Goal: Task Accomplishment & Management: Use online tool/utility

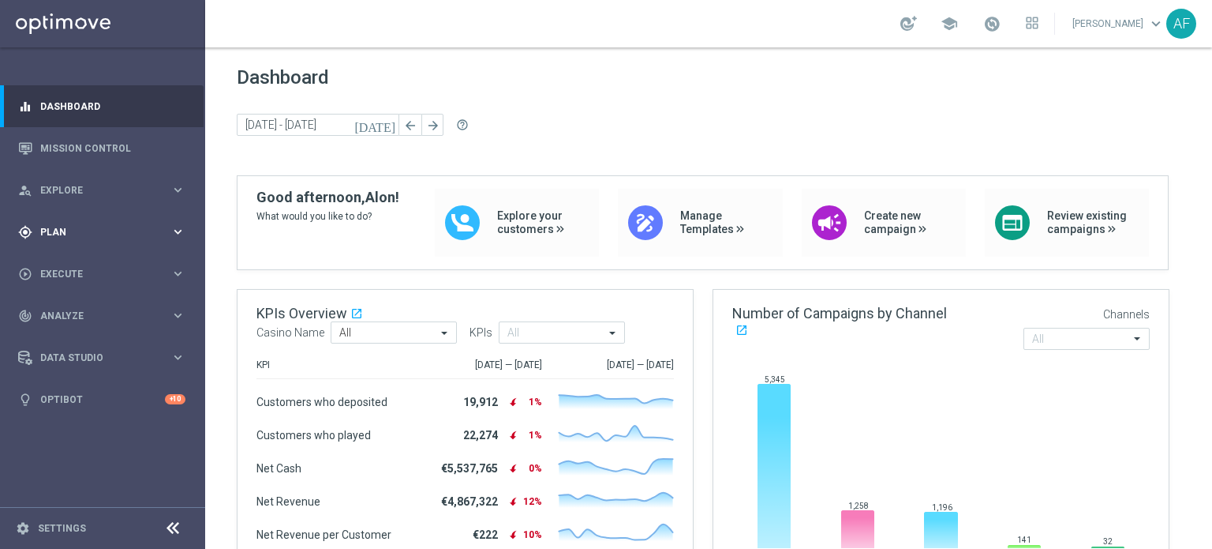
click at [114, 228] on span "Plan" at bounding box center [105, 231] width 130 height 9
click at [114, 229] on span "Plan" at bounding box center [105, 231] width 130 height 9
click at [117, 149] on link "Mission Control" at bounding box center [112, 148] width 145 height 42
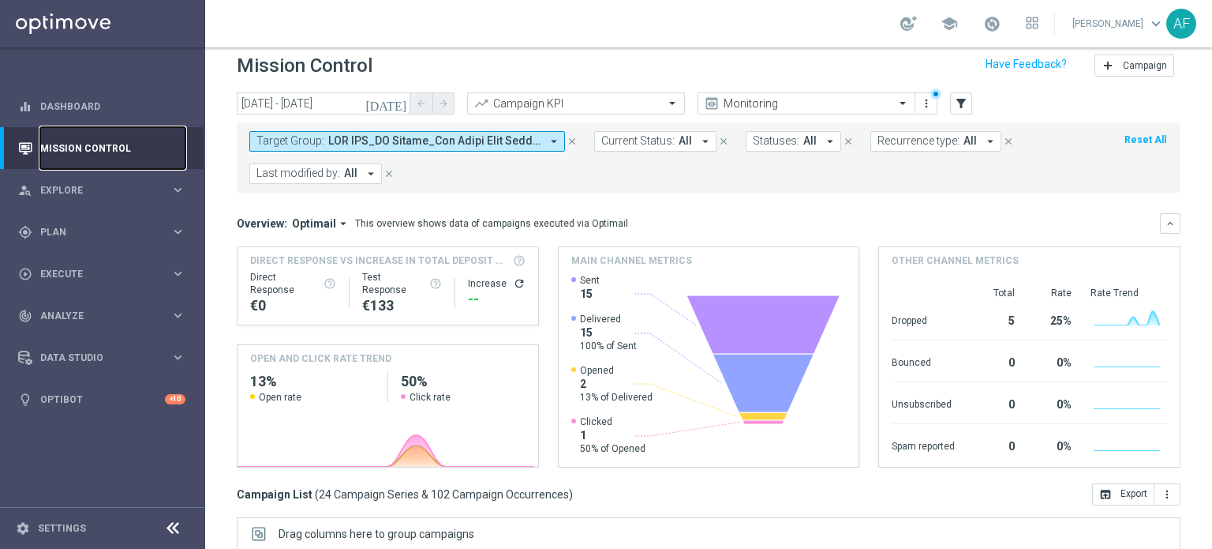
scroll to position [28, 0]
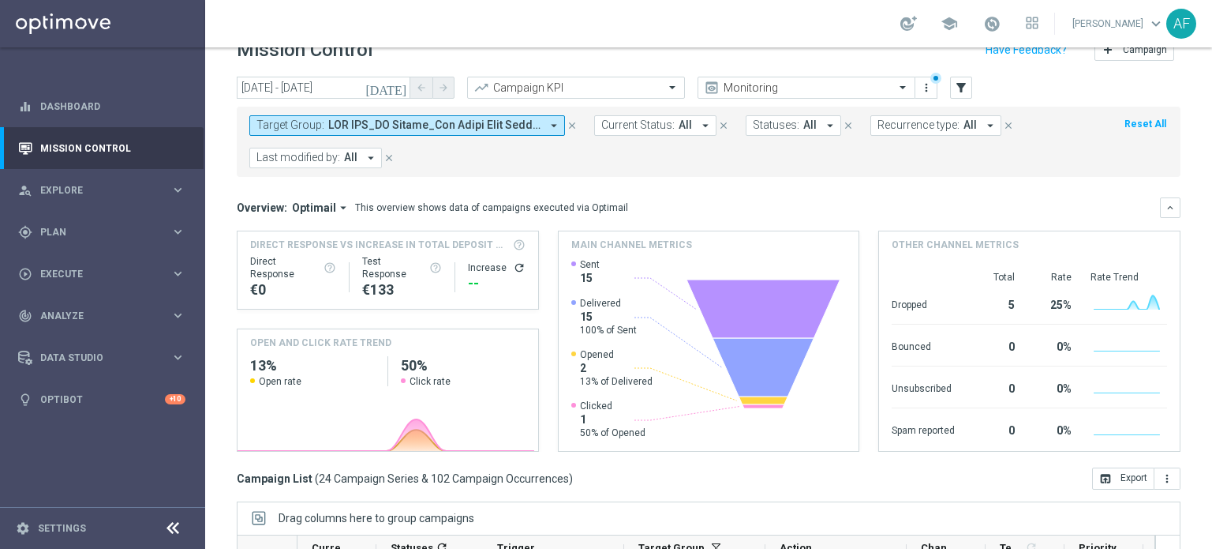
click at [541, 119] on button "Target Group: arrow_drop_down" at bounding box center [407, 125] width 316 height 21
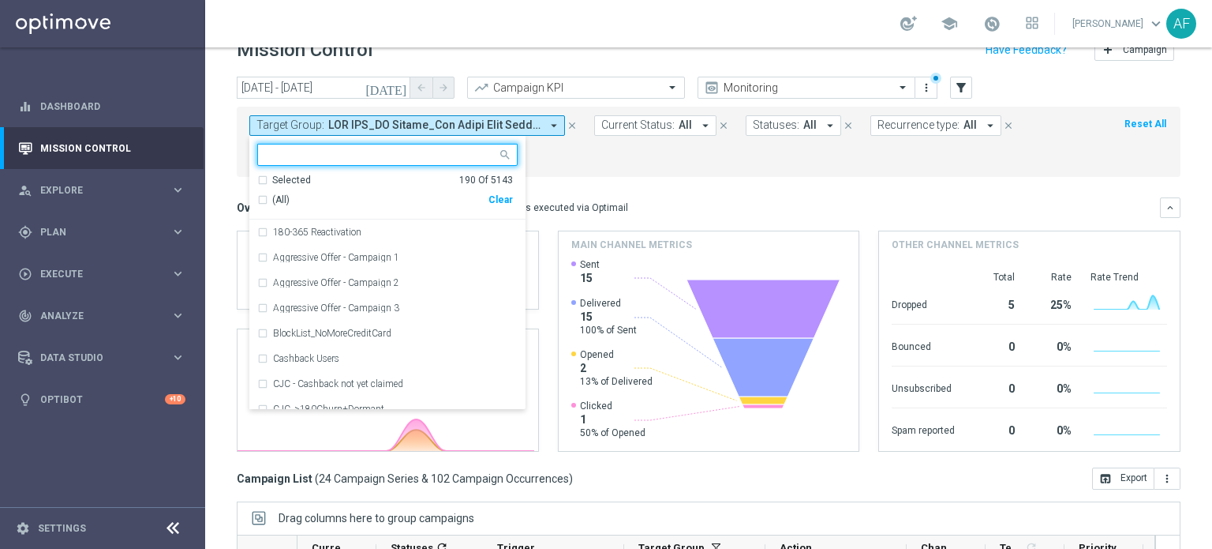
click at [270, 174] on div "Selected 190 Of 5143" at bounding box center [385, 180] width 256 height 13
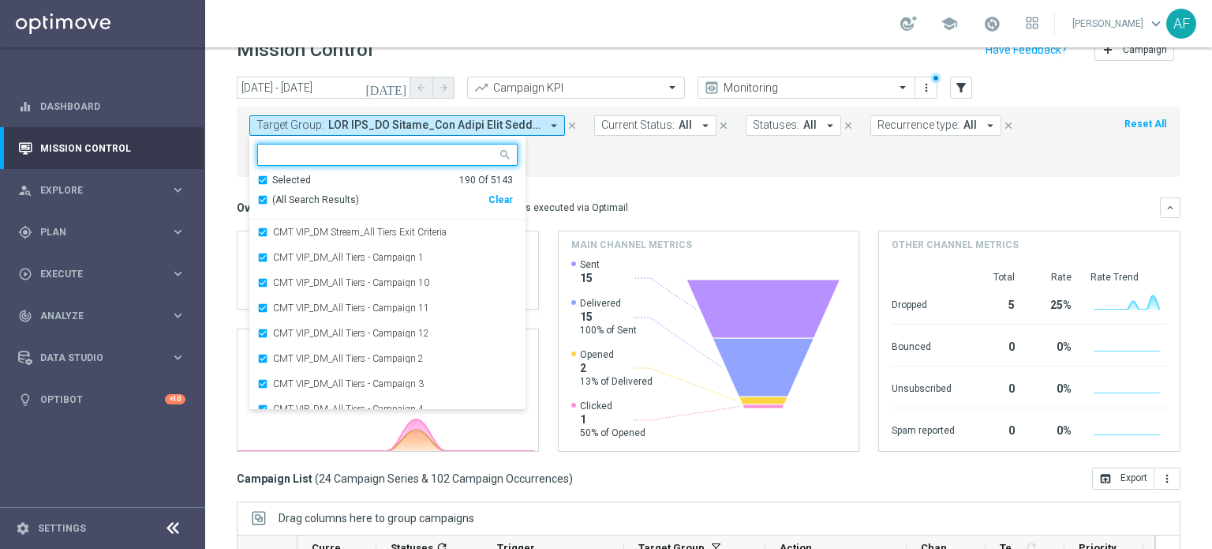
drag, startPoint x: 282, startPoint y: 198, endPoint x: 341, endPoint y: 197, distance: 59.2
click at [282, 197] on span "(All Search Results)" at bounding box center [315, 199] width 87 height 13
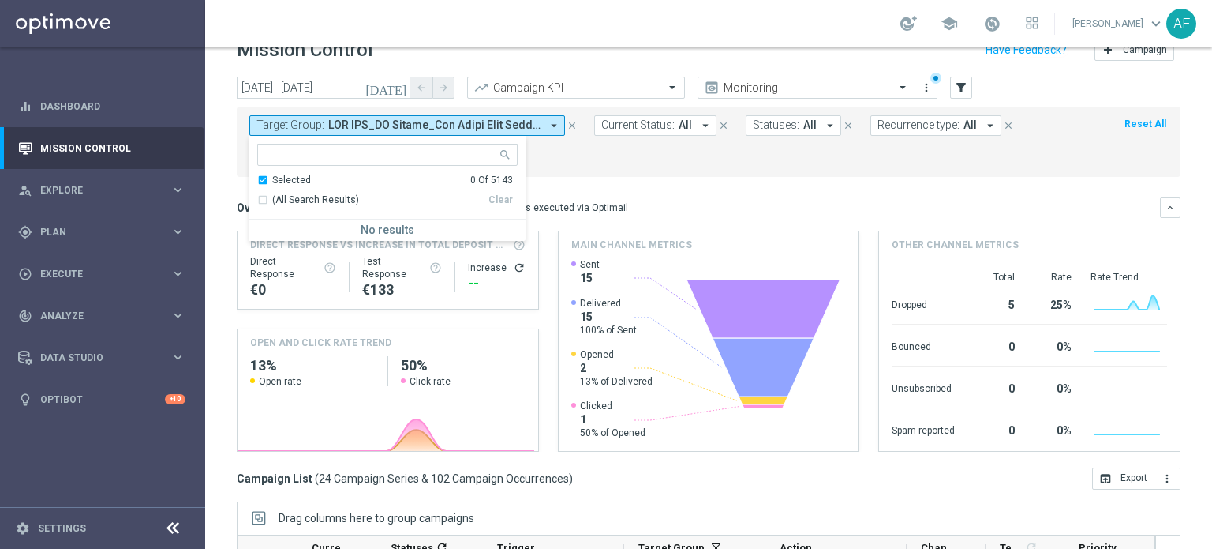
click at [641, 189] on mini-dashboard "Overview: Optimail arrow_drop_down This overview shows data of campaigns execut…" at bounding box center [709, 322] width 944 height 290
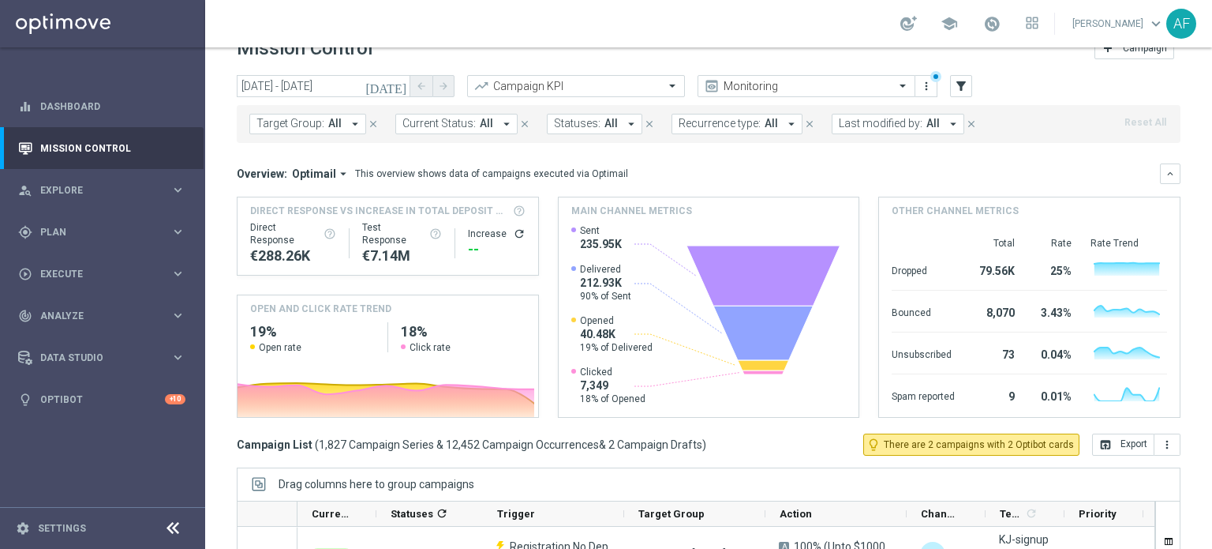
scroll to position [23, 0]
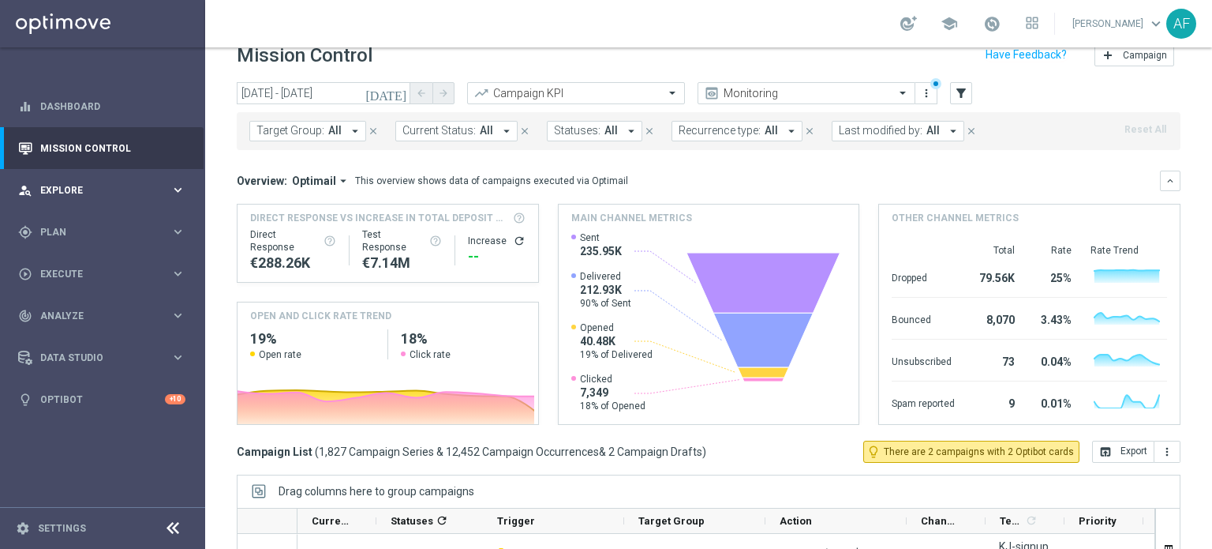
click at [172, 186] on icon "keyboard_arrow_right" at bounding box center [177, 189] width 15 height 15
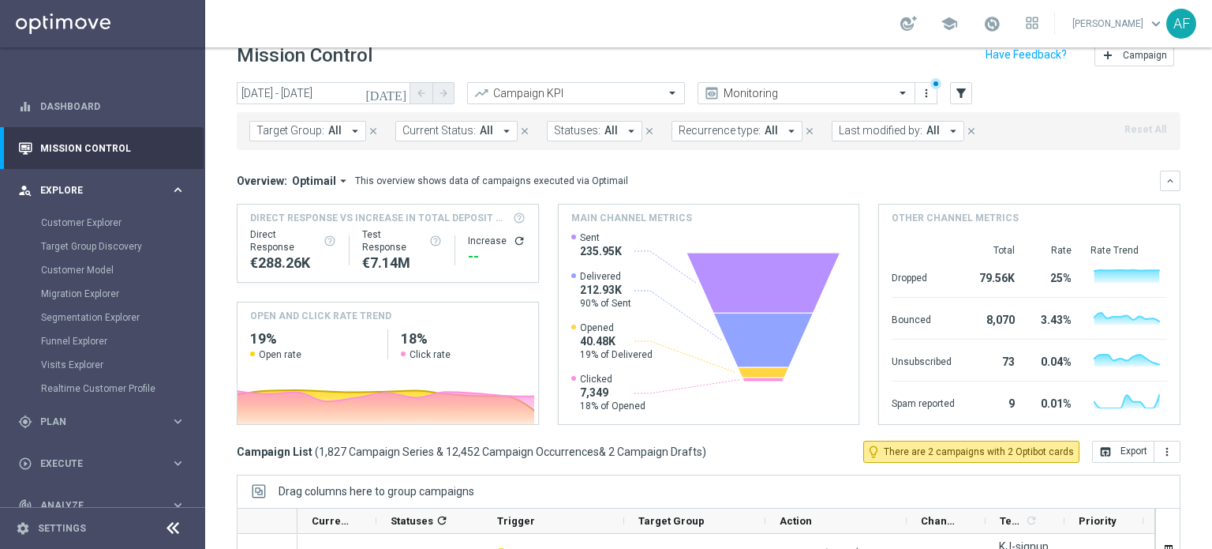
click at [172, 186] on icon "keyboard_arrow_right" at bounding box center [177, 189] width 15 height 15
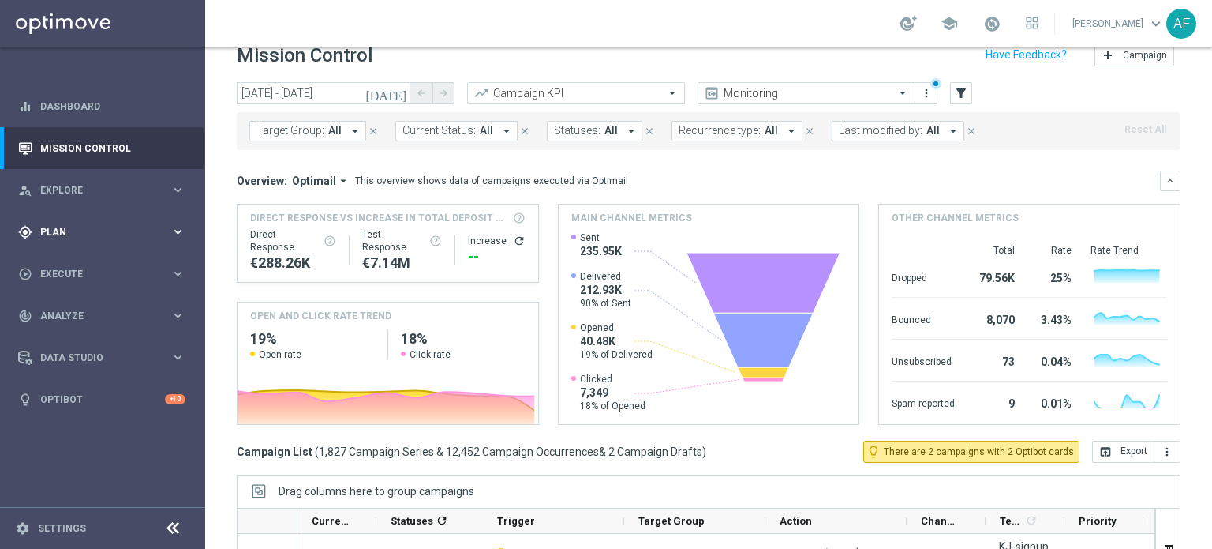
click at [108, 234] on span "Plan" at bounding box center [105, 231] width 130 height 9
click at [91, 312] on span "Templates" at bounding box center [98, 311] width 113 height 9
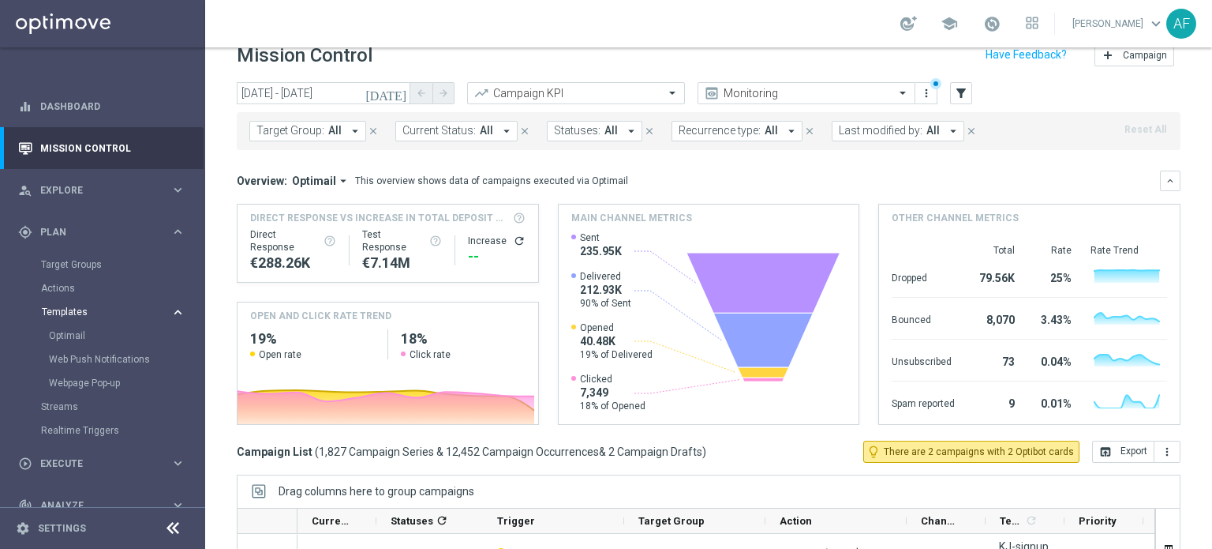
click at [79, 315] on span "Templates" at bounding box center [98, 311] width 113 height 9
click at [77, 311] on span "Templates" at bounding box center [98, 311] width 113 height 9
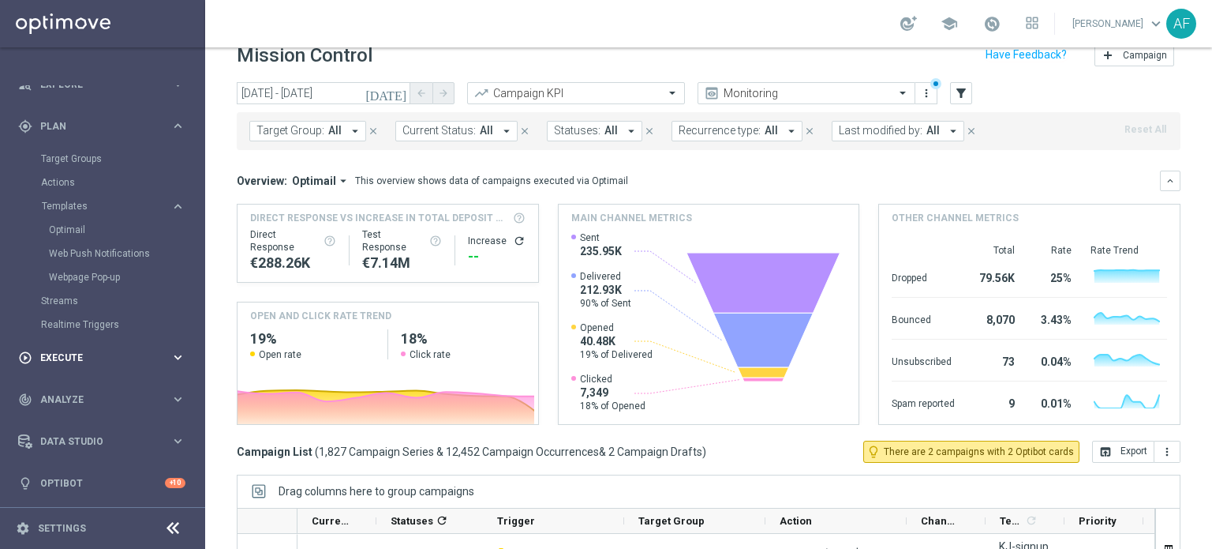
click at [92, 355] on span "Execute" at bounding box center [105, 357] width 130 height 9
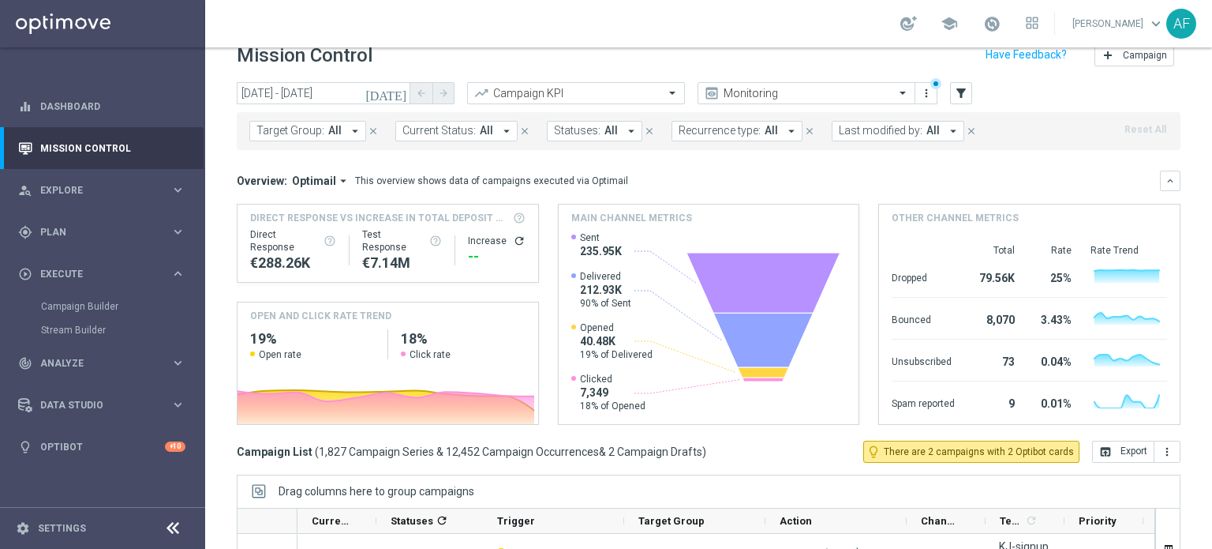
scroll to position [0, 0]
click at [89, 305] on link "Campaign Builder" at bounding box center [102, 306] width 123 height 13
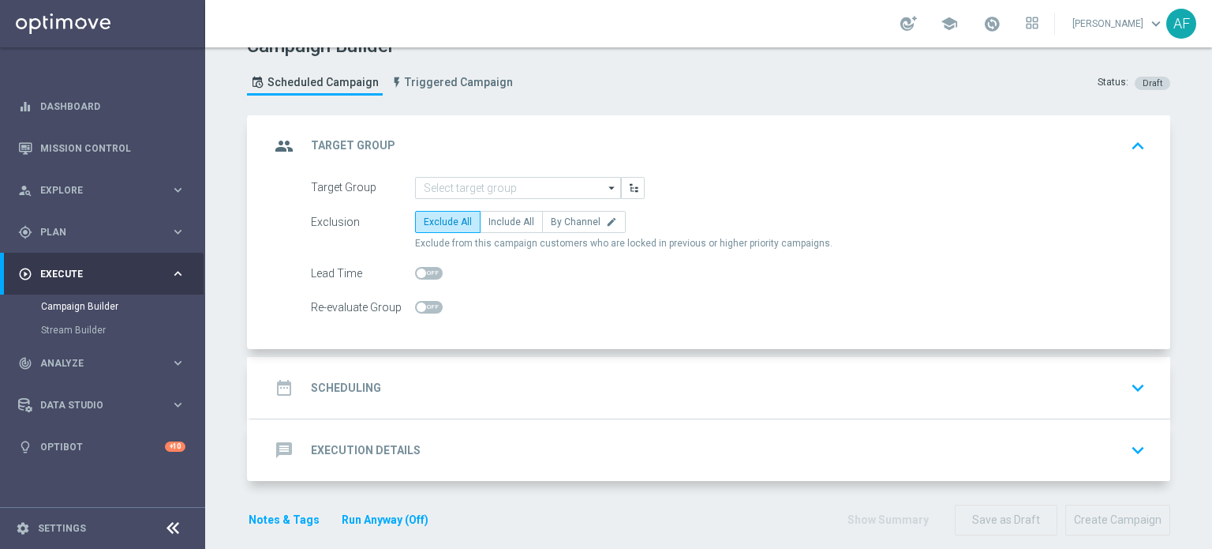
scroll to position [41, 0]
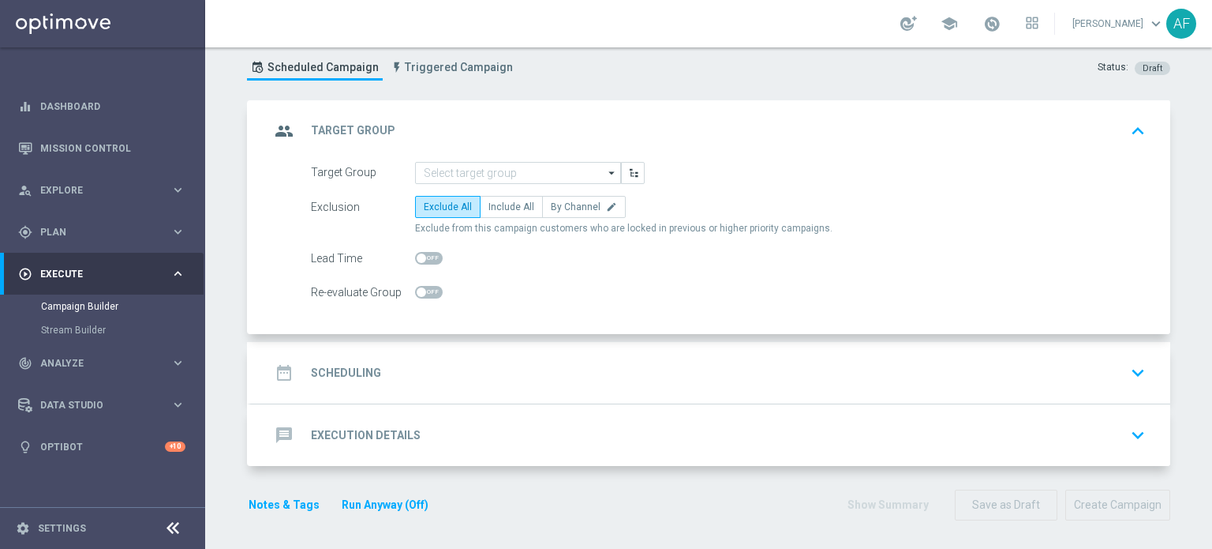
click at [605, 170] on icon "arrow_drop_down" at bounding box center [613, 173] width 16 height 21
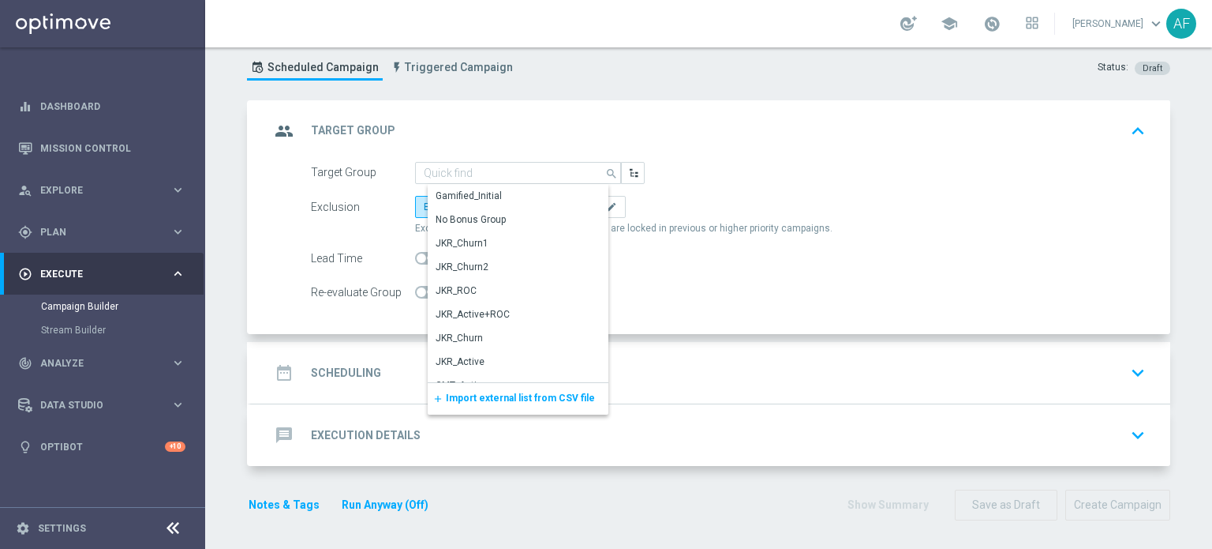
click at [677, 199] on div "Exclusion Exclude All Include All By Channel edit" at bounding box center [728, 207] width 835 height 22
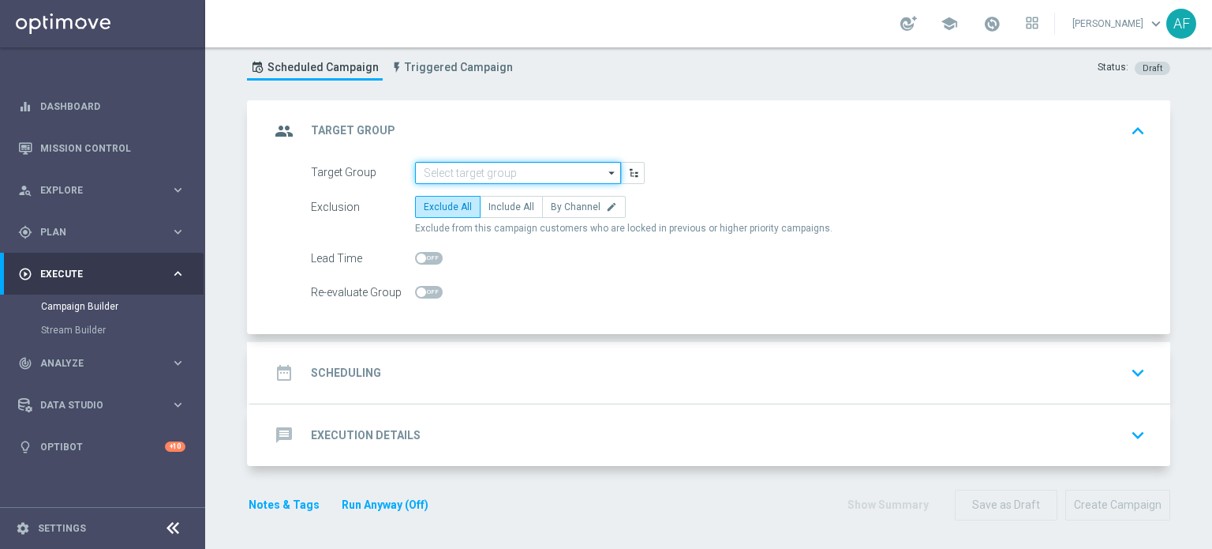
click at [496, 170] on input at bounding box center [518, 173] width 206 height 22
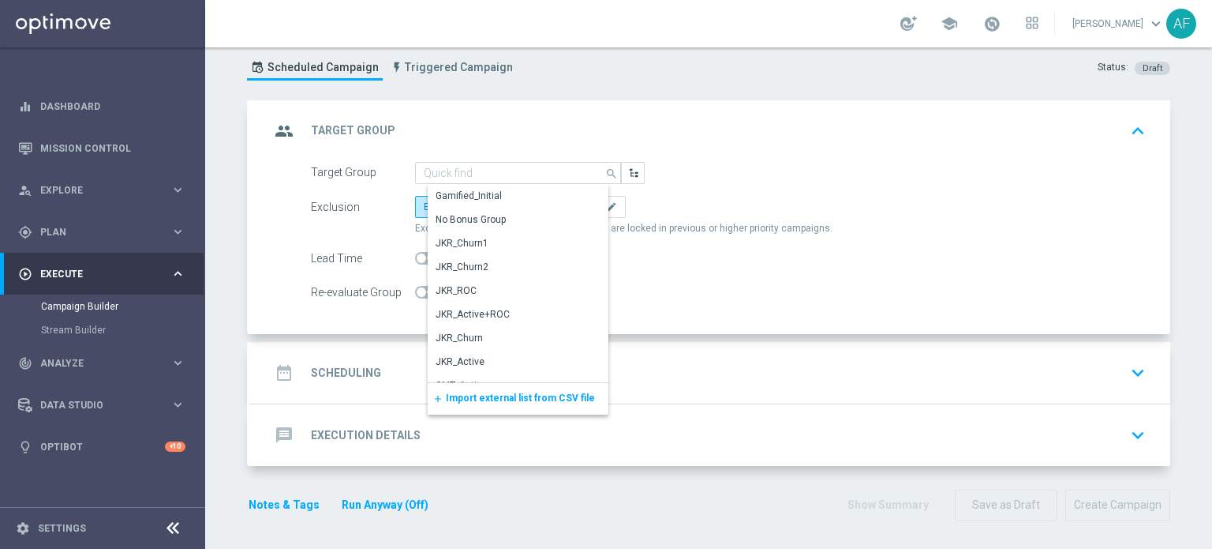
click at [702, 175] on div "Target Group search Drag here to set row groups Drag here to set column labels …" at bounding box center [728, 173] width 859 height 22
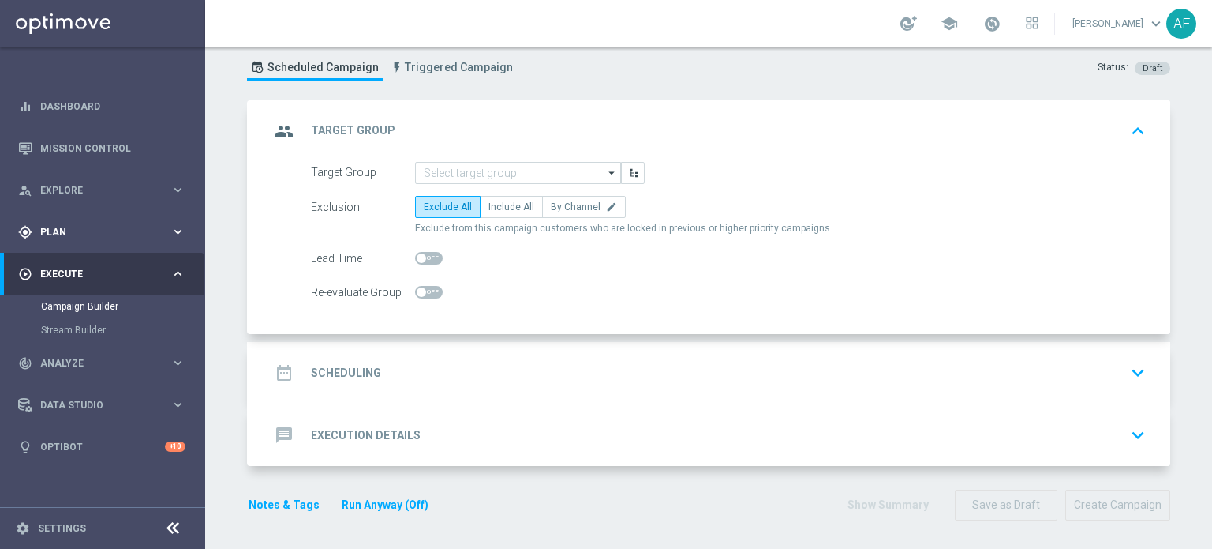
click at [89, 229] on span "Plan" at bounding box center [105, 231] width 130 height 9
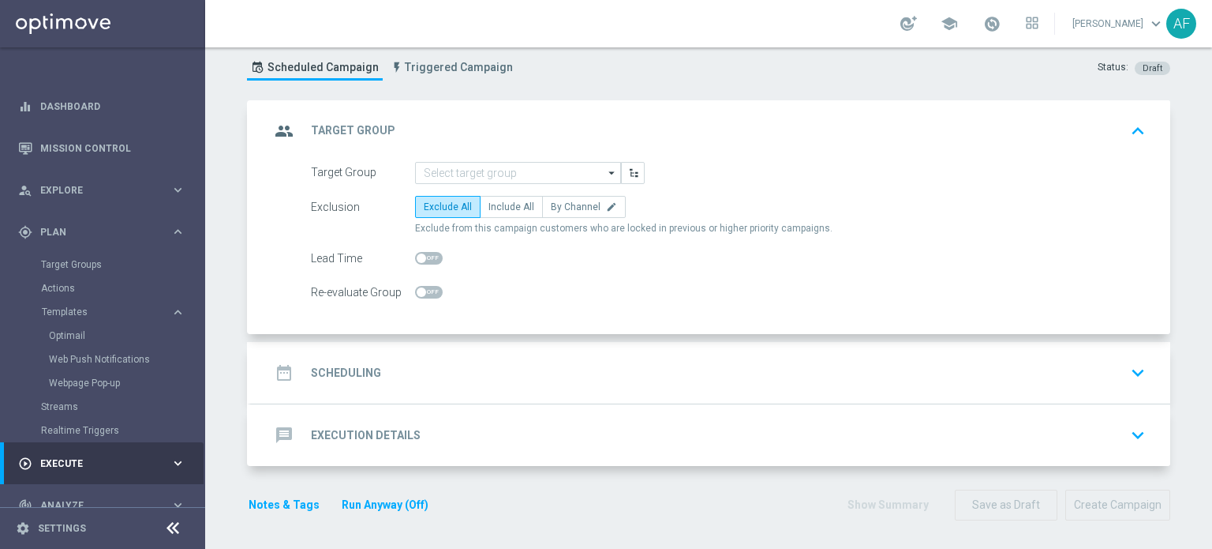
click at [612, 166] on icon "arrow_drop_down" at bounding box center [613, 173] width 16 height 21
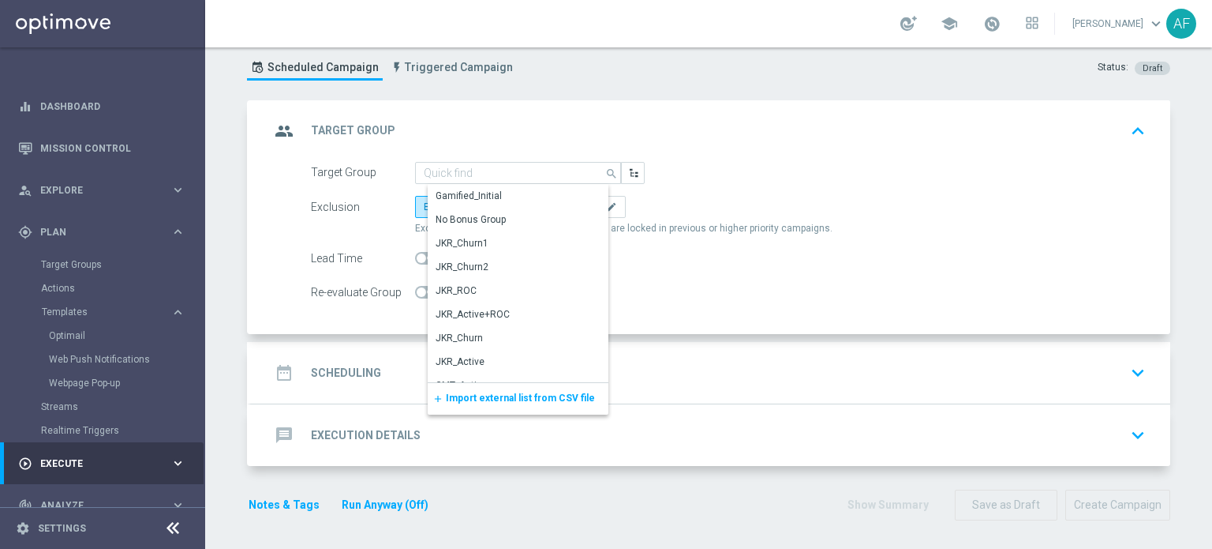
click at [605, 170] on icon "search" at bounding box center [612, 171] width 14 height 17
click at [745, 163] on div "Target Group search Drag here to set row groups Drag here to set column labels …" at bounding box center [728, 173] width 859 height 22
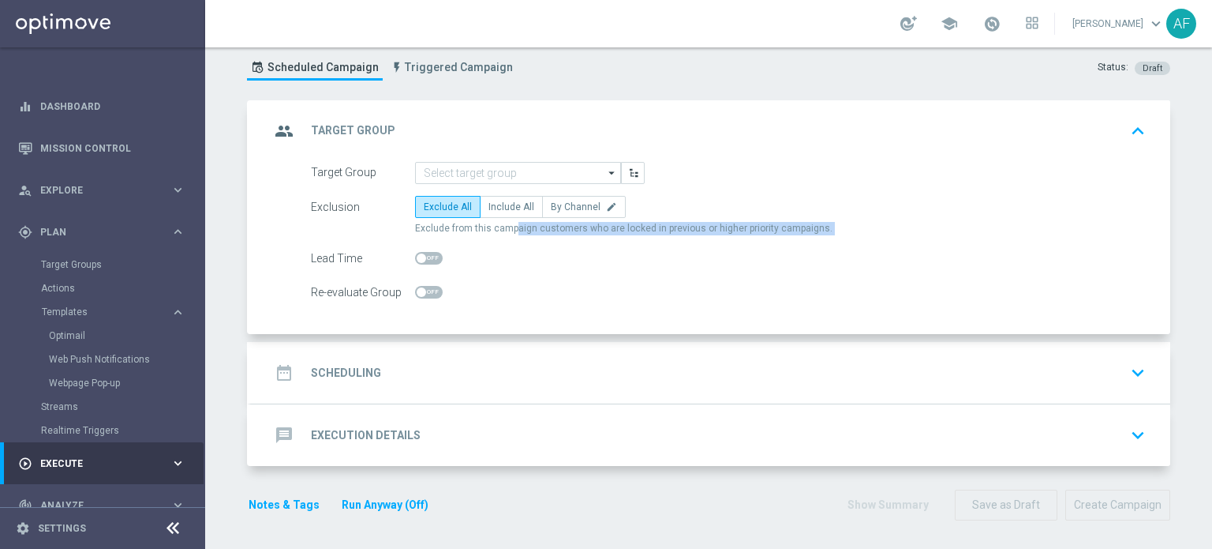
drag, startPoint x: 500, startPoint y: 223, endPoint x: 640, endPoint y: 229, distance: 140.6
click at [635, 238] on form "Target Group arrow_drop_down Drag here to set row groups Drag here to set colum…" at bounding box center [728, 233] width 835 height 142
click at [640, 229] on span "Exclude from this campaign customers who are locked in previous or higher prior…" at bounding box center [624, 228] width 418 height 13
click at [473, 353] on div "date_range Scheduling keyboard_arrow_down" at bounding box center [711, 373] width 920 height 62
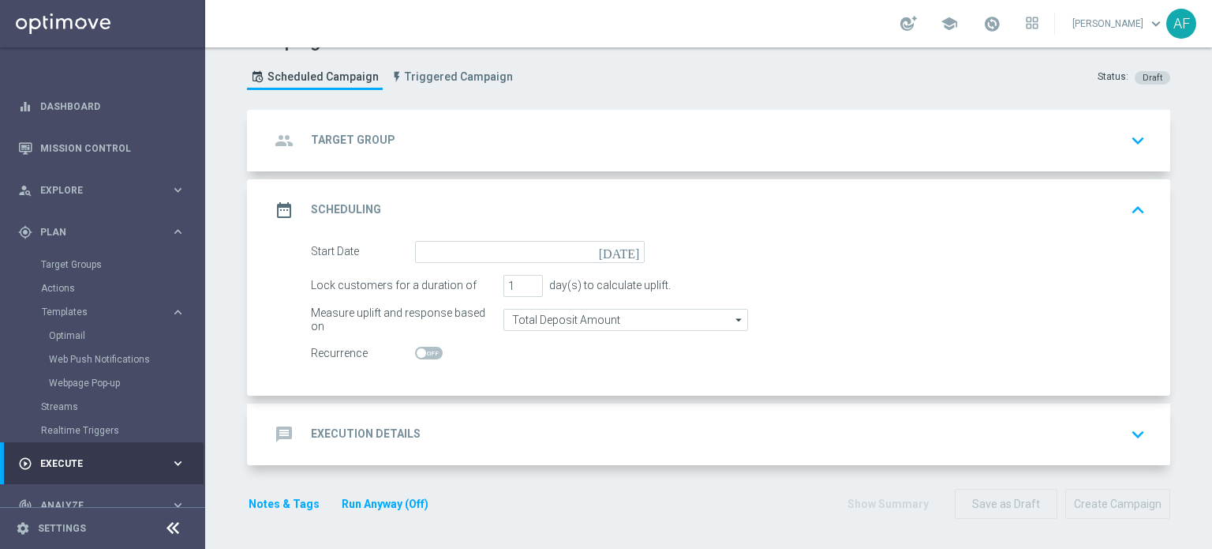
scroll to position [31, 0]
click at [541, 320] on input "Total Deposit Amount" at bounding box center [626, 320] width 245 height 22
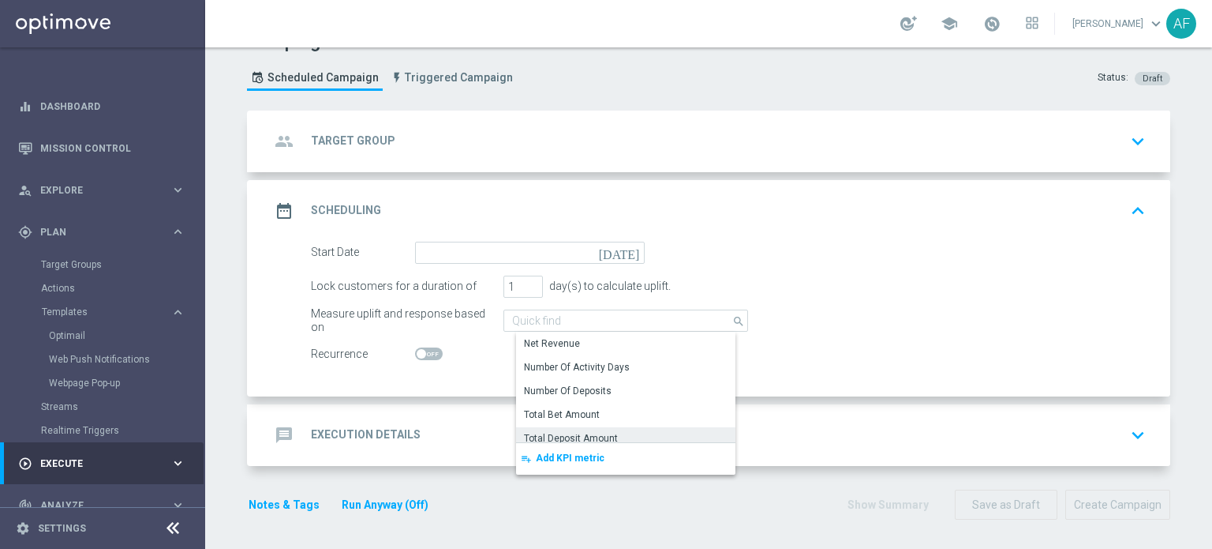
click at [822, 286] on div "Lock customers for a duration of 1 day(s) to calculate uplift." at bounding box center [728, 286] width 859 height 22
type input "Total Deposit Amount"
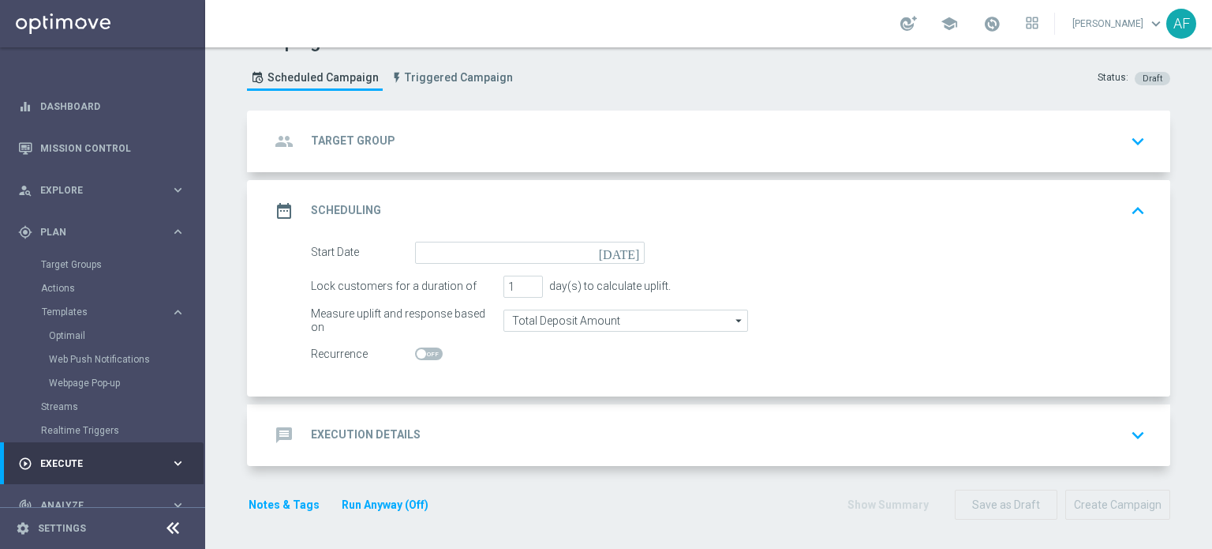
click at [423, 350] on span at bounding box center [429, 353] width 28 height 13
click at [423, 350] on input "checkbox" at bounding box center [429, 353] width 28 height 13
checkbox input "true"
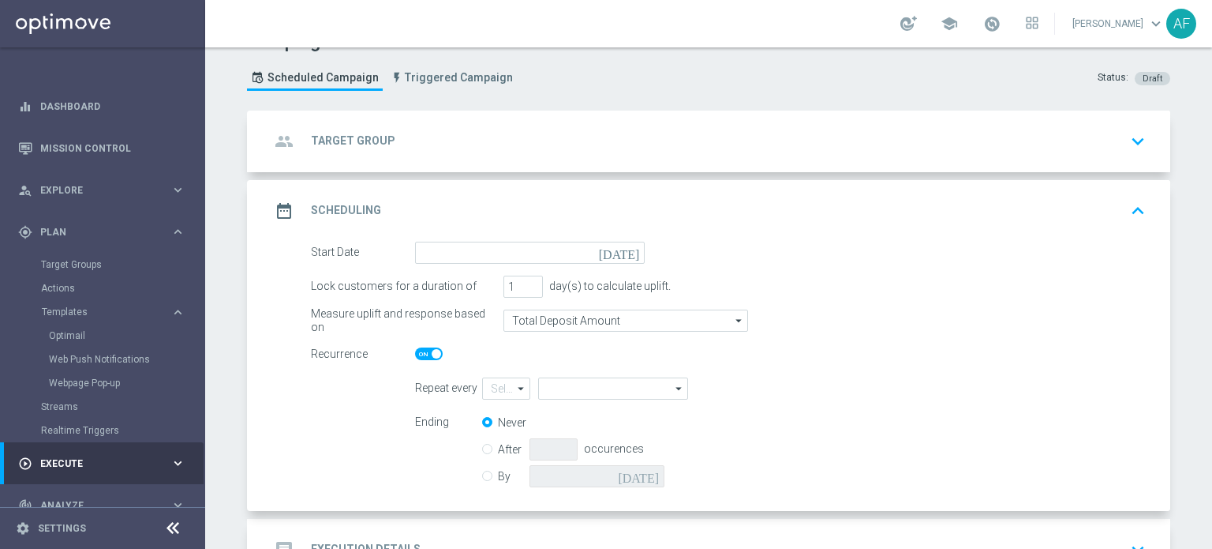
checkbox input "true"
type input "1"
type input "Day"
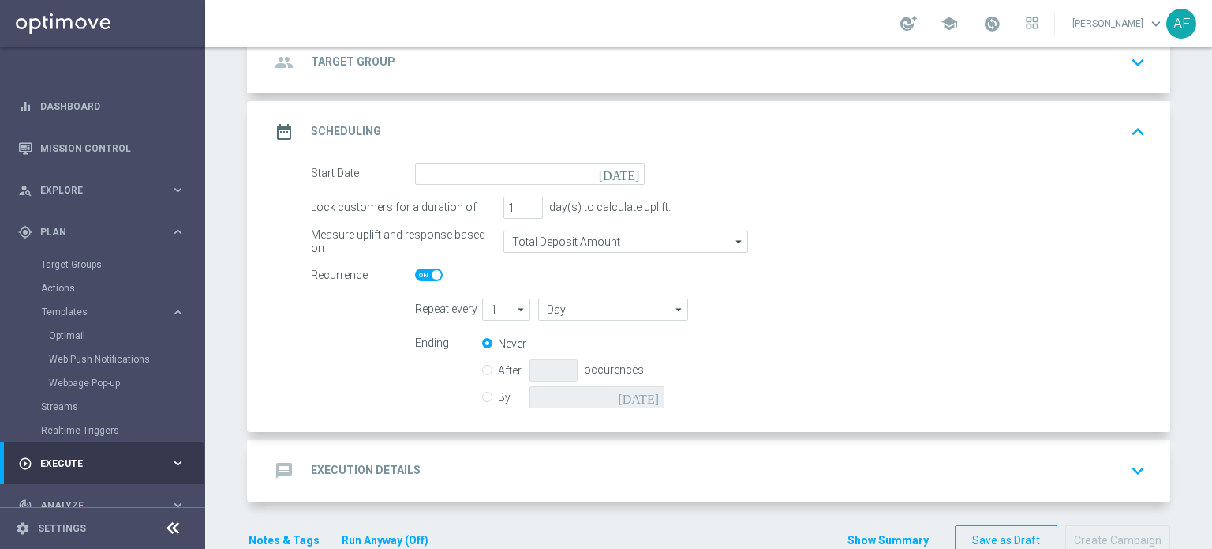
click at [416, 272] on span at bounding box center [429, 274] width 28 height 13
click at [416, 272] on input "checkbox" at bounding box center [429, 274] width 28 height 13
checkbox input "false"
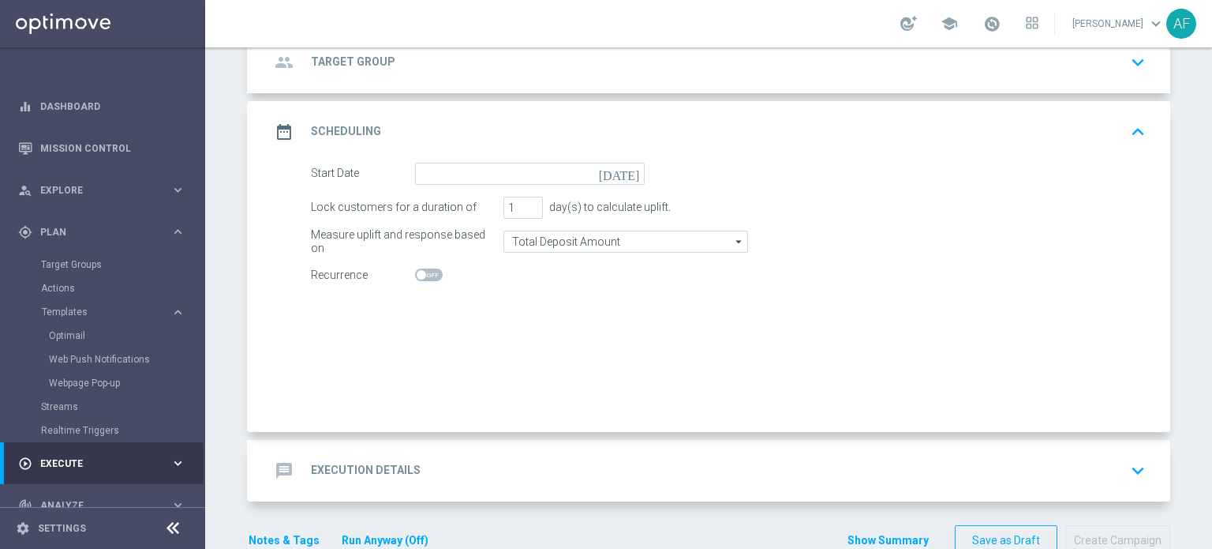
checkbox input "false"
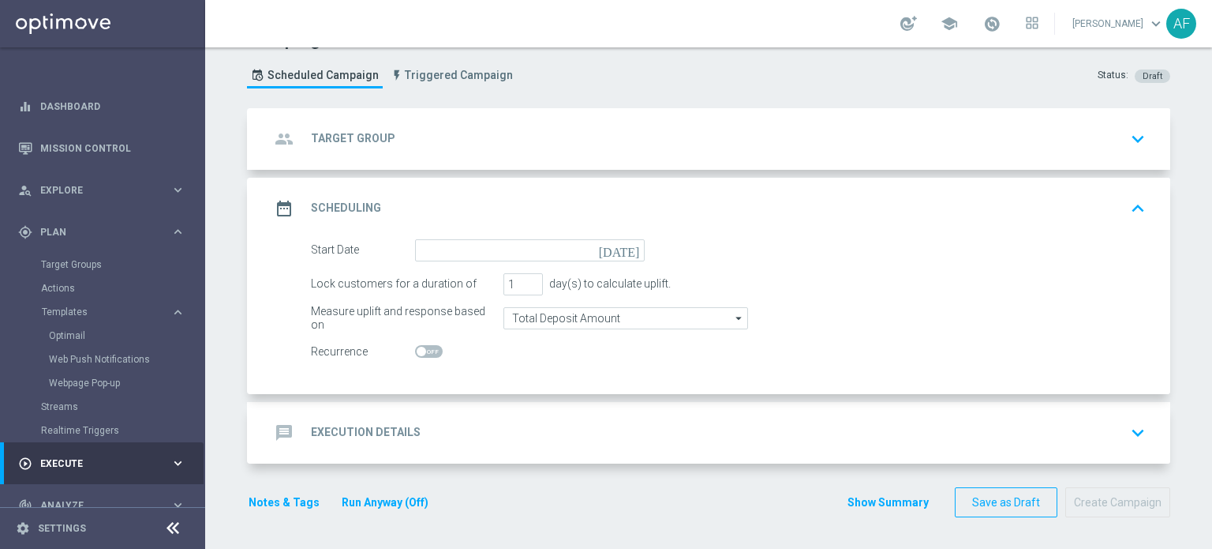
scroll to position [31, 0]
click at [453, 440] on div "message Execution Details keyboard_arrow_down" at bounding box center [711, 435] width 882 height 30
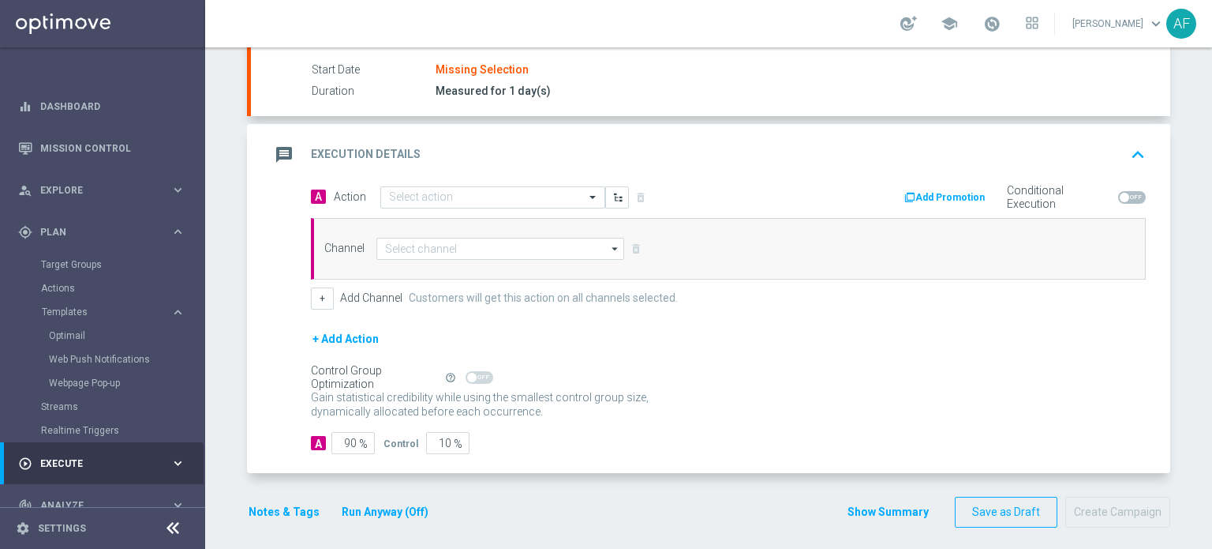
scroll to position [210, 0]
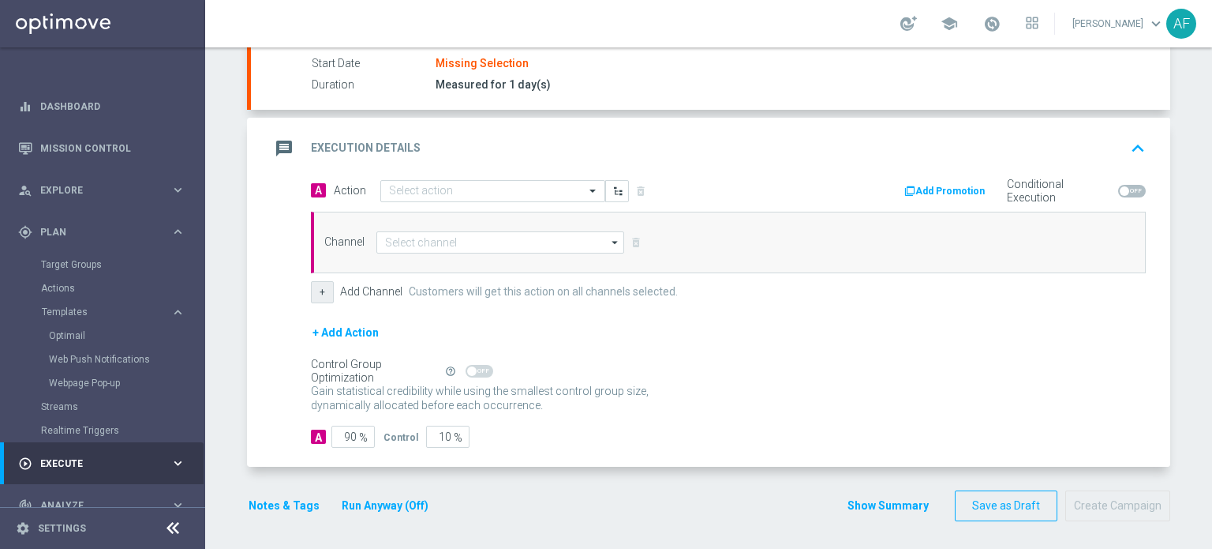
click at [320, 290] on button "+" at bounding box center [322, 292] width 23 height 22
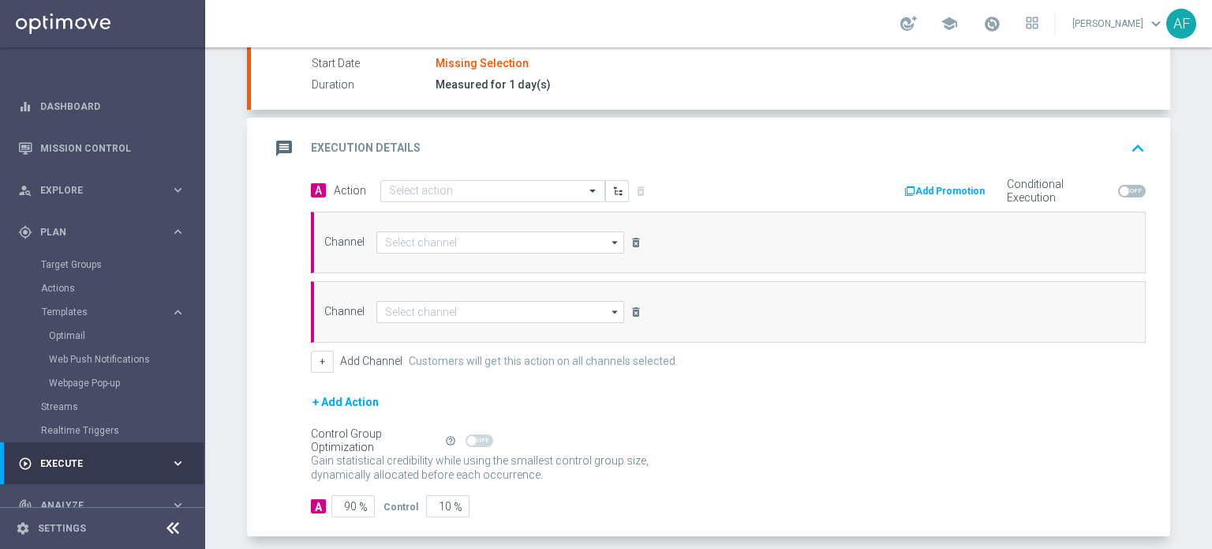
click at [630, 310] on icon "delete_forever" at bounding box center [636, 311] width 13 height 13
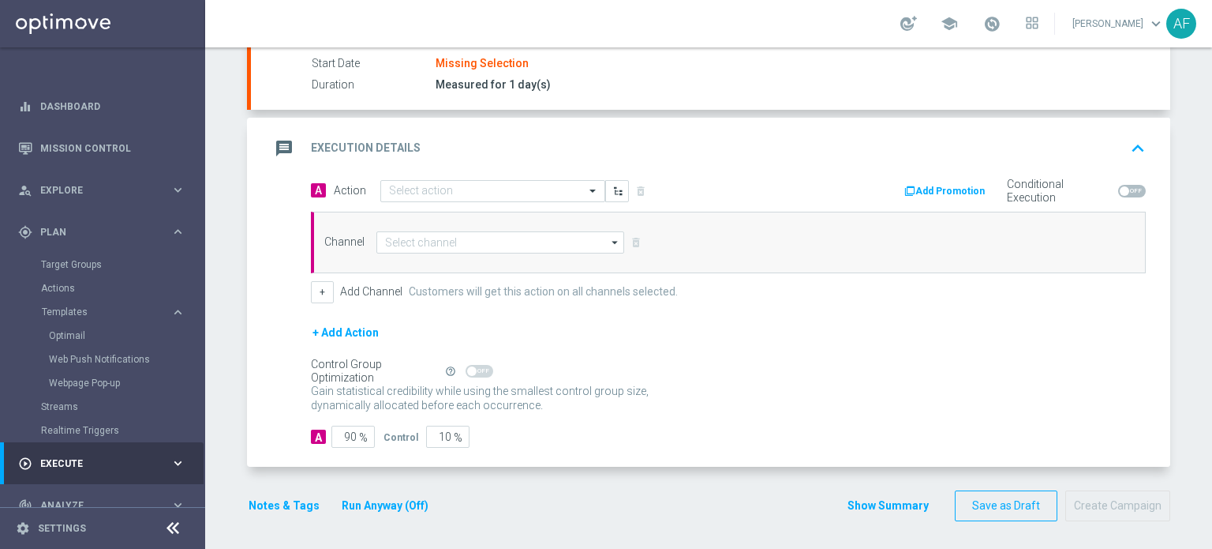
click at [1129, 192] on span at bounding box center [1132, 191] width 28 height 13
click at [1129, 192] on input "checkbox" at bounding box center [1132, 191] width 28 height 13
click at [934, 182] on button "Add Promotion" at bounding box center [947, 190] width 88 height 17
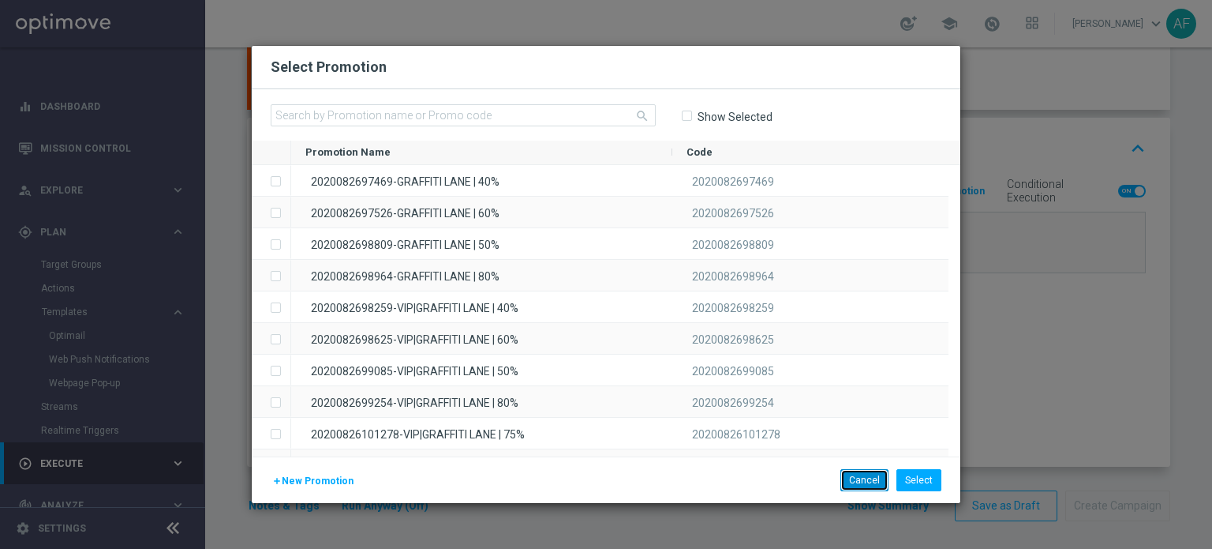
click at [876, 478] on button "Cancel" at bounding box center [865, 480] width 48 height 22
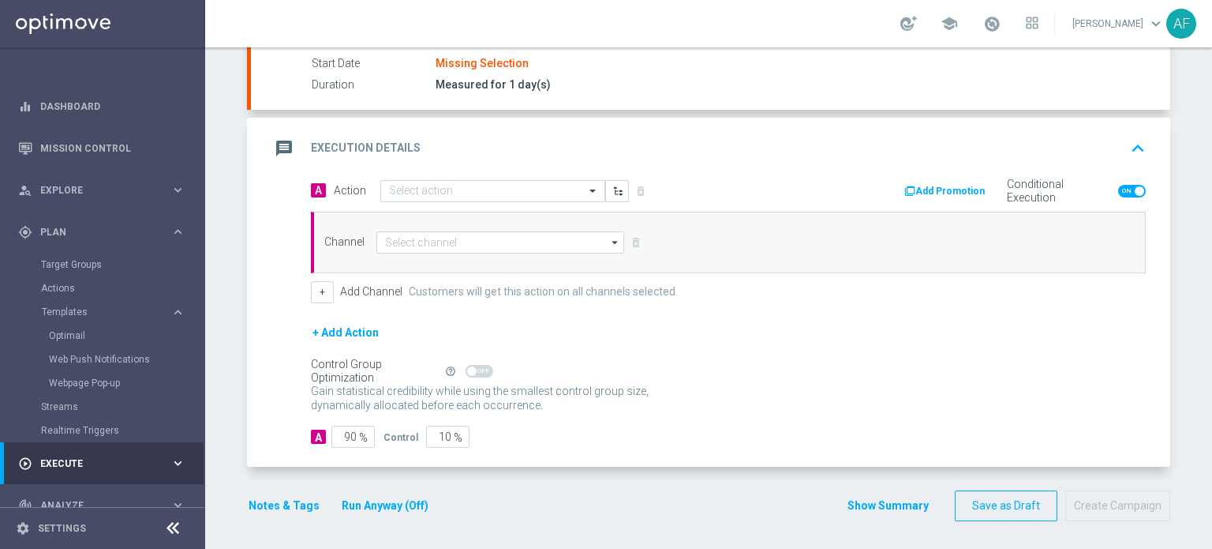
click at [1119, 191] on span at bounding box center [1132, 191] width 28 height 13
click at [1119, 191] on input "checkbox" at bounding box center [1132, 191] width 28 height 13
checkbox input "false"
drag, startPoint x: 429, startPoint y: 434, endPoint x: 485, endPoint y: 435, distance: 55.3
click at [455, 434] on input "10" at bounding box center [447, 436] width 43 height 22
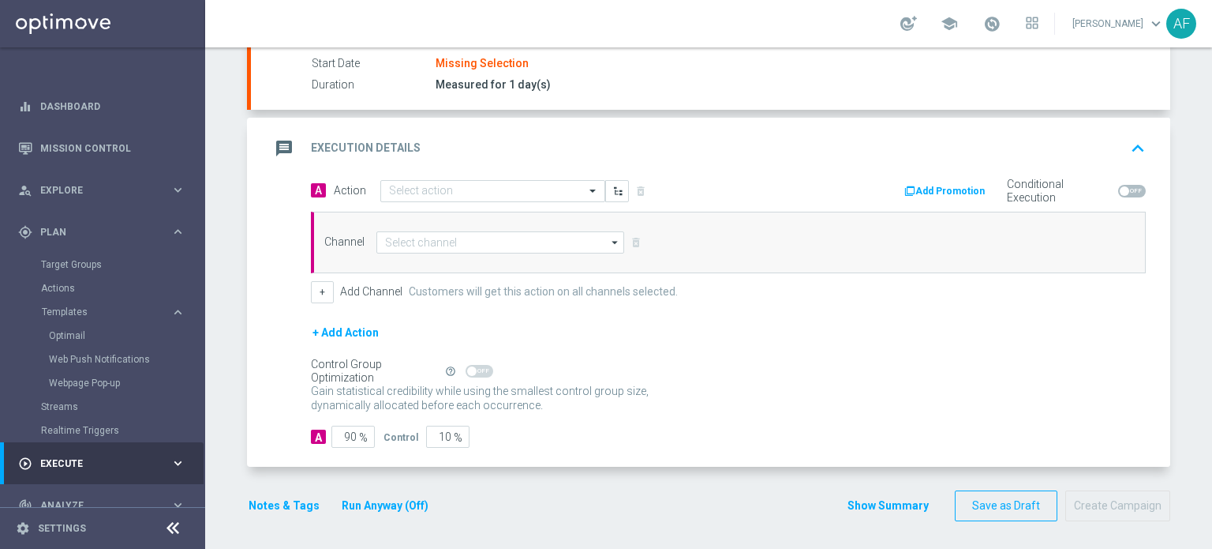
click at [508, 439] on div "A 90 % Control 10 %" at bounding box center [728, 436] width 835 height 22
drag, startPoint x: 433, startPoint y: 435, endPoint x: 444, endPoint y: 435, distance: 11.8
click at [444, 435] on input "10" at bounding box center [447, 436] width 43 height 22
click at [521, 435] on div "A 90 % Control 10 %" at bounding box center [728, 436] width 835 height 22
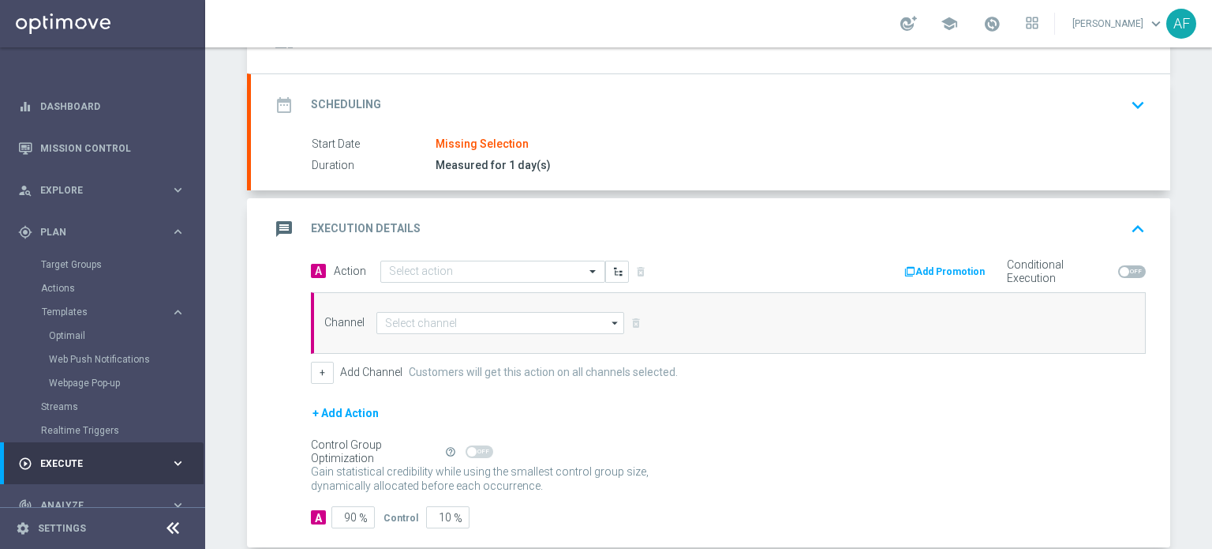
scroll to position [0, 0]
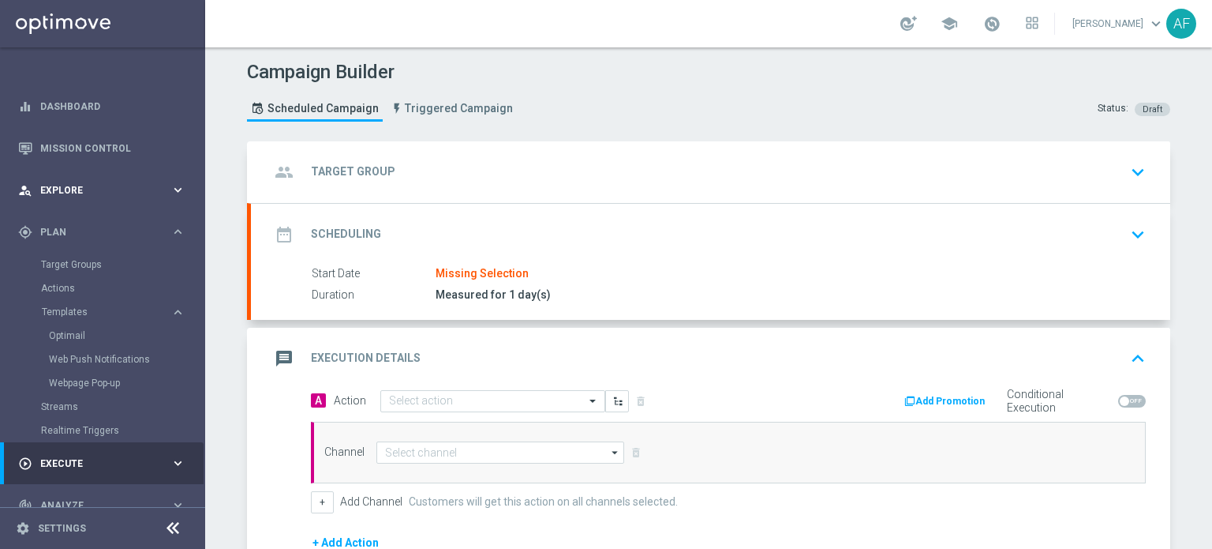
drag, startPoint x: 133, startPoint y: 232, endPoint x: 122, endPoint y: 202, distance: 31.7
click at [133, 232] on span "Plan" at bounding box center [105, 231] width 130 height 9
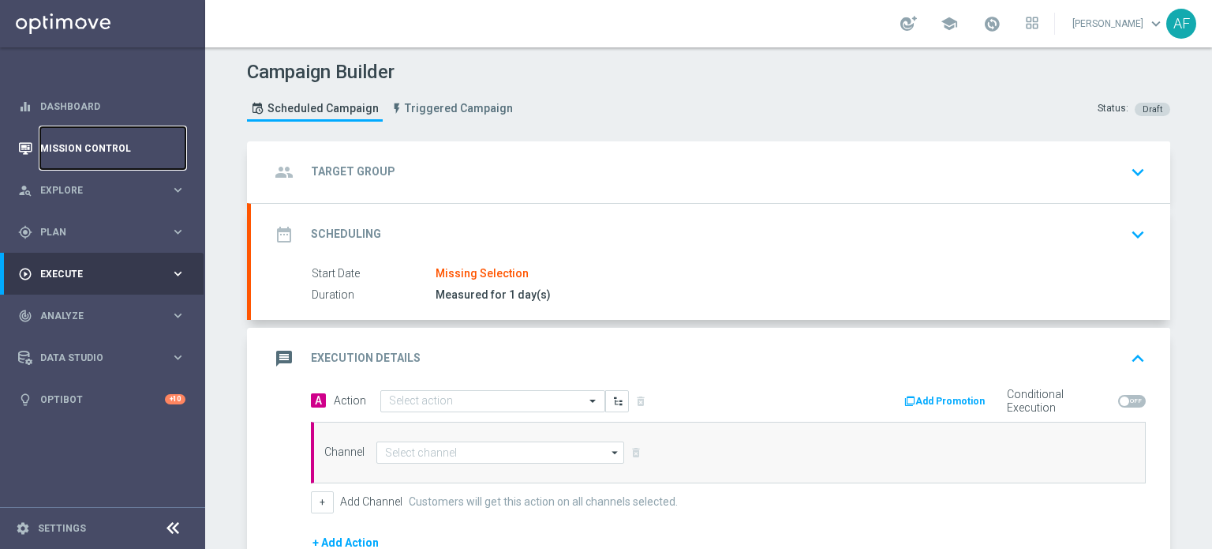
click at [108, 144] on link "Mission Control" at bounding box center [112, 148] width 145 height 42
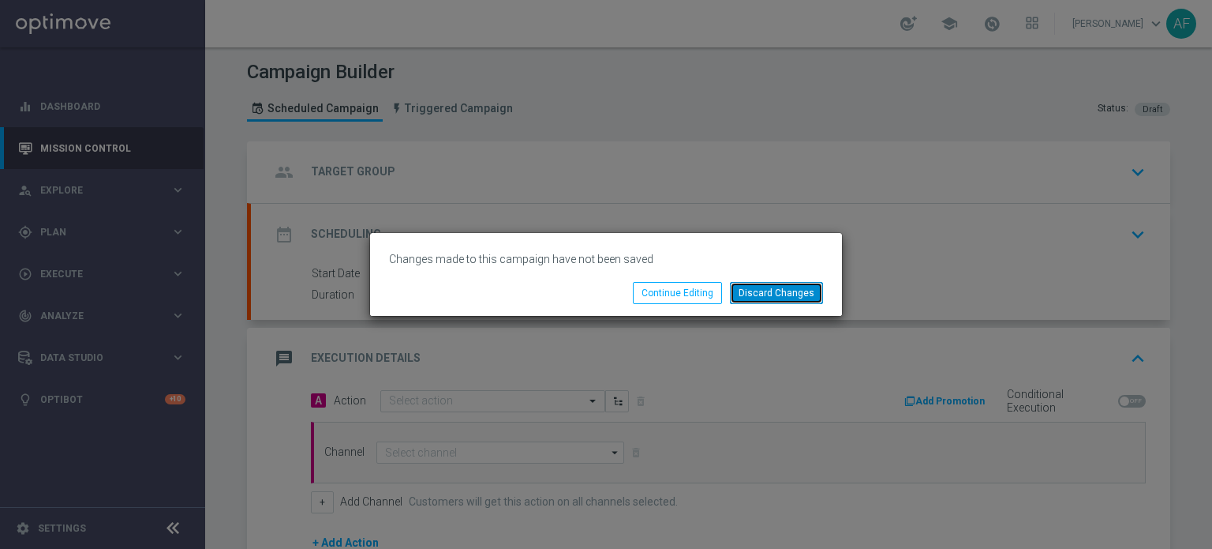
click at [764, 290] on button "Discard Changes" at bounding box center [776, 293] width 93 height 22
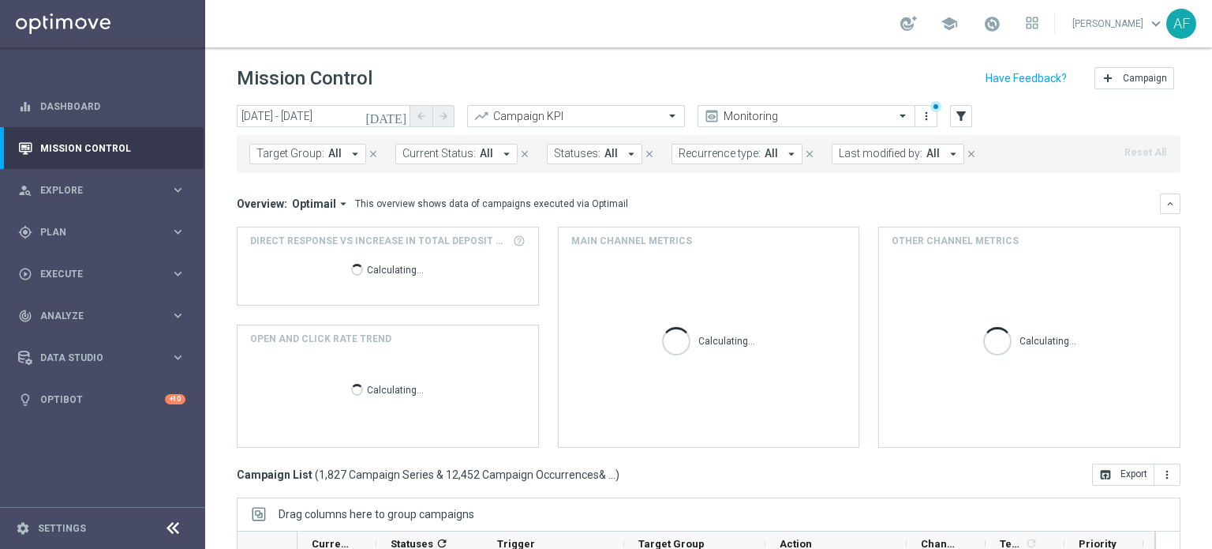
click at [355, 154] on icon "arrow_drop_down" at bounding box center [355, 154] width 14 height 14
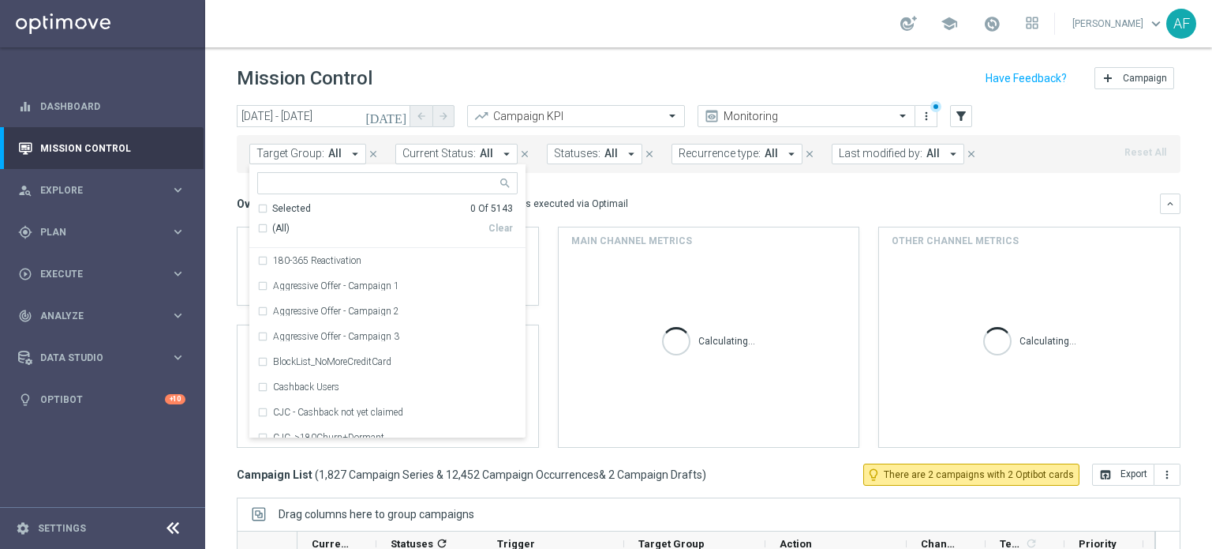
click at [714, 194] on div "Overview: Optimail arrow_drop_down This overview shows data of campaigns execut…" at bounding box center [709, 203] width 944 height 21
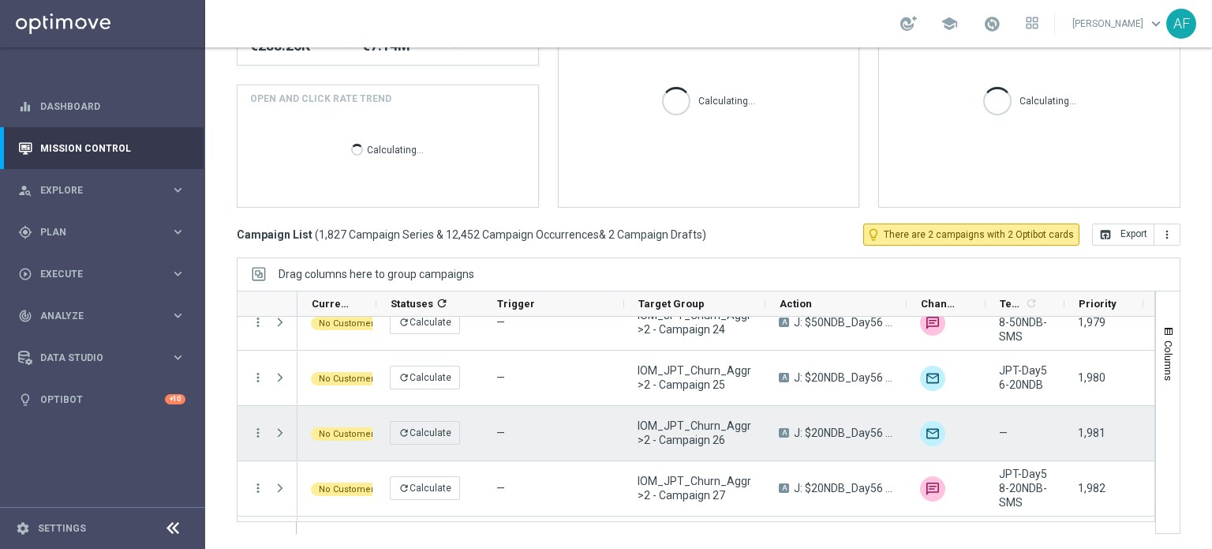
scroll to position [1184, 0]
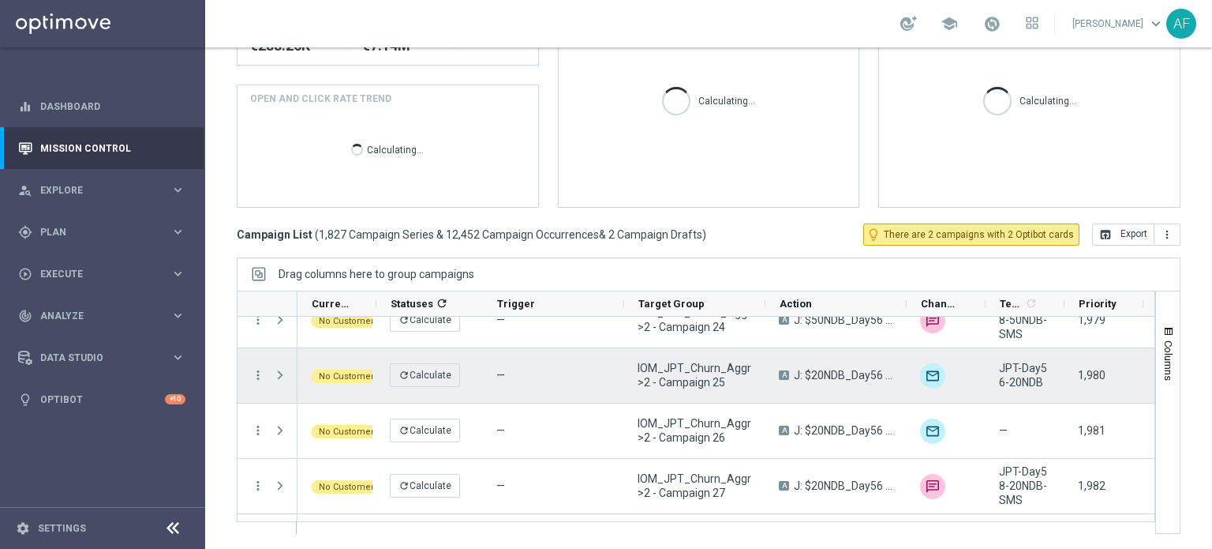
click at [279, 372] on span at bounding box center [280, 375] width 14 height 13
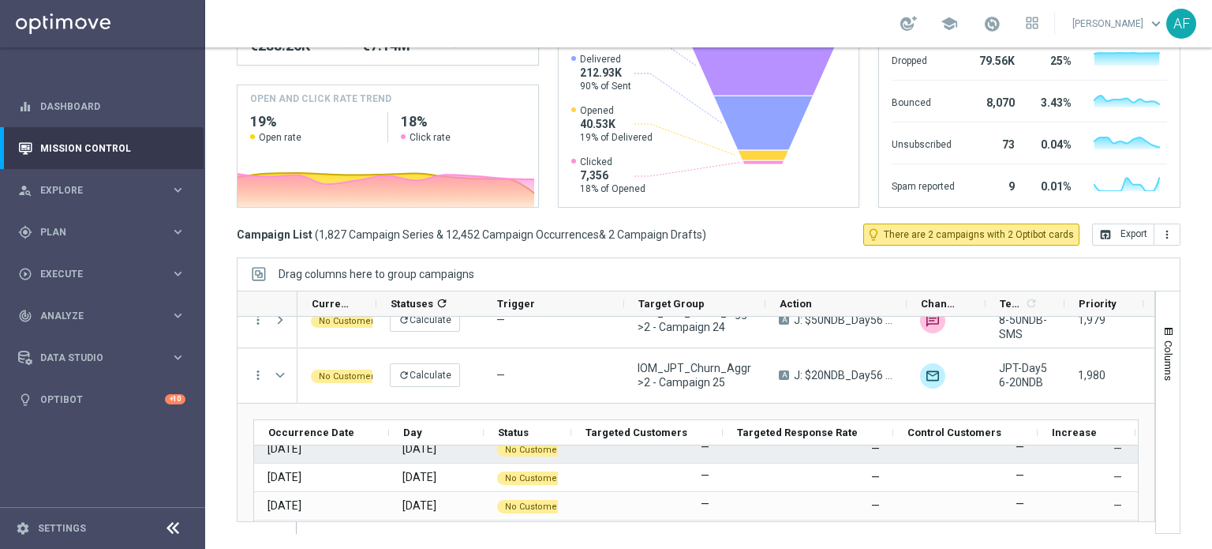
scroll to position [0, 0]
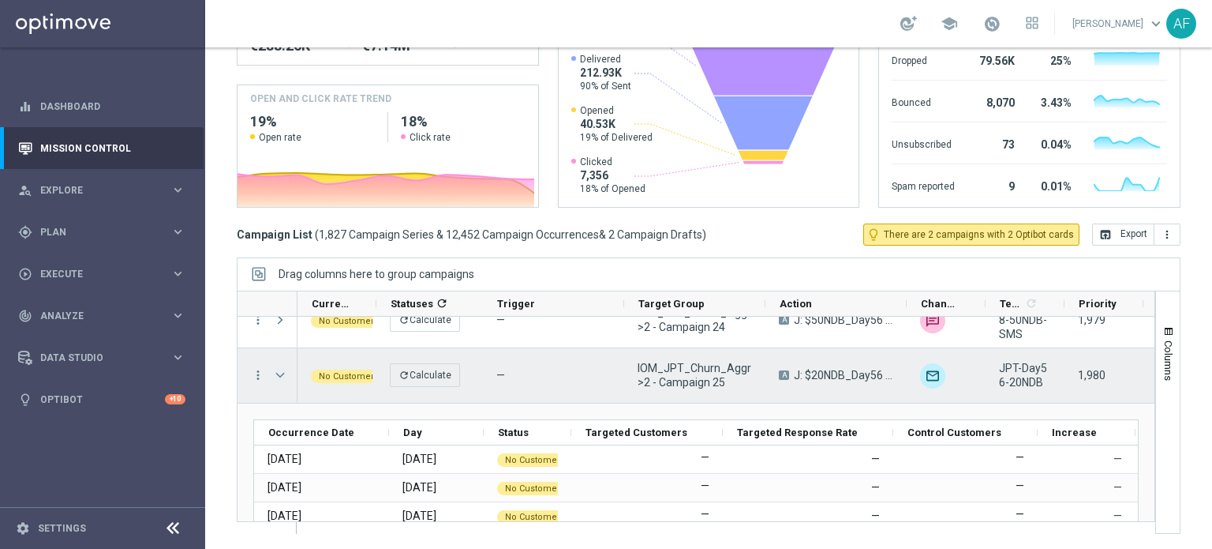
click at [278, 373] on span at bounding box center [280, 375] width 14 height 13
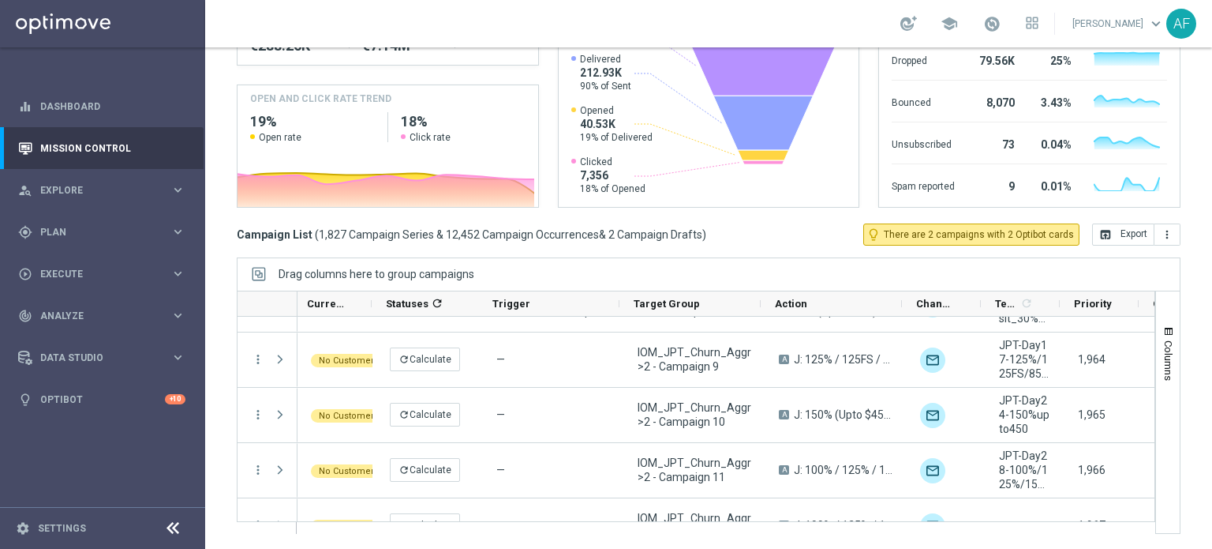
scroll to position [0, 499]
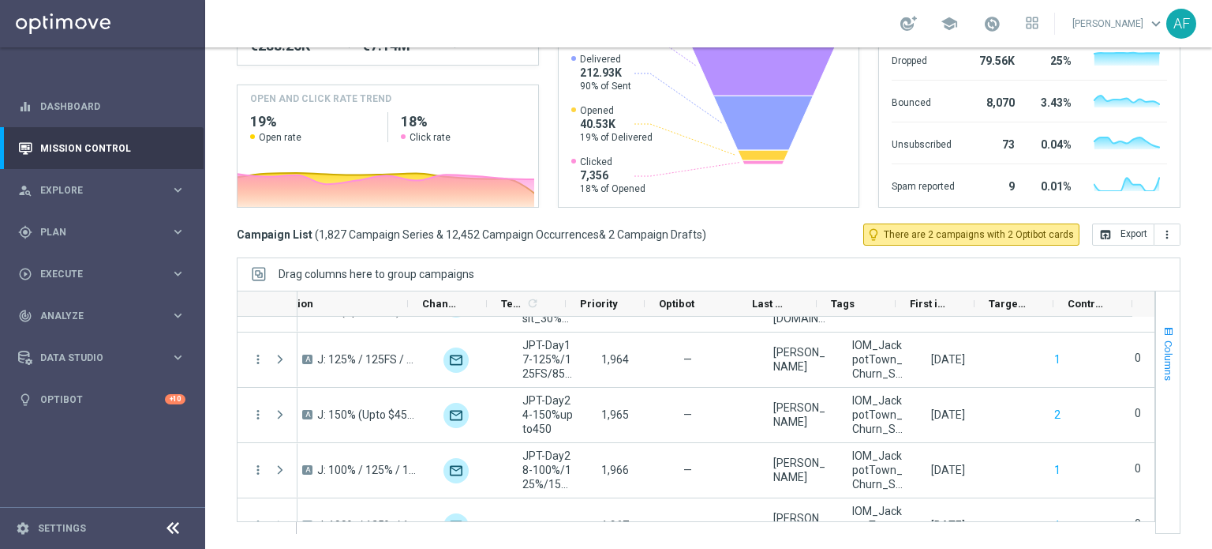
click at [1163, 343] on span "Columns" at bounding box center [1169, 360] width 13 height 40
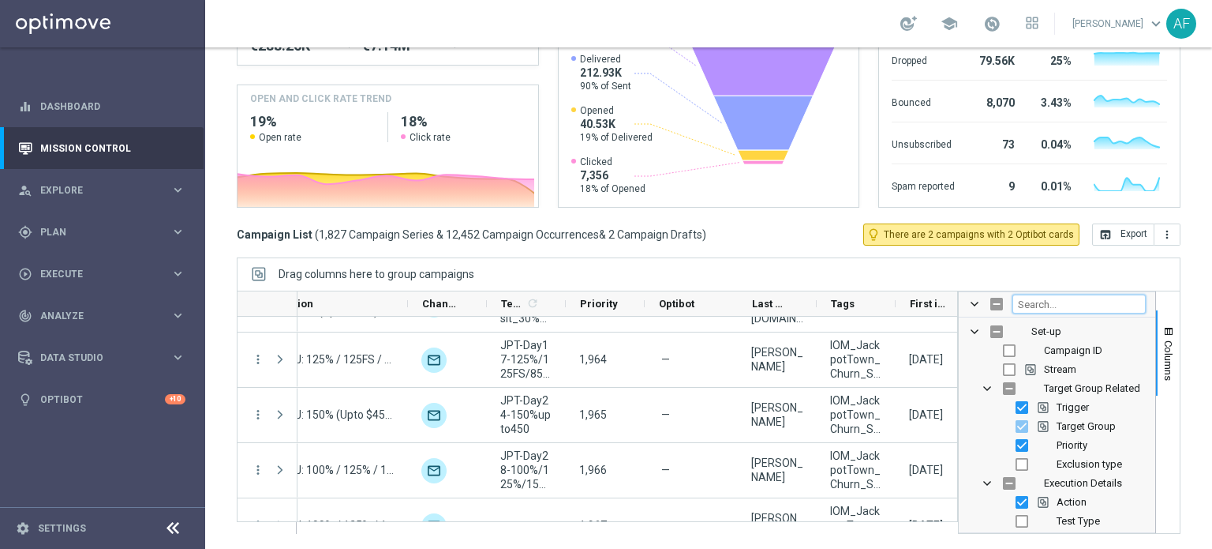
click at [1047, 304] on input "Filter Columns Input" at bounding box center [1079, 303] width 133 height 19
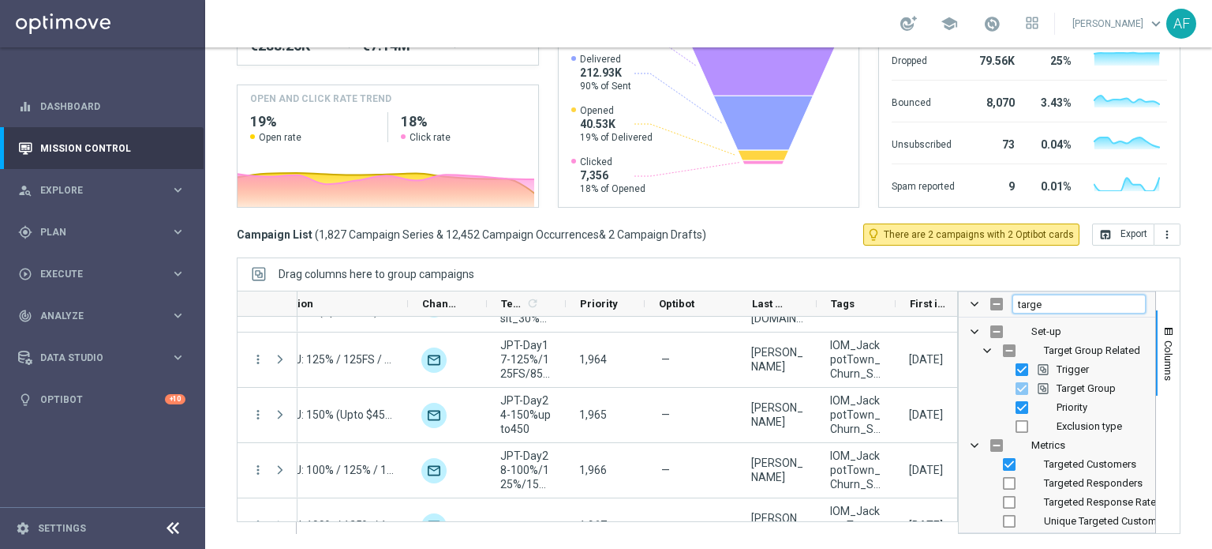
type input "targe"
click at [1003, 477] on input "Press SPACE to toggle visibility (hidden)" at bounding box center [1009, 483] width 13 height 13
checkbox input "true"
drag, startPoint x: 1035, startPoint y: 305, endPoint x: 1003, endPoint y: 305, distance: 31.6
click at [1013, 305] on input "targe" at bounding box center [1079, 303] width 133 height 19
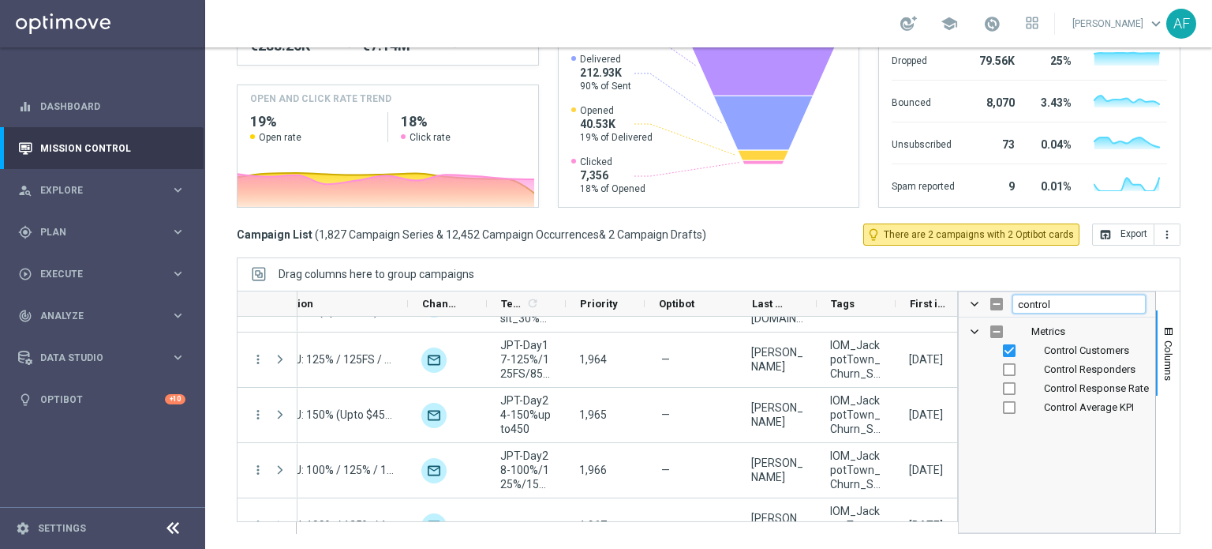
type input "control"
click at [1003, 366] on input "Press SPACE to toggle visibility (hidden)" at bounding box center [1009, 369] width 13 height 13
checkbox input "true"
drag, startPoint x: 1056, startPoint y: 299, endPoint x: 991, endPoint y: 300, distance: 65.5
click at [991, 300] on div "control" at bounding box center [1057, 304] width 197 height 25
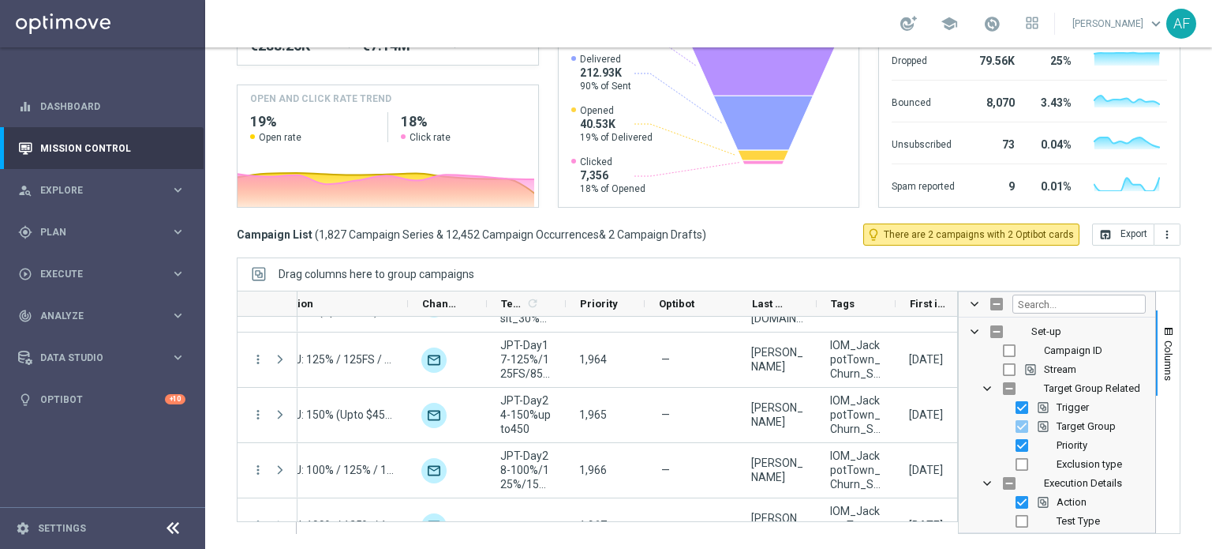
click at [960, 274] on div "Drag columns here to group campaigns" at bounding box center [709, 273] width 944 height 33
click at [1163, 350] on span "Columns" at bounding box center [1169, 360] width 13 height 40
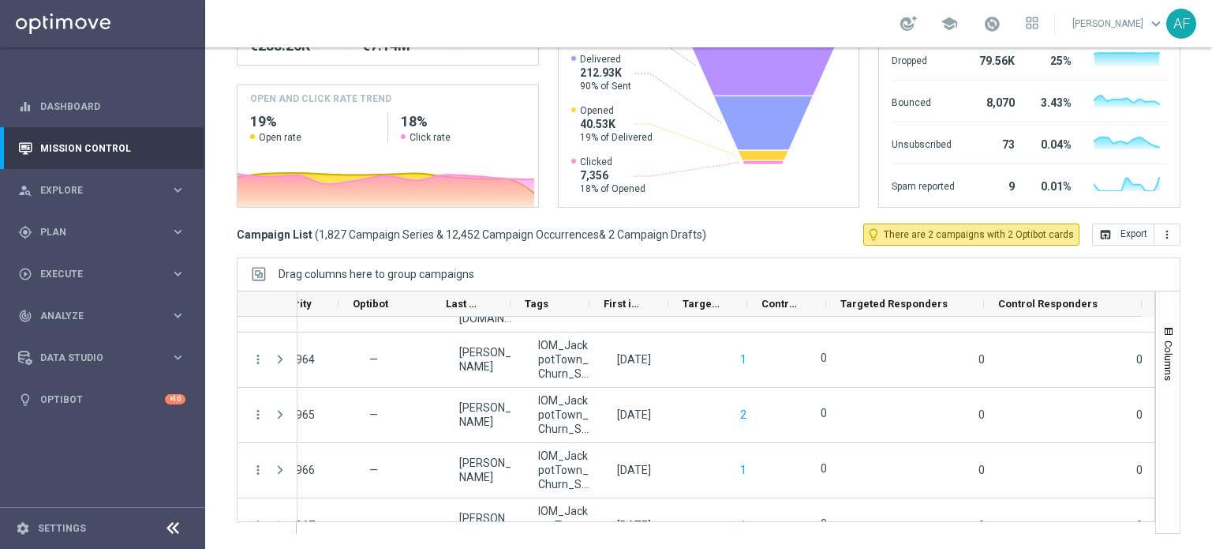
scroll to position [0, 815]
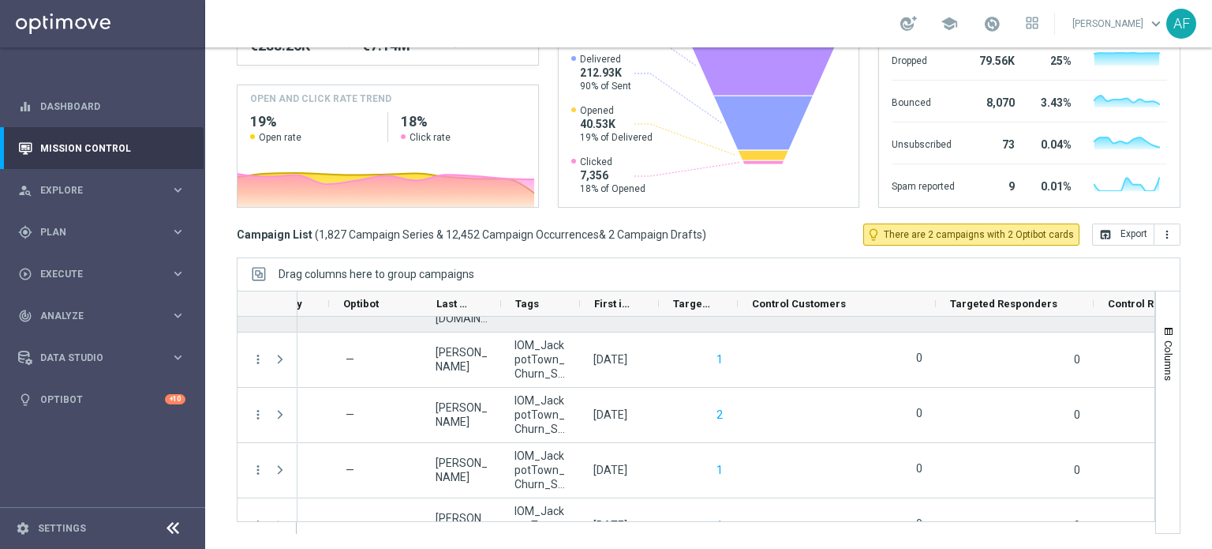
drag, startPoint x: 815, startPoint y: 302, endPoint x: 935, endPoint y: 318, distance: 120.3
click at [935, 318] on div at bounding box center [696, 411] width 919 height 243
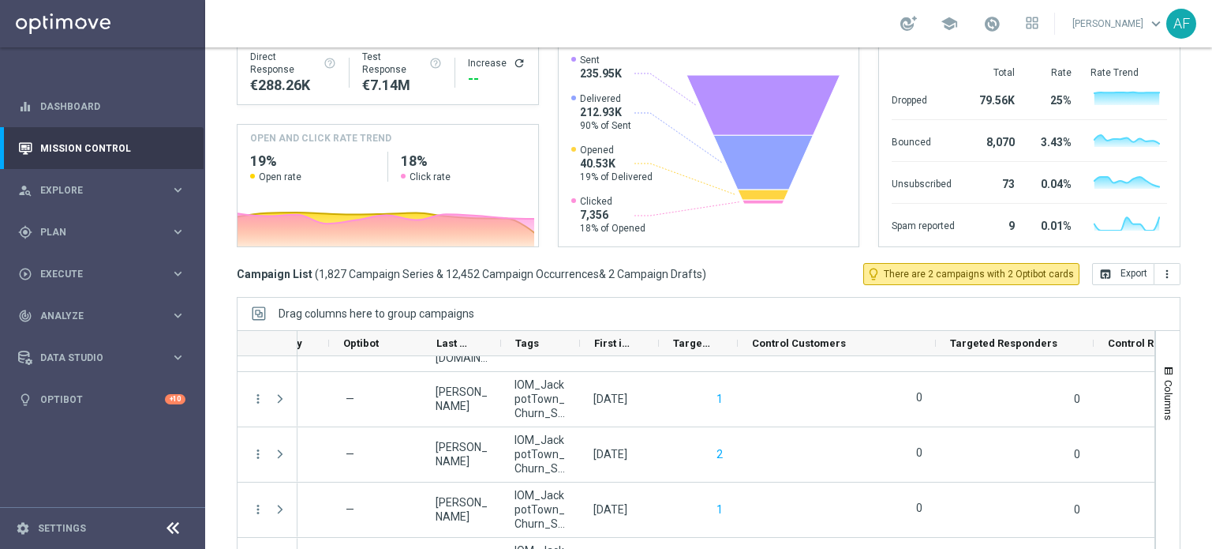
scroll to position [240, 0]
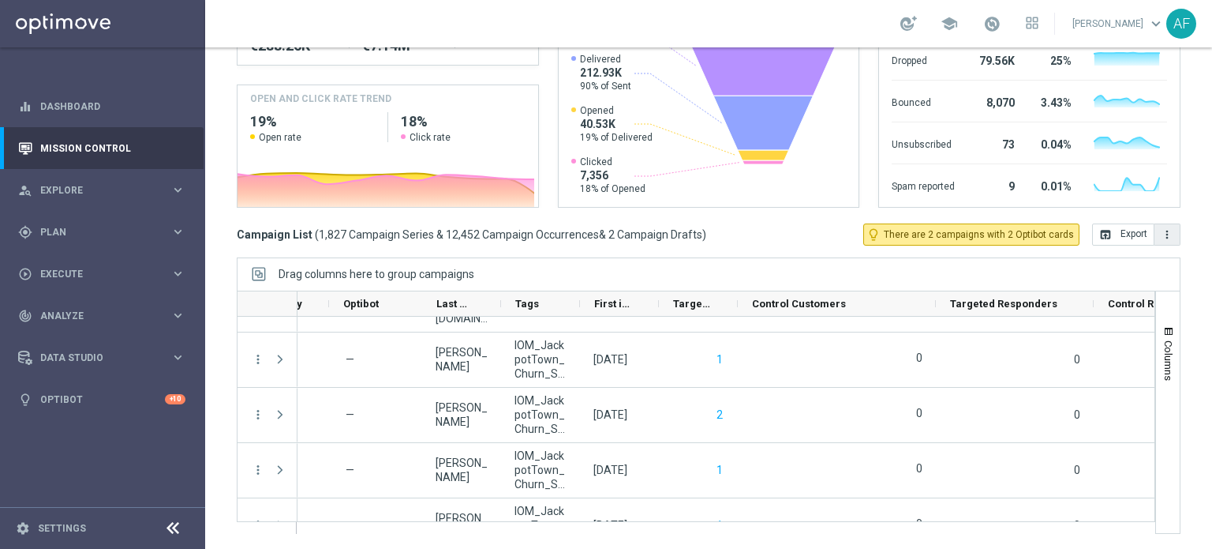
click at [1161, 233] on icon "more_vert" at bounding box center [1167, 234] width 13 height 13
click at [755, 243] on div "Campaign List ( 1,827 Campaign Series & 12,452 Campaign Occurrences & 2 Campaig…" at bounding box center [709, 234] width 944 height 22
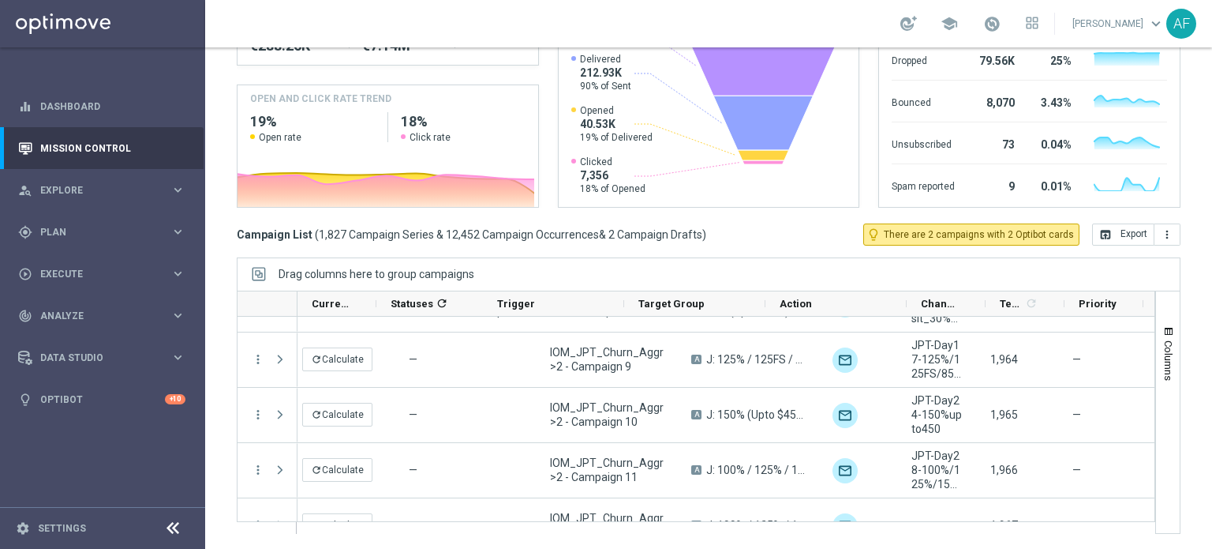
scroll to position [0, 0]
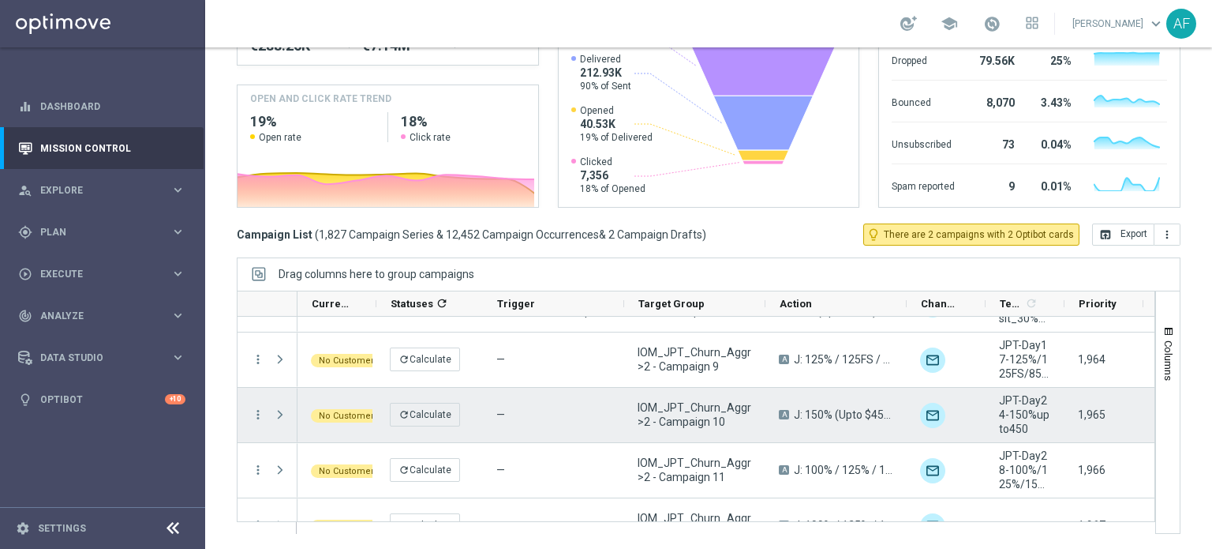
click at [258, 421] on menu-column "more_vert" at bounding box center [258, 414] width 14 height 15
click at [254, 413] on icon "more_vert" at bounding box center [258, 414] width 14 height 14
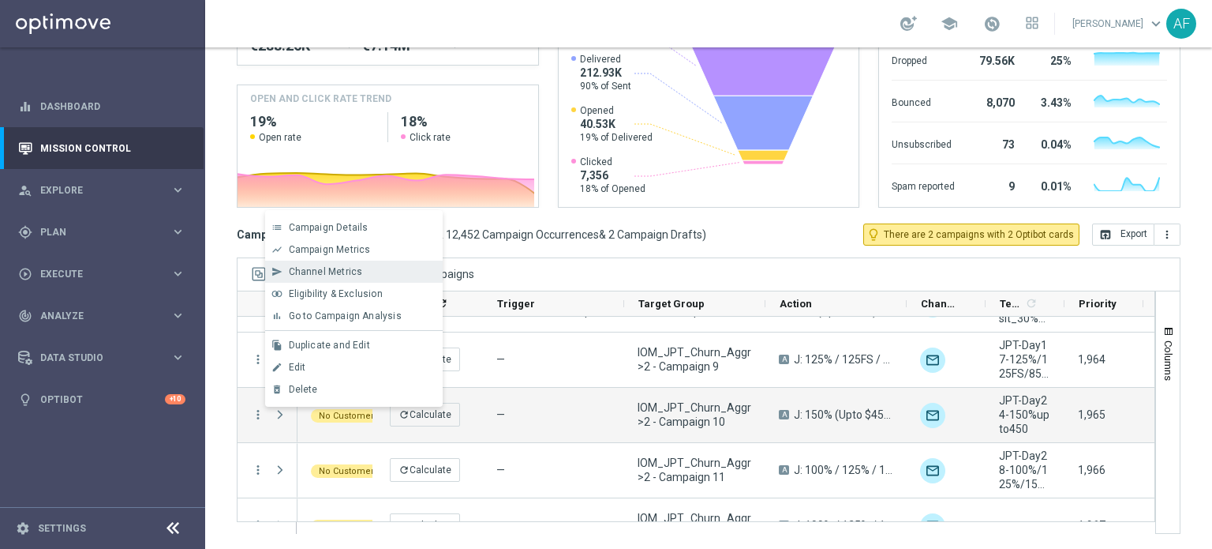
click at [323, 273] on span "Channel Metrics" at bounding box center [326, 271] width 74 height 11
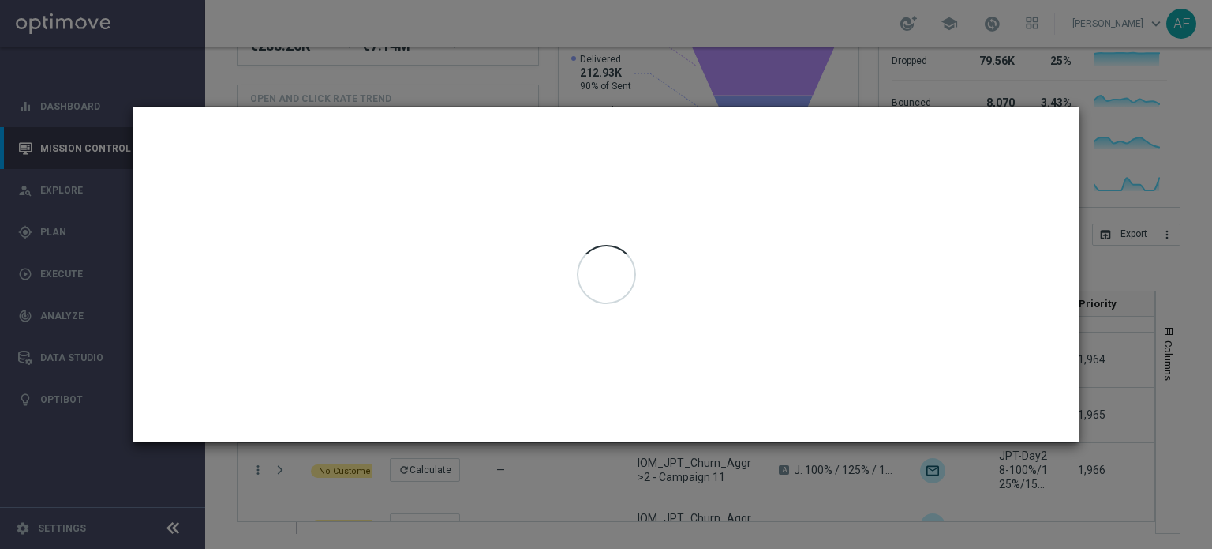
click at [1170, 273] on modal-container "Channel Metrics open_in_browser Export IOM_JPT_Churn_Aggr>2 - Campaign 10 Gener…" at bounding box center [606, 274] width 1212 height 549
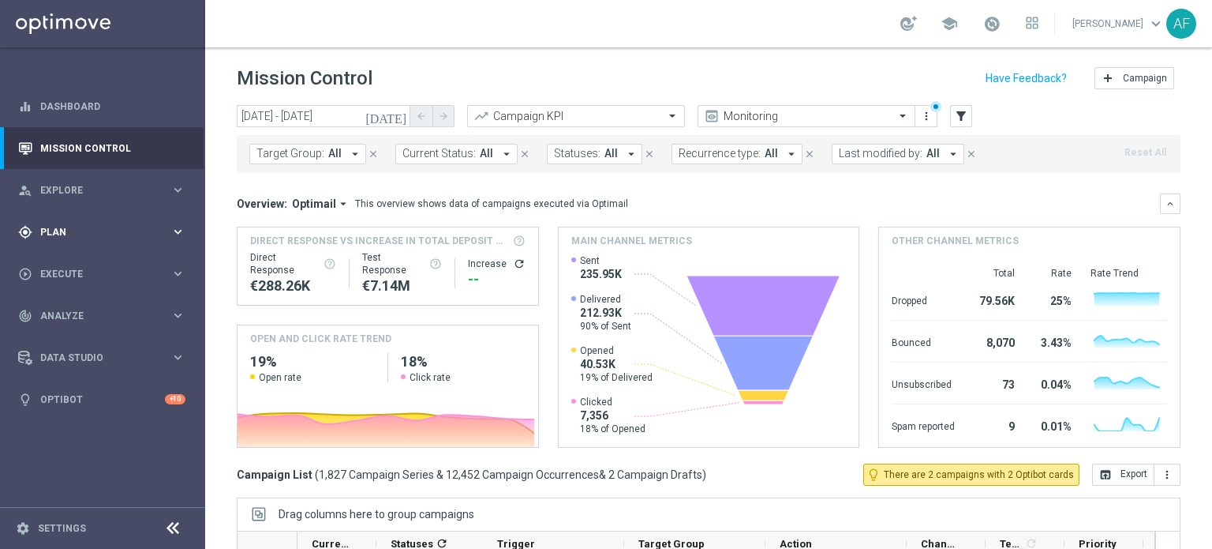
click at [103, 226] on div "gps_fixed Plan" at bounding box center [94, 232] width 152 height 14
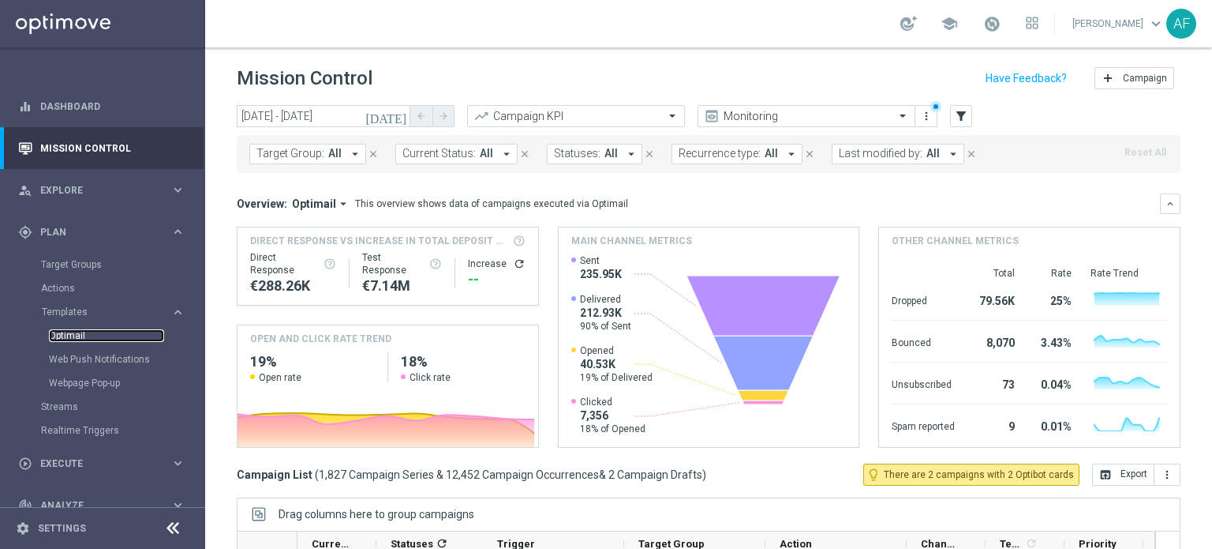
click at [77, 331] on link "Optimail" at bounding box center [106, 335] width 115 height 13
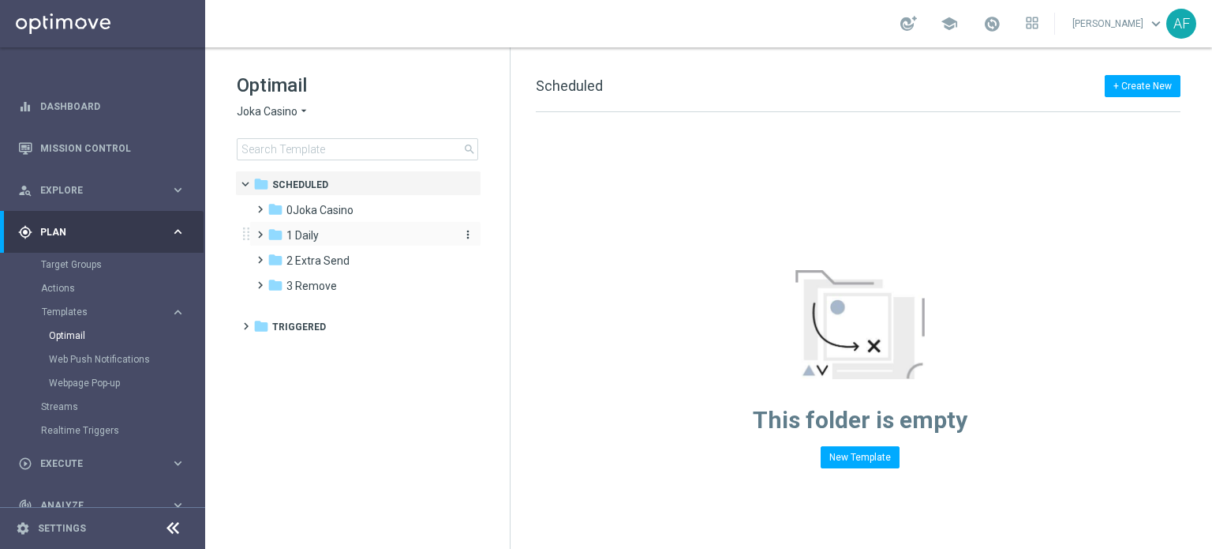
click at [299, 239] on span "1 Daily" at bounding box center [303, 235] width 32 height 14
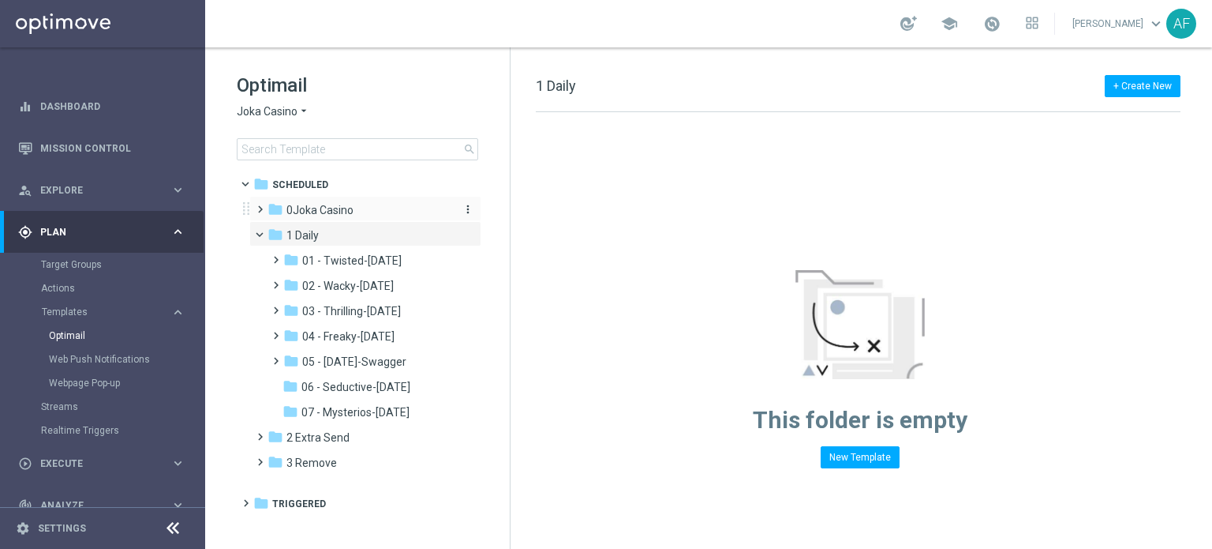
click at [304, 213] on span "0Joka Casino" at bounding box center [320, 210] width 67 height 14
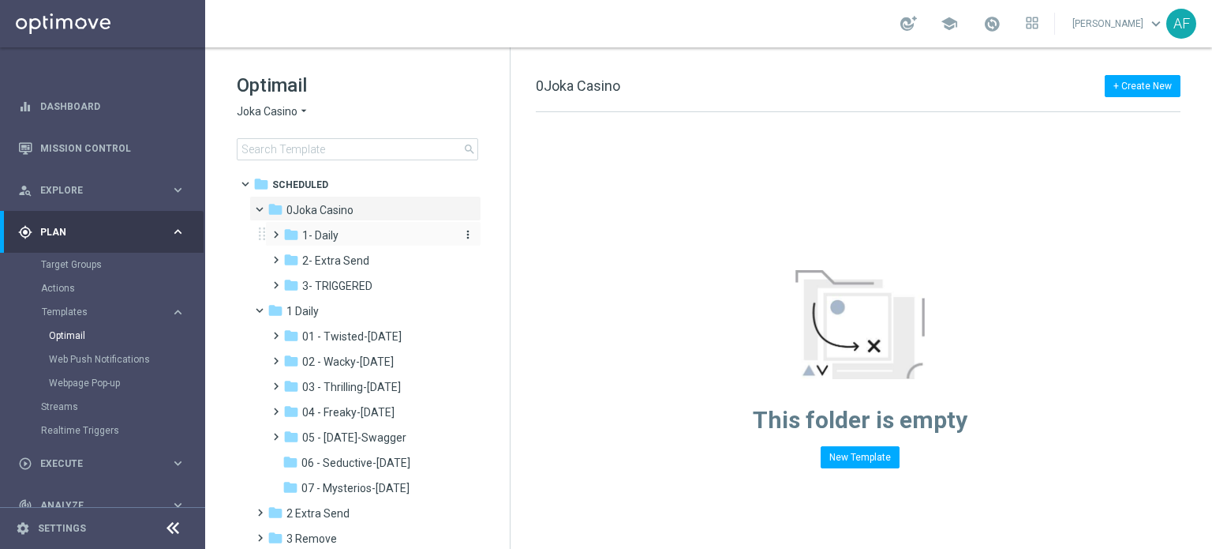
click at [313, 233] on span "1- Daily" at bounding box center [320, 235] width 36 height 14
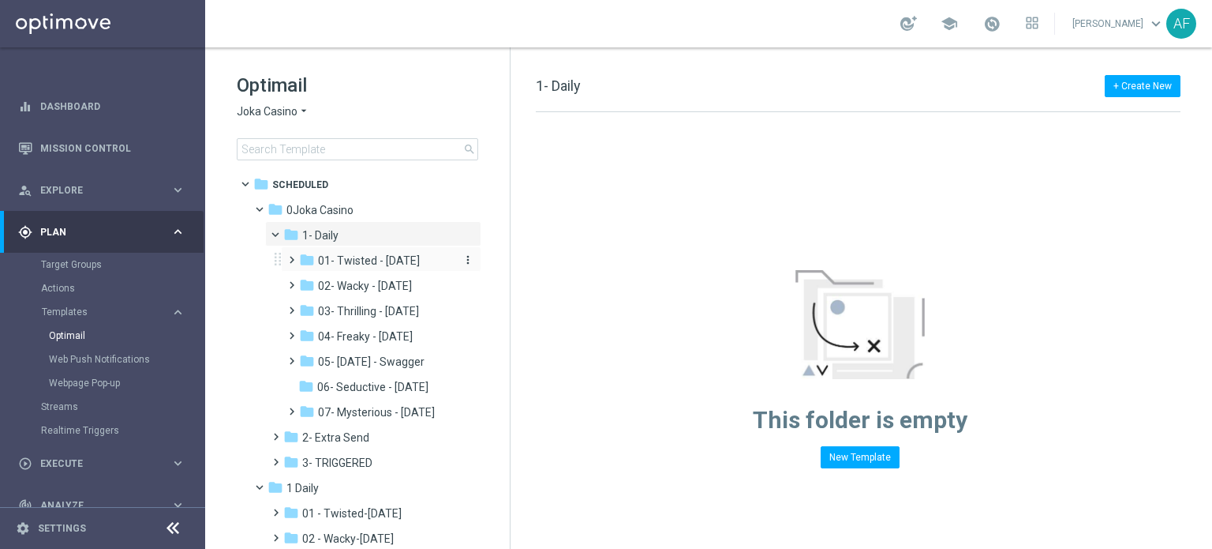
click at [343, 257] on span "01- Twisted - [DATE]" at bounding box center [369, 260] width 102 height 14
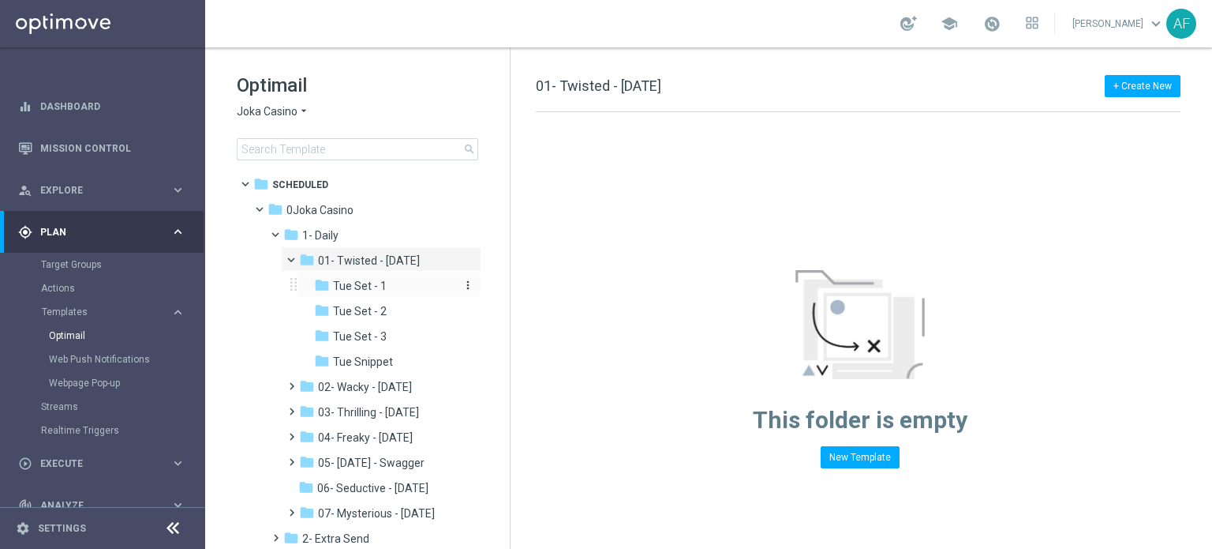
click at [350, 286] on span "Tue Set - 1" at bounding box center [360, 286] width 54 height 14
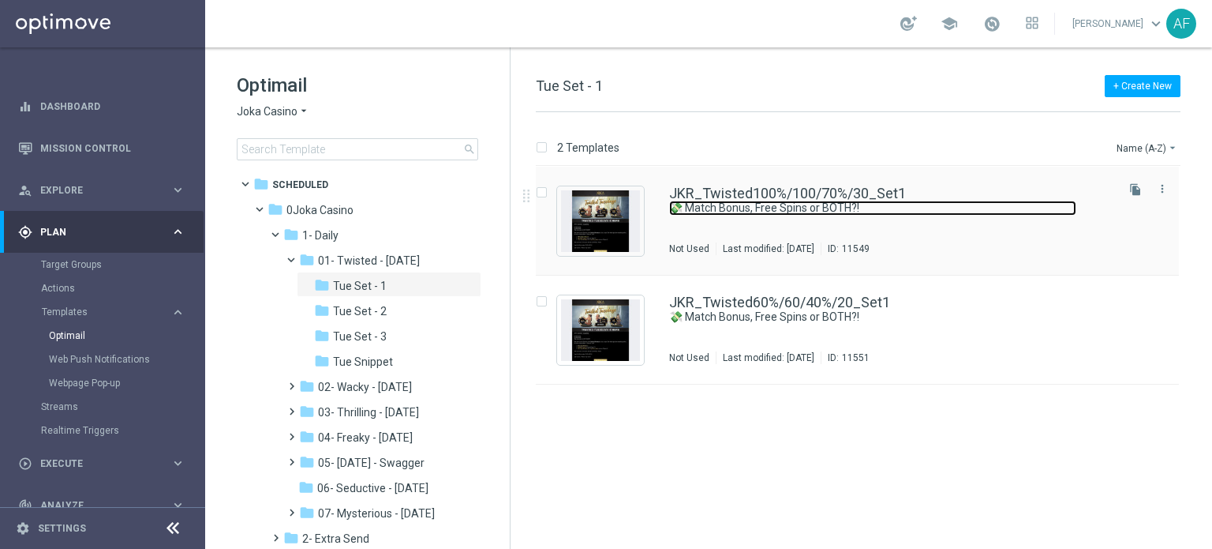
click at [726, 203] on link "💸 Match Bonus, Free Spins or BOTH?!" at bounding box center [872, 207] width 407 height 15
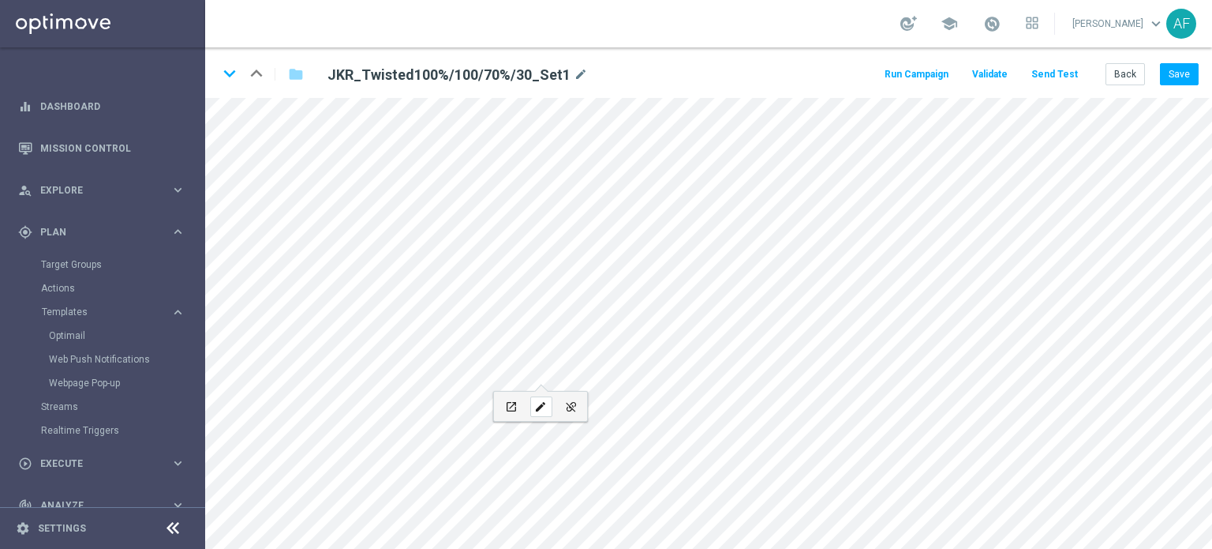
click at [538, 405] on icon "edit" at bounding box center [540, 406] width 12 height 13
click at [541, 397] on div "edit" at bounding box center [541, 406] width 22 height 21
type input "TWIST & PLAY"
checkbox input "true"
click at [1061, 74] on button "Send Test" at bounding box center [1054, 74] width 51 height 21
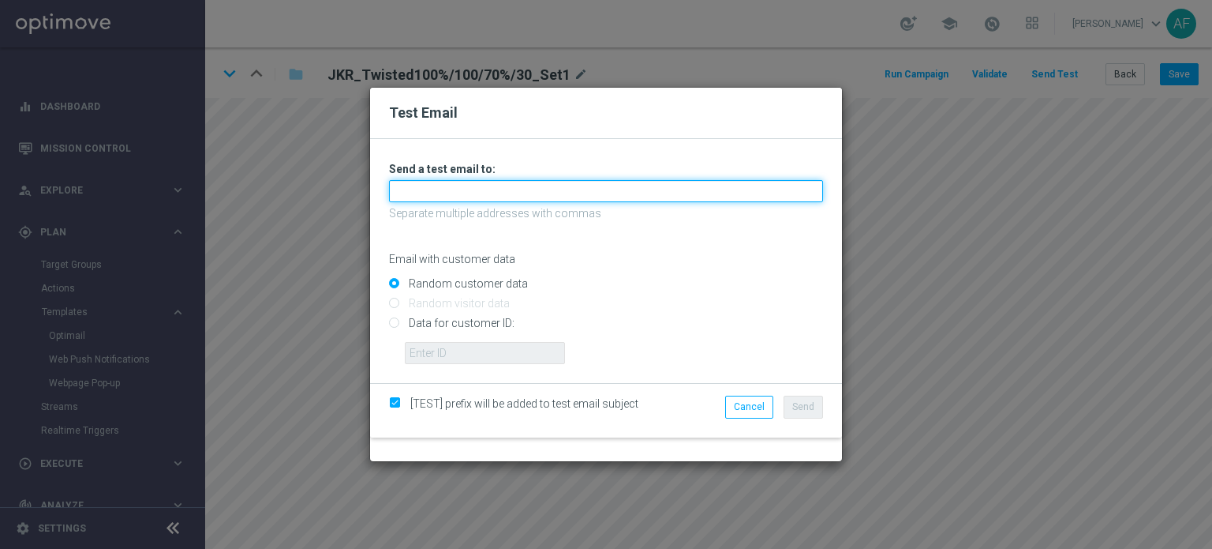
click at [637, 197] on input "text" at bounding box center [606, 191] width 434 height 22
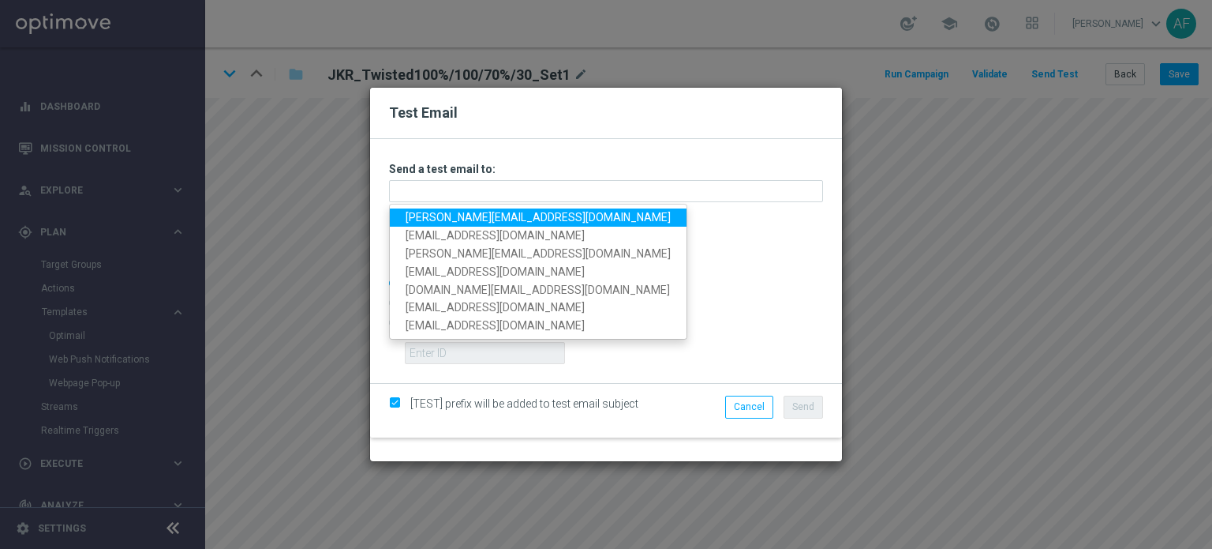
click at [458, 217] on link "[PERSON_NAME][EMAIL_ADDRESS][DOMAIN_NAME]" at bounding box center [538, 217] width 297 height 18
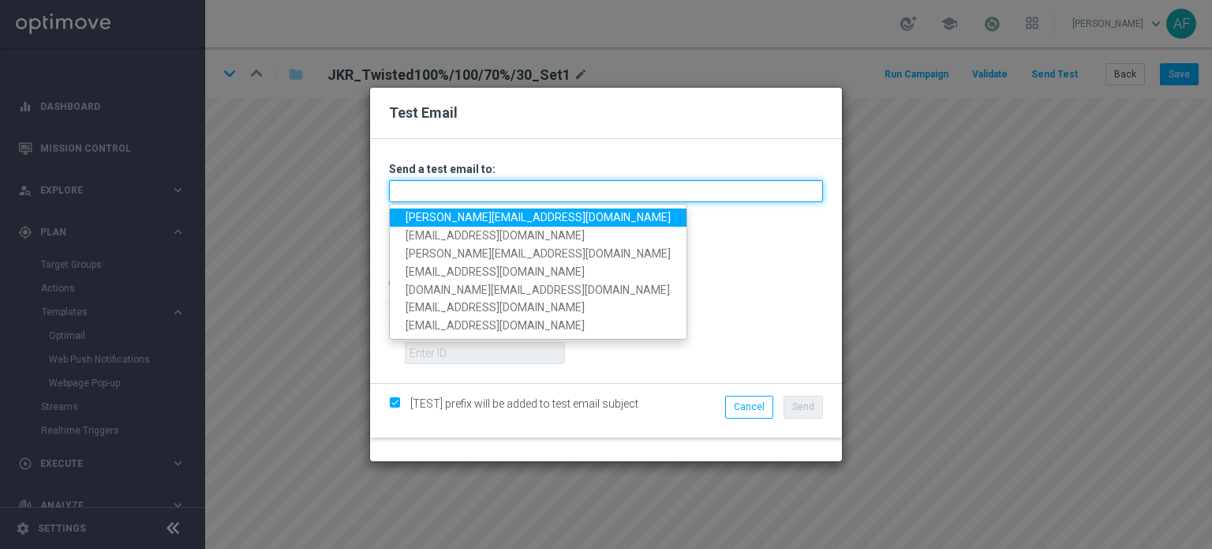
type input "[PERSON_NAME][EMAIL_ADDRESS][DOMAIN_NAME]"
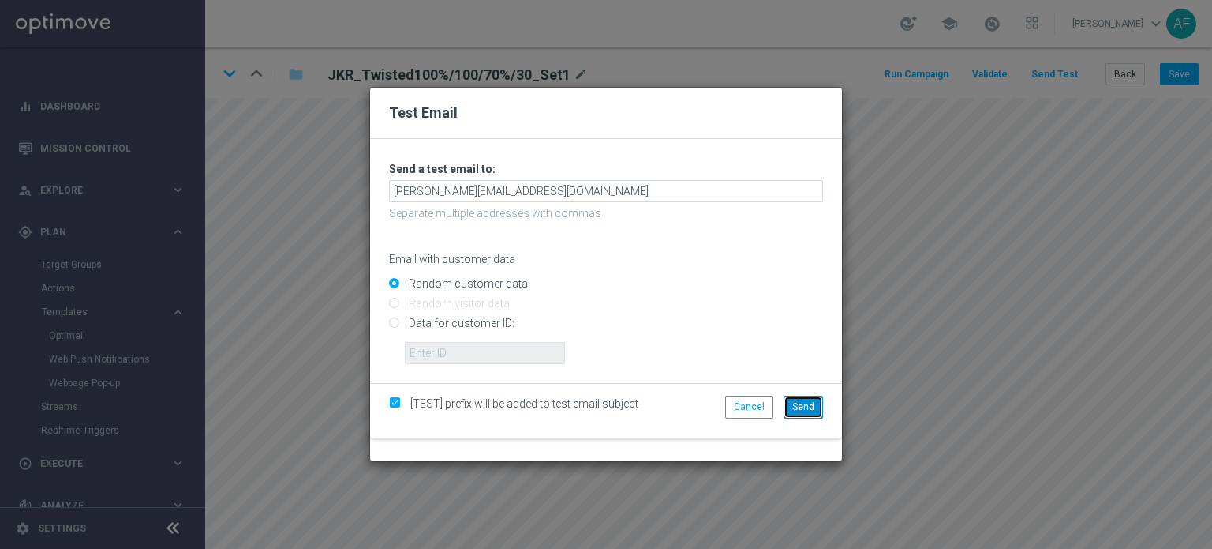
click at [799, 406] on span "Send" at bounding box center [803, 406] width 22 height 11
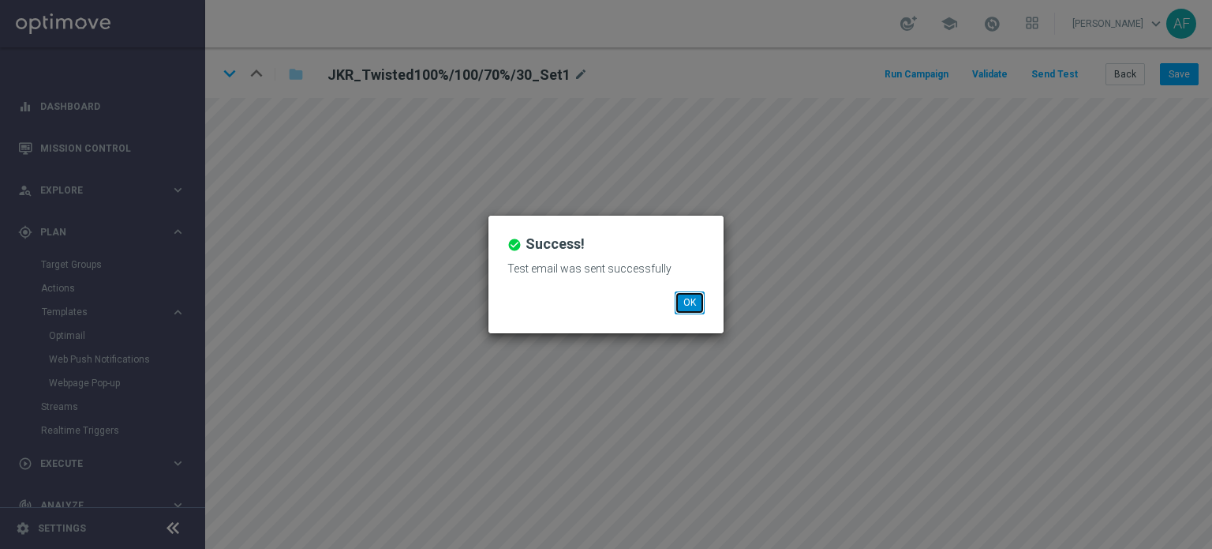
click at [693, 302] on button "OK" at bounding box center [690, 302] width 30 height 22
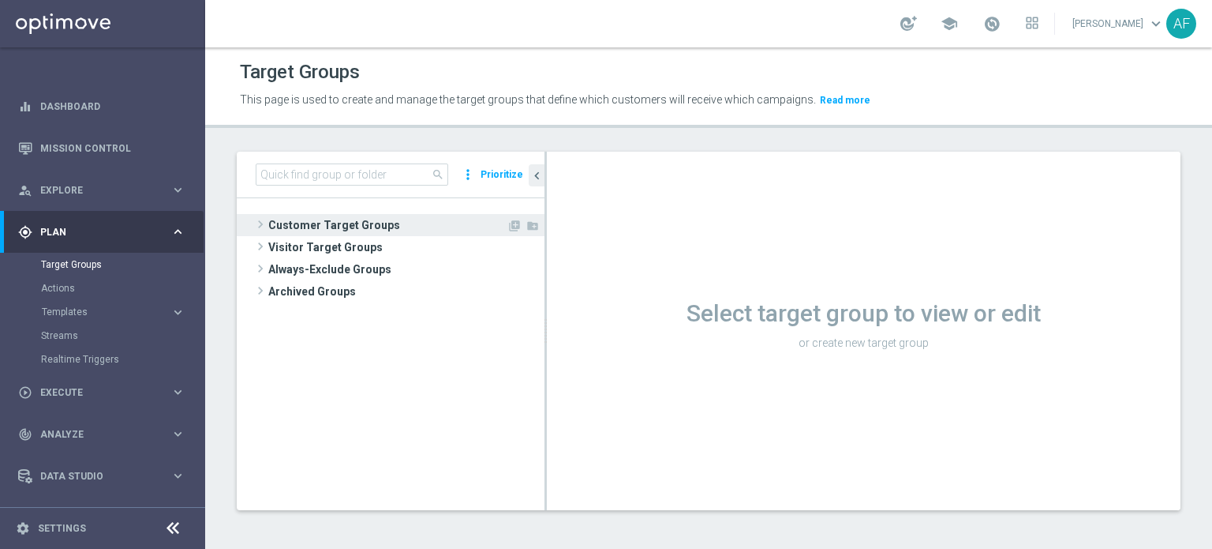
click at [354, 221] on span "Customer Target Groups" at bounding box center [387, 225] width 238 height 22
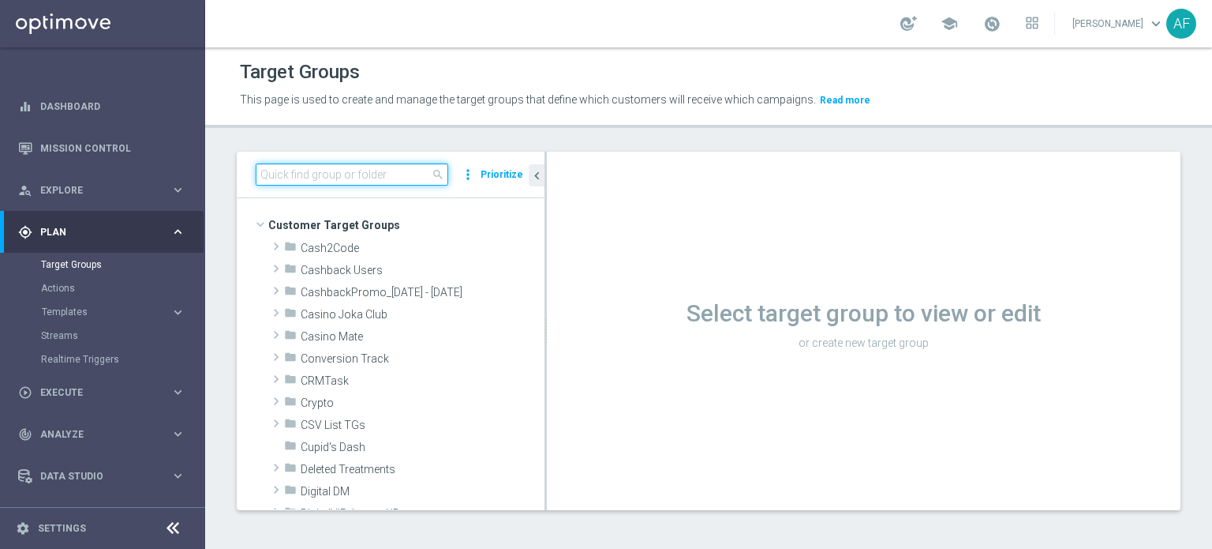
click at [362, 172] on input at bounding box center [352, 174] width 193 height 22
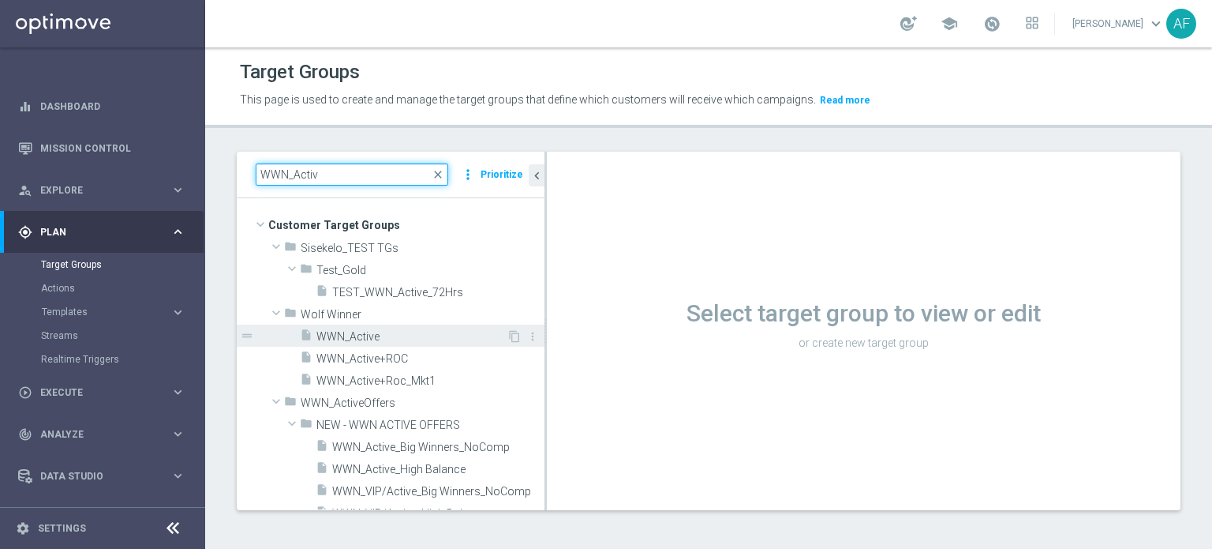
type input "WWN_Activ"
click at [378, 332] on span "WWN_Active" at bounding box center [412, 336] width 190 height 13
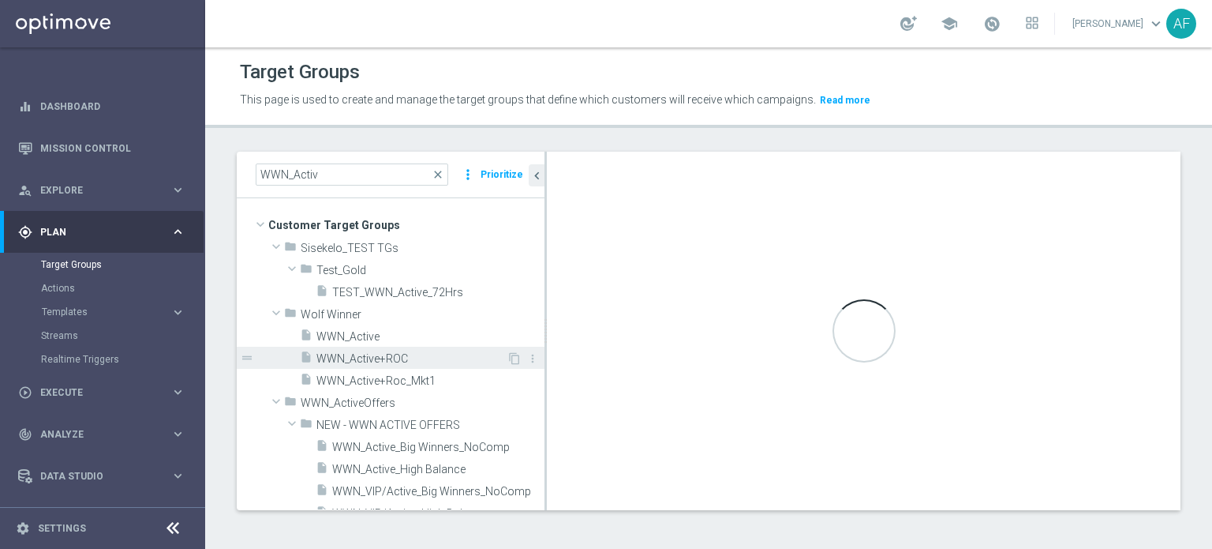
click at [399, 355] on span "WWN_Active+ROC" at bounding box center [412, 358] width 190 height 13
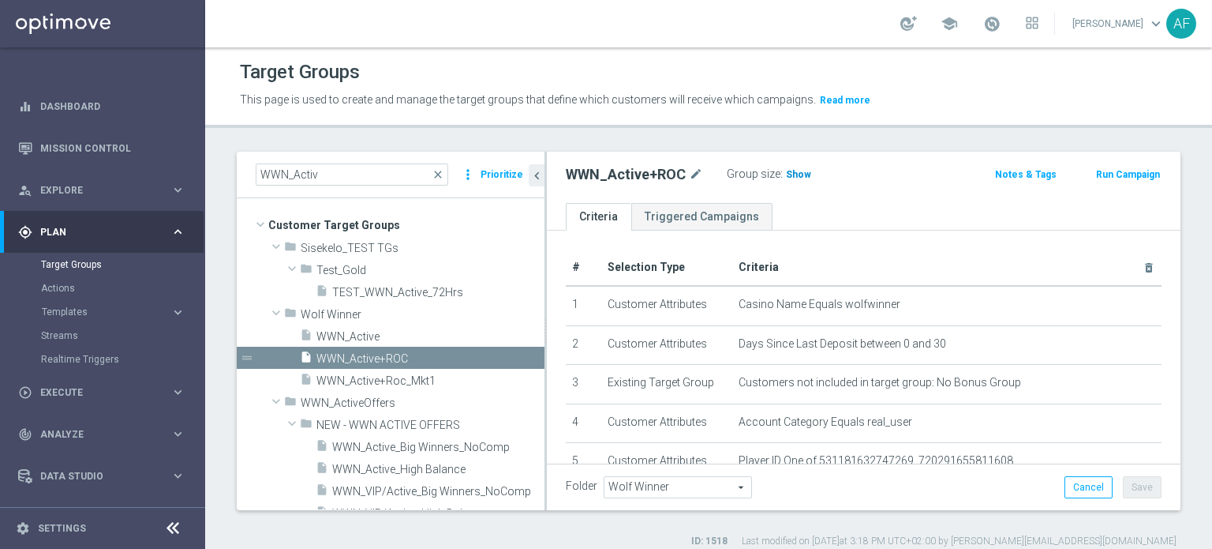
click at [799, 177] on span "Show" at bounding box center [798, 174] width 25 height 11
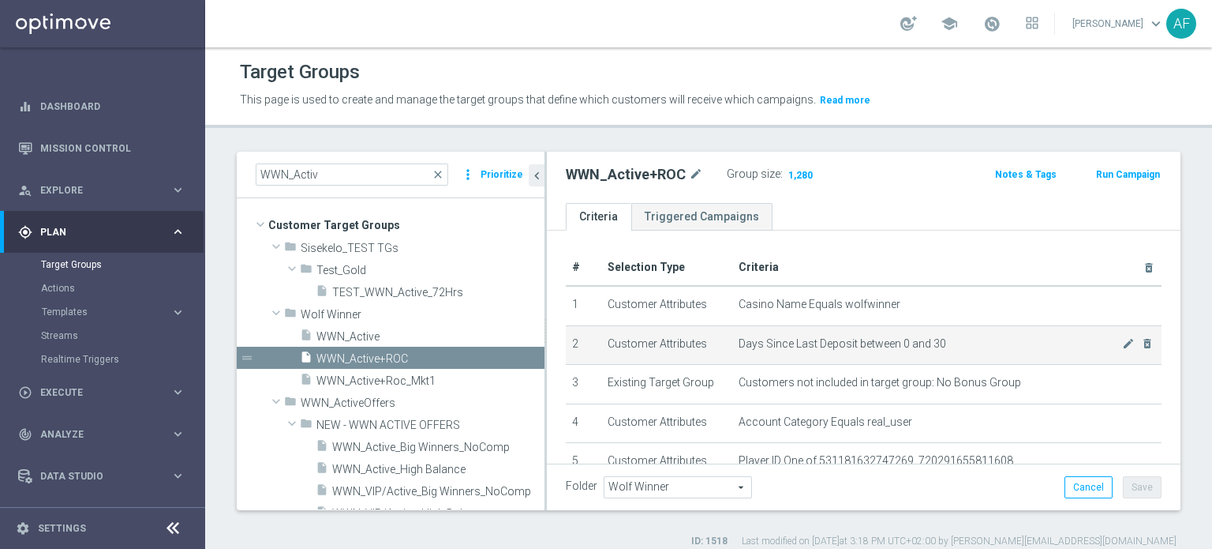
drag, startPoint x: 782, startPoint y: 340, endPoint x: 772, endPoint y: 338, distance: 10.5
click at [782, 340] on span "Days Since Last Deposit between 0 and 30" at bounding box center [930, 343] width 383 height 13
drag, startPoint x: 766, startPoint y: 334, endPoint x: 856, endPoint y: 334, distance: 89.2
click at [852, 334] on td "Days Since Last Deposit between 0 and 30 mode_edit delete_forever" at bounding box center [946, 344] width 429 height 39
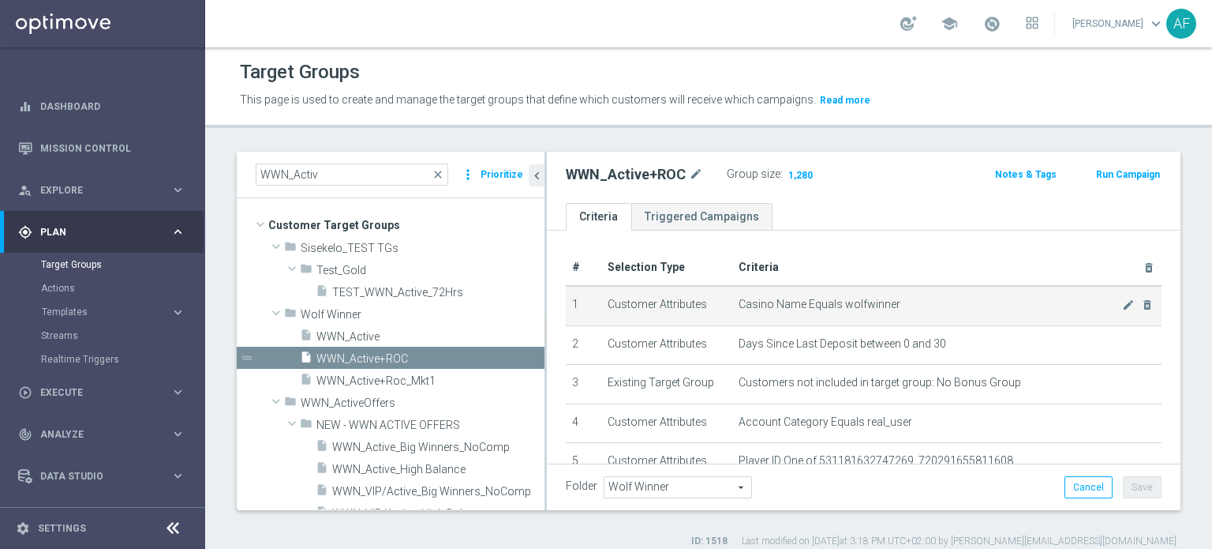
click at [972, 307] on span "Casino Name Equals wolfwinner" at bounding box center [930, 304] width 383 height 13
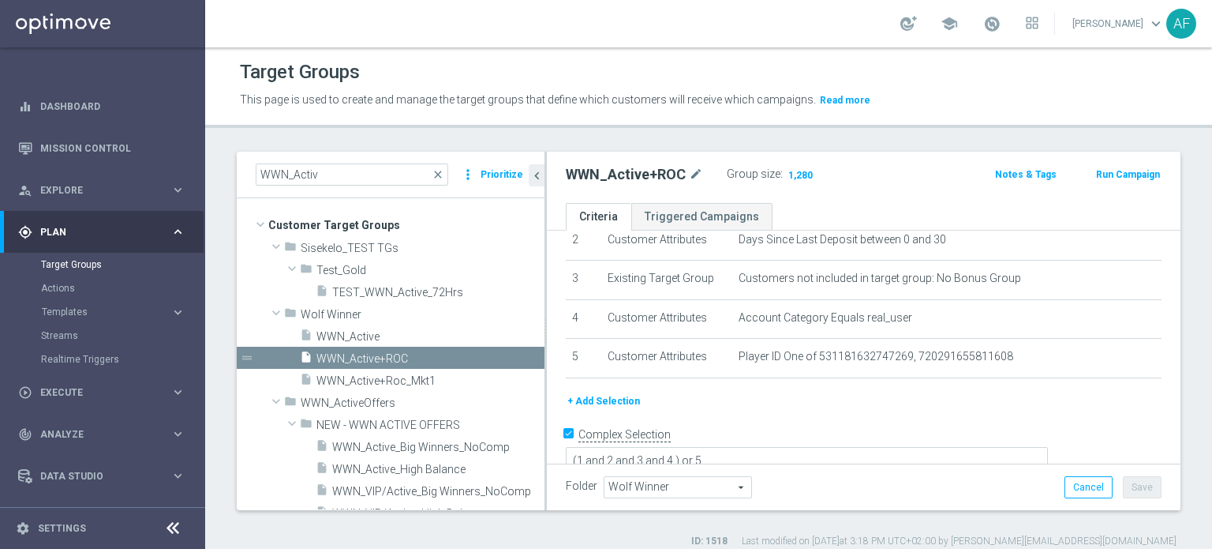
click at [616, 398] on button "+ Add Selection" at bounding box center [604, 400] width 76 height 17
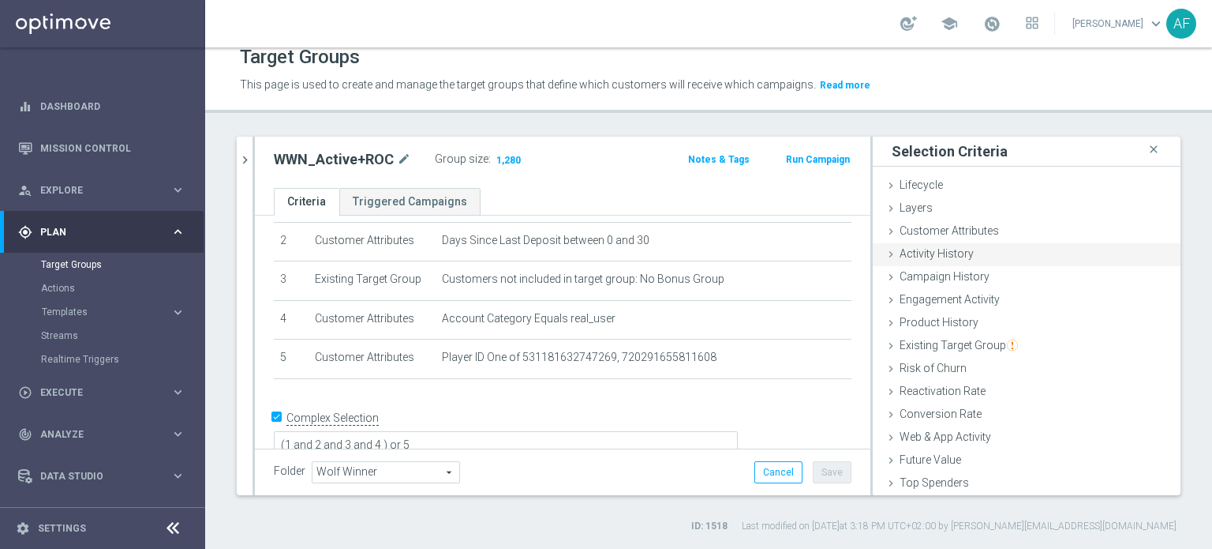
click at [976, 254] on div "Activity History done" at bounding box center [1027, 255] width 308 height 24
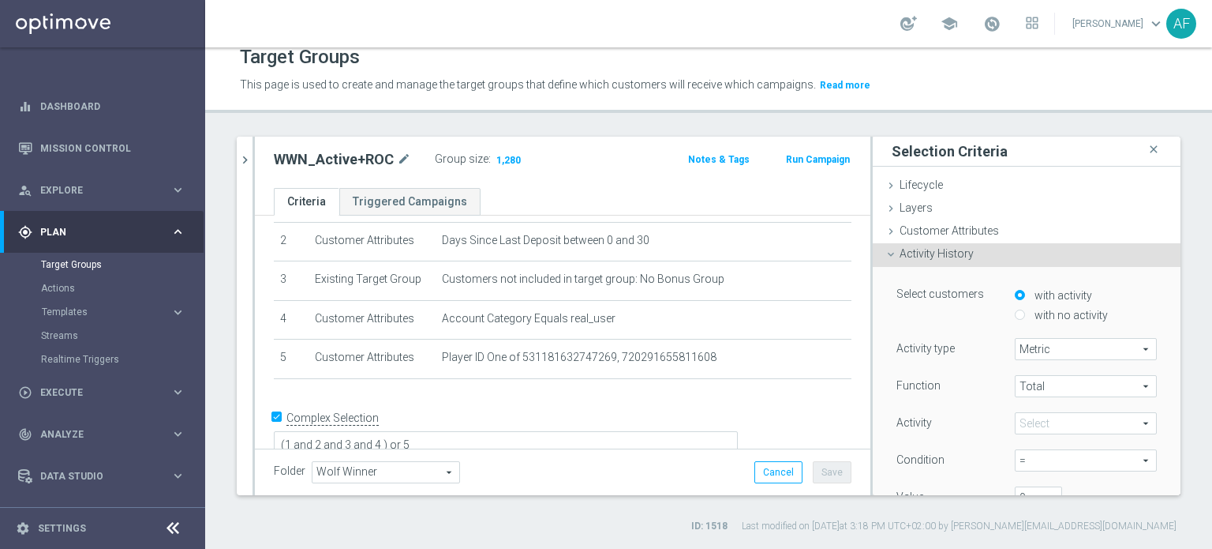
click at [989, 257] on div "Activity History done" at bounding box center [1027, 255] width 308 height 24
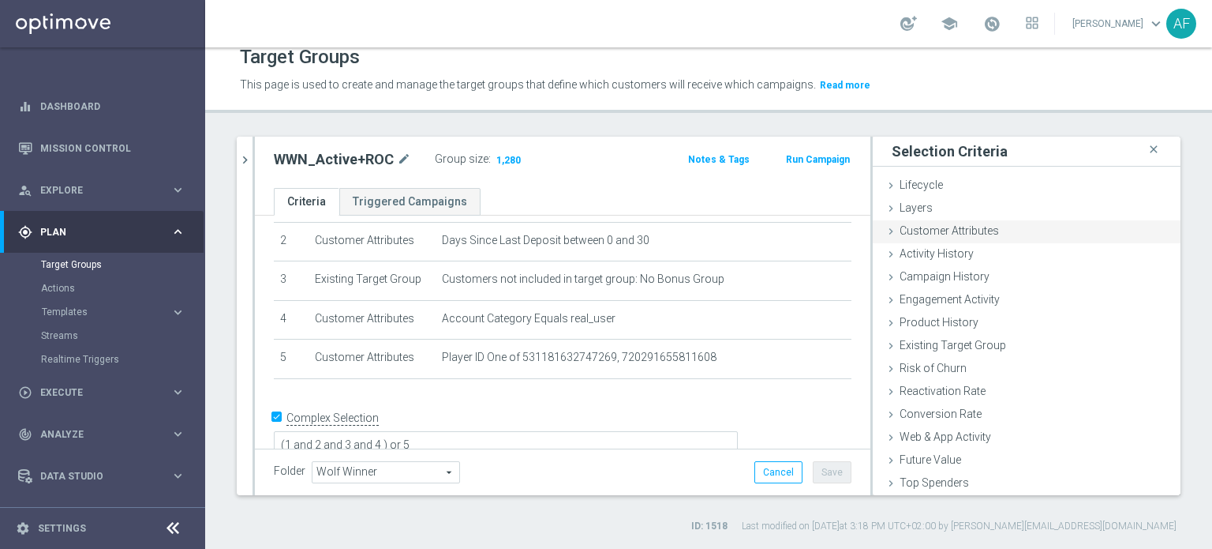
click at [960, 234] on span "Customer Attributes" at bounding box center [949, 230] width 99 height 13
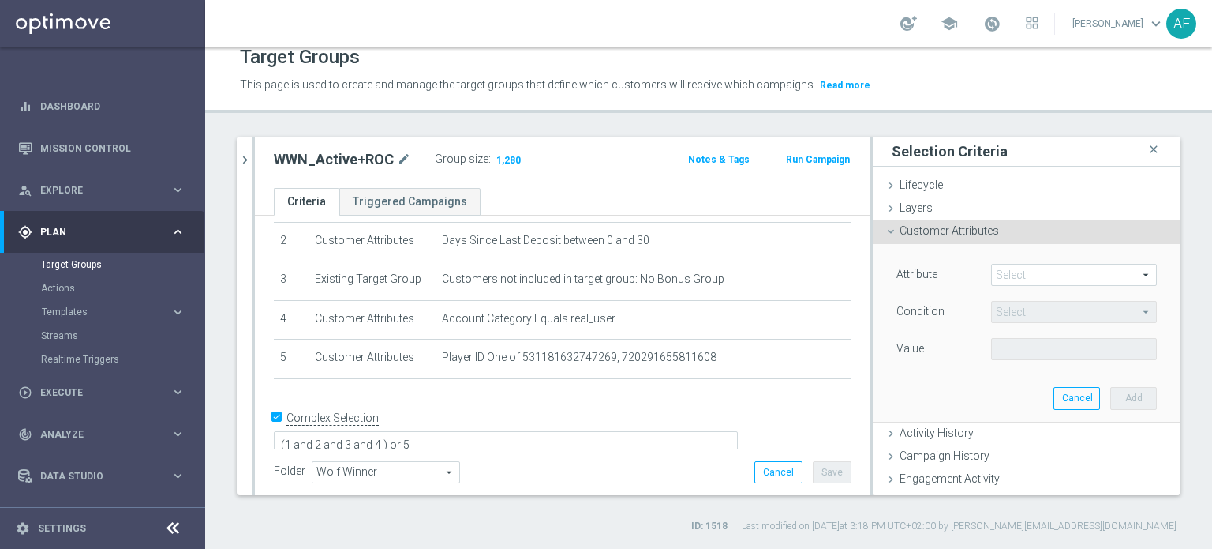
click at [1013, 274] on span at bounding box center [1074, 274] width 164 height 21
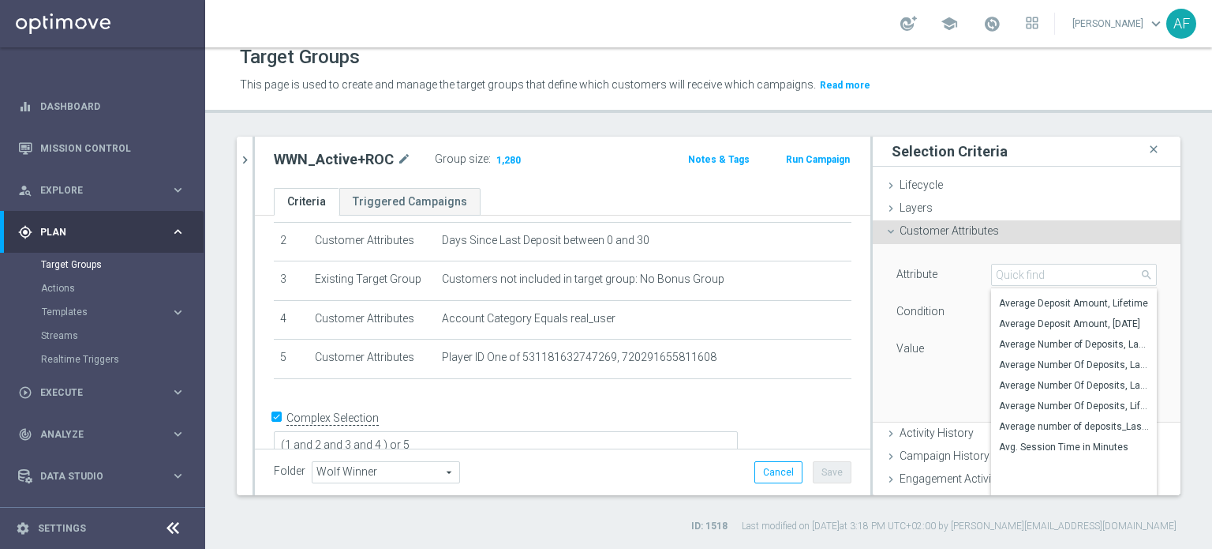
scroll to position [71, 0]
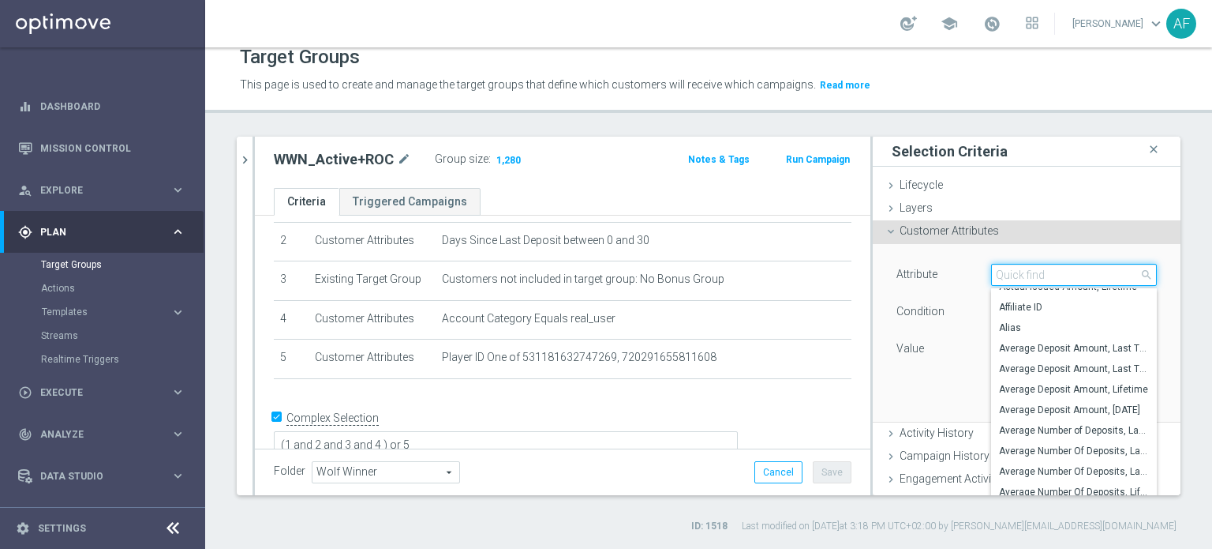
click at [1026, 272] on input "search" at bounding box center [1074, 275] width 166 height 22
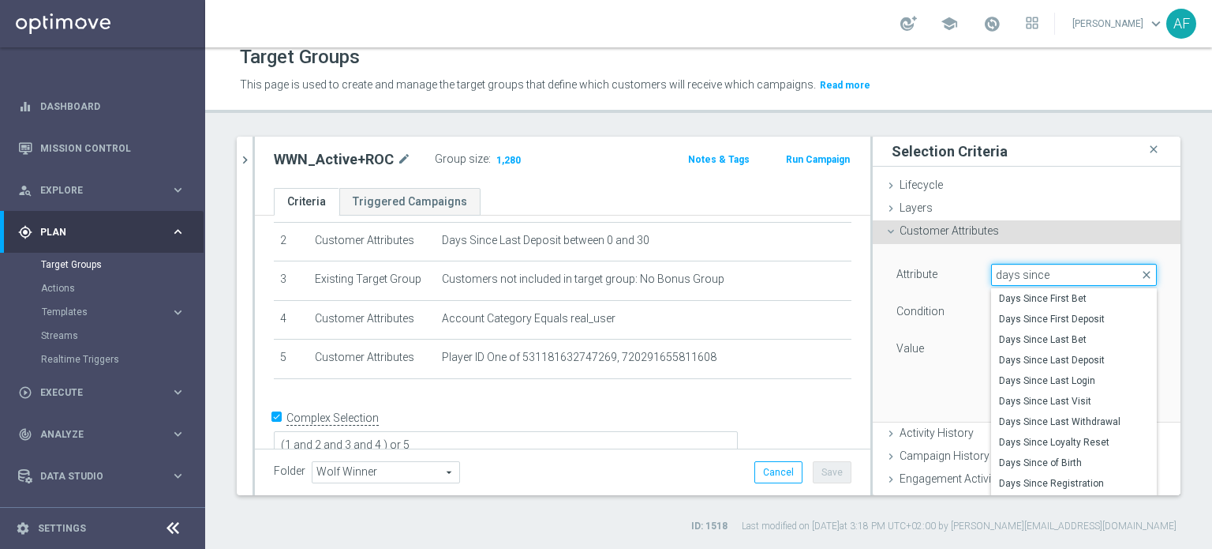
type input "days since"
click at [1149, 289] on div "Attribute Select arrow_drop_down days since close Days Since First Bet Days Sin…" at bounding box center [1027, 333] width 308 height 178
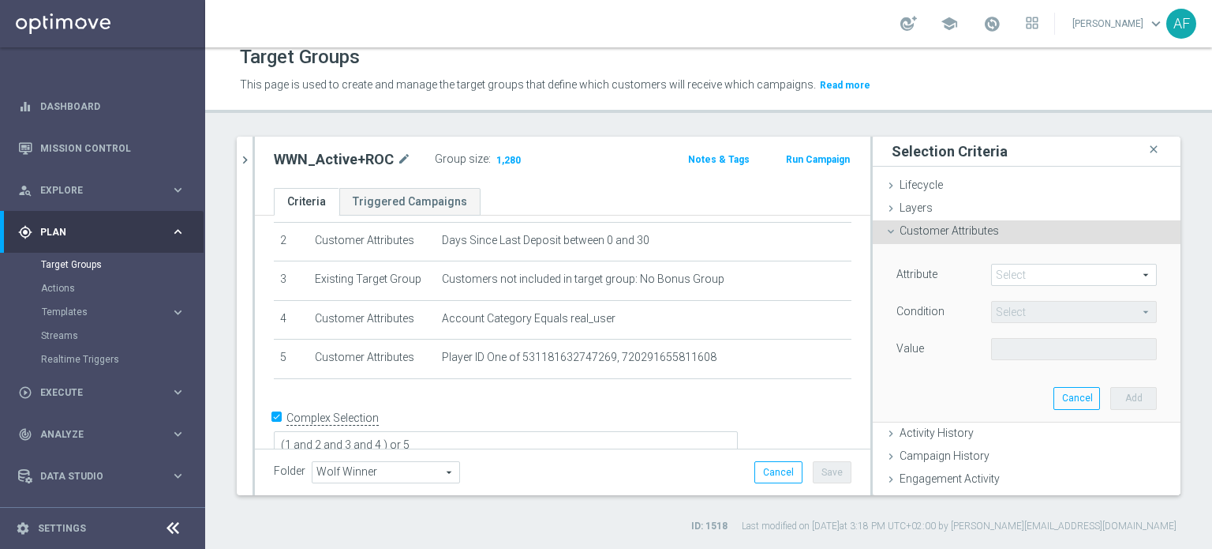
click at [927, 227] on span "Customer Attributes" at bounding box center [949, 230] width 99 height 13
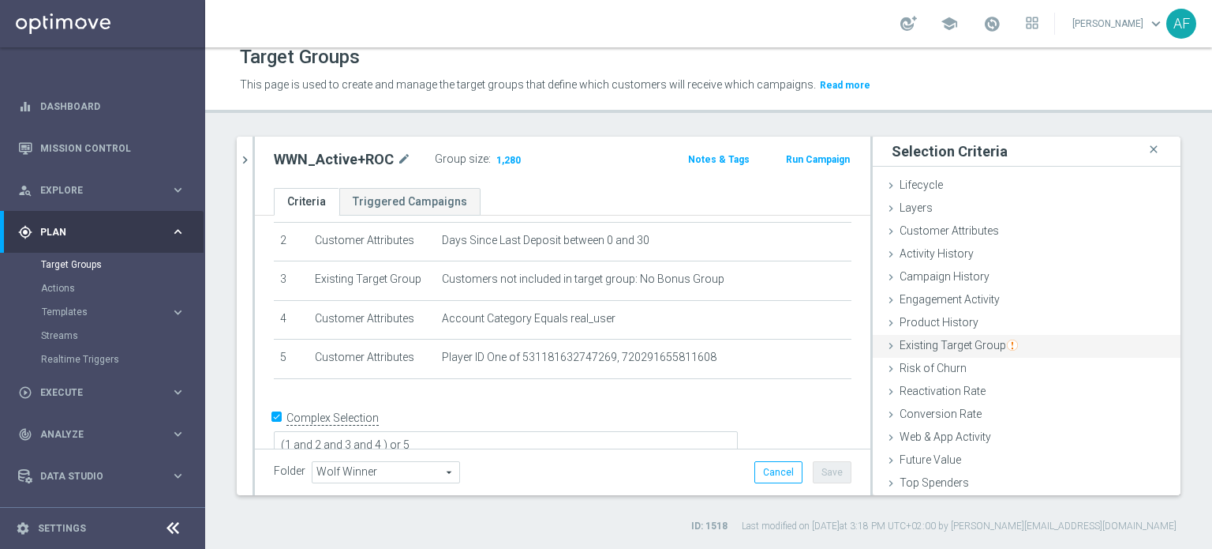
click at [958, 343] on span "Existing Target Group" at bounding box center [959, 345] width 118 height 13
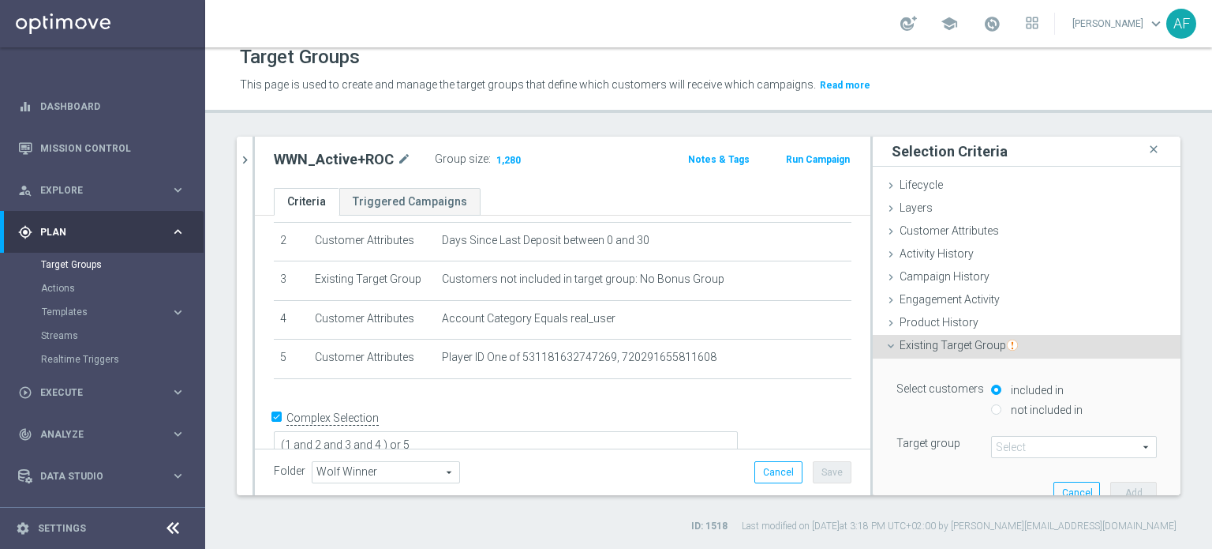
scroll to position [158, 0]
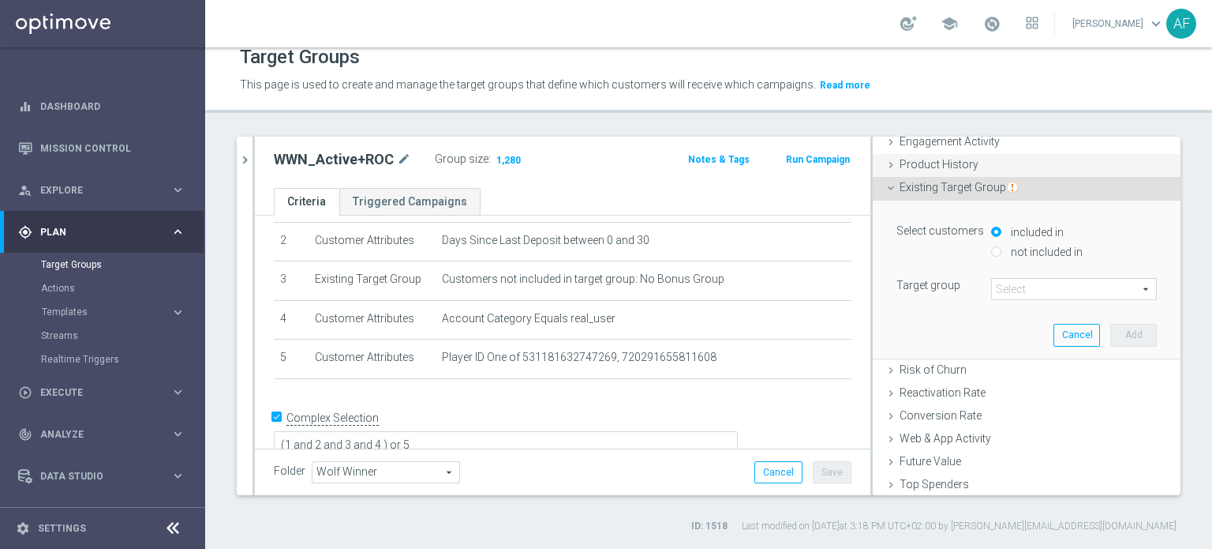
click at [945, 170] on span "Product History" at bounding box center [939, 164] width 79 height 13
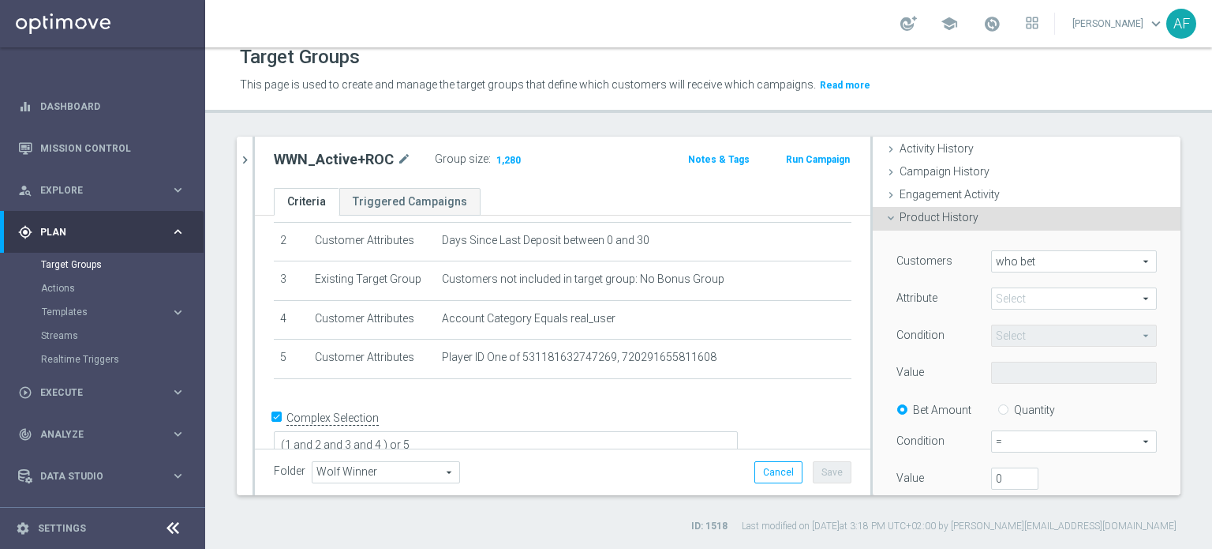
scroll to position [79, 0]
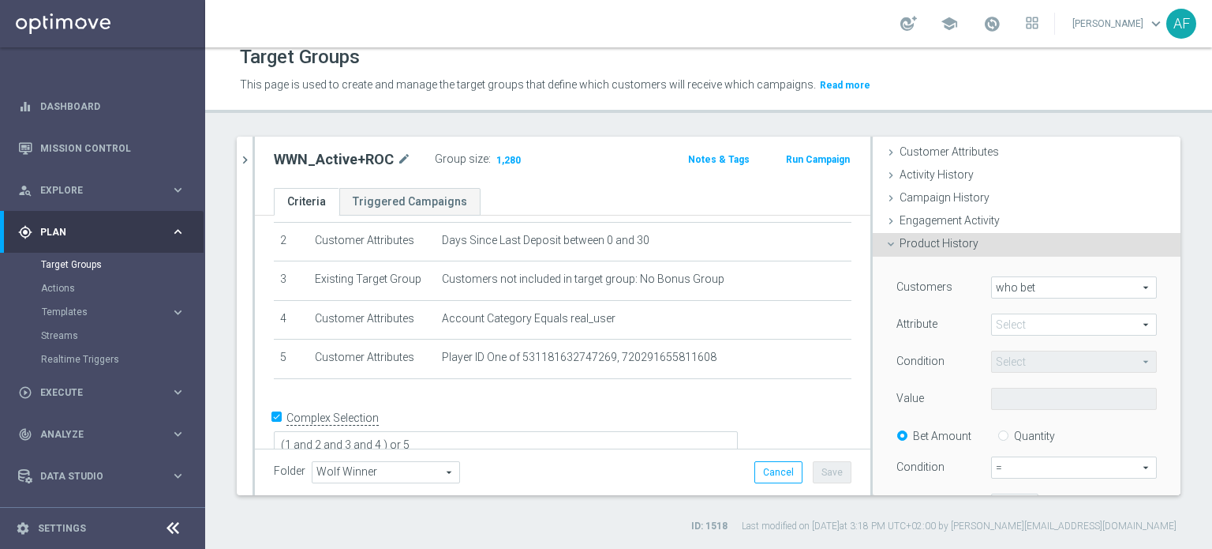
click at [964, 242] on div "Product History done" at bounding box center [1027, 245] width 308 height 24
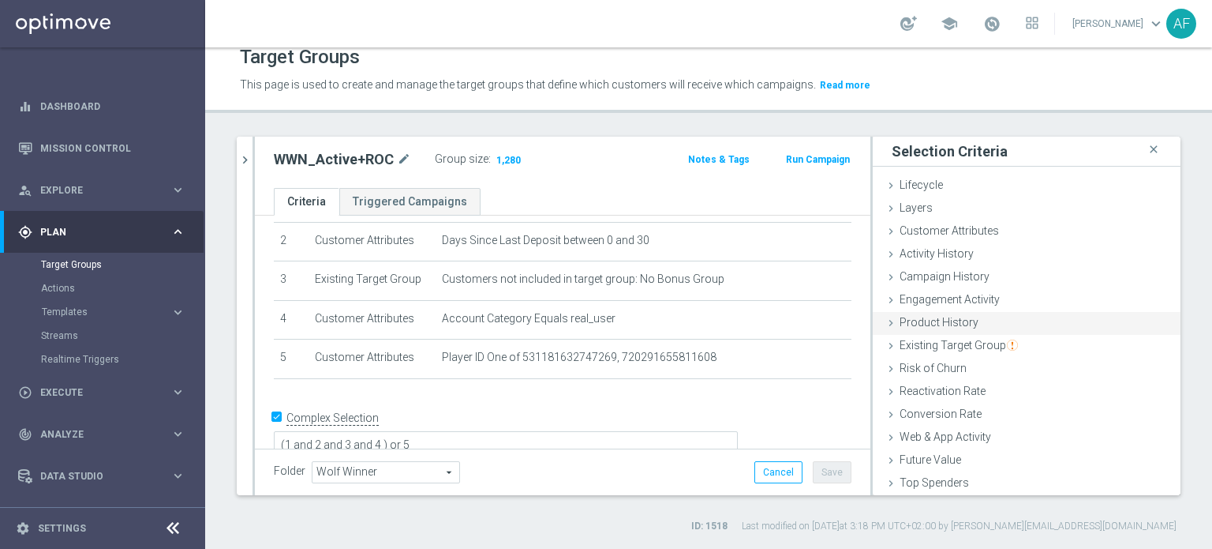
scroll to position [0, 0]
click at [966, 233] on span "Customer Attributes" at bounding box center [949, 230] width 99 height 13
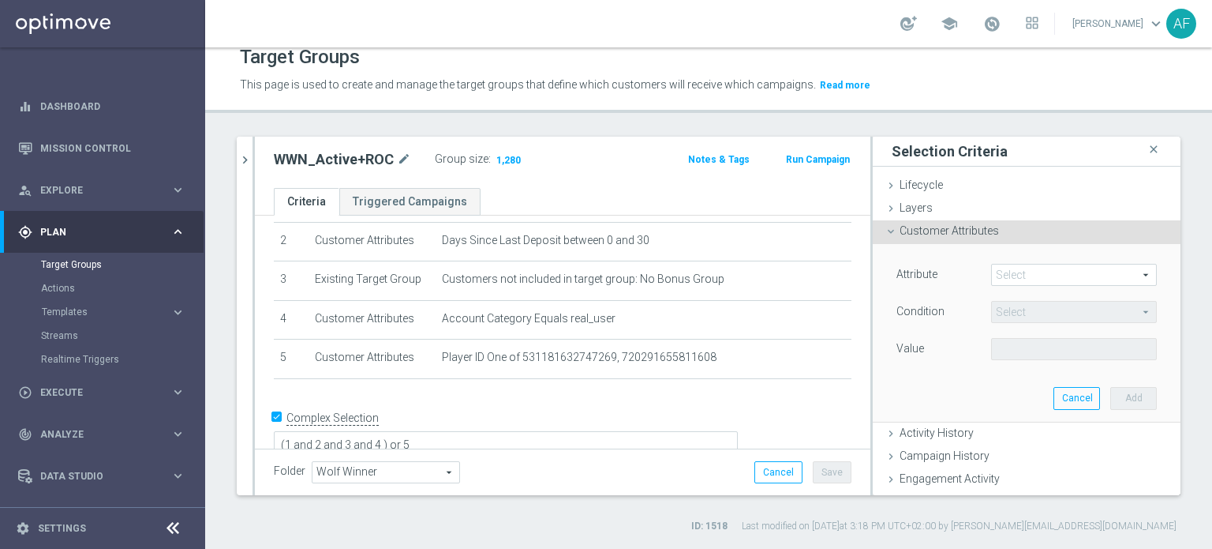
click at [1001, 276] on span at bounding box center [1074, 274] width 164 height 21
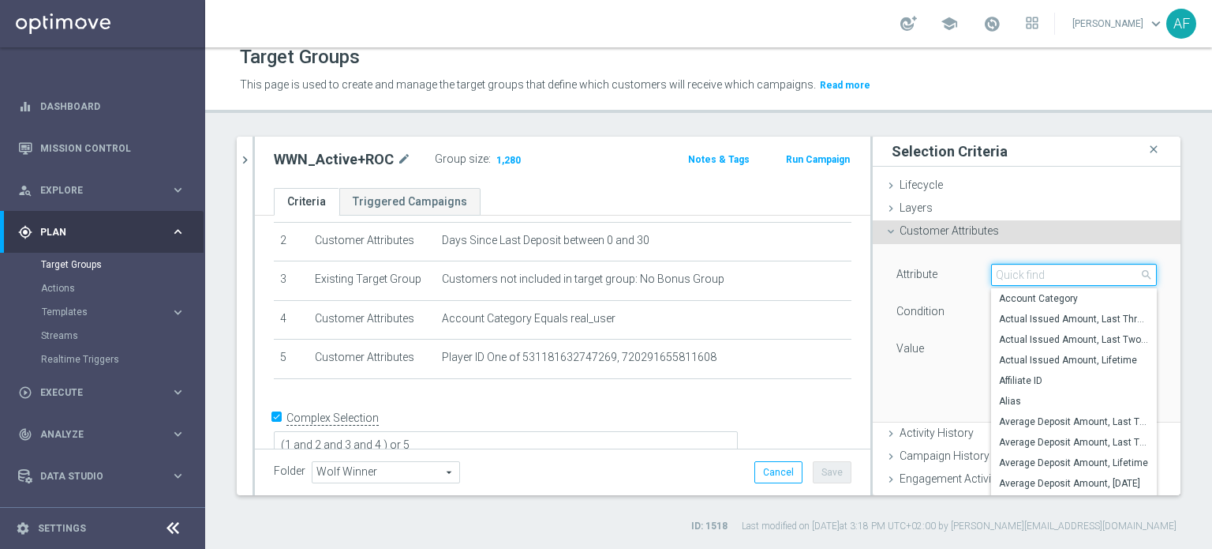
click at [1006, 276] on input "search" at bounding box center [1074, 275] width 166 height 22
type input "d"
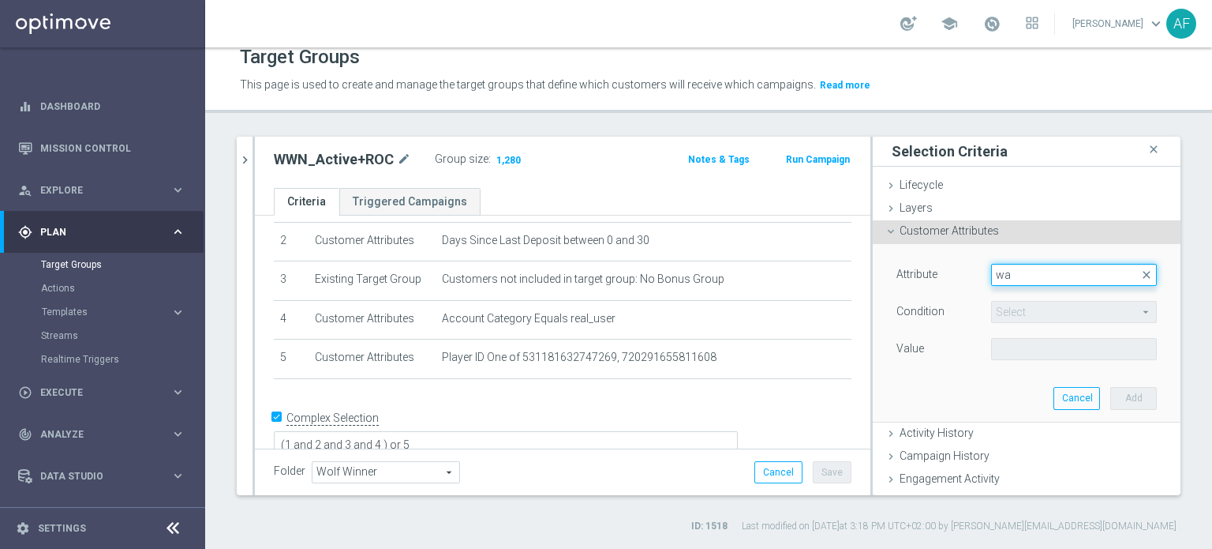
type input "w"
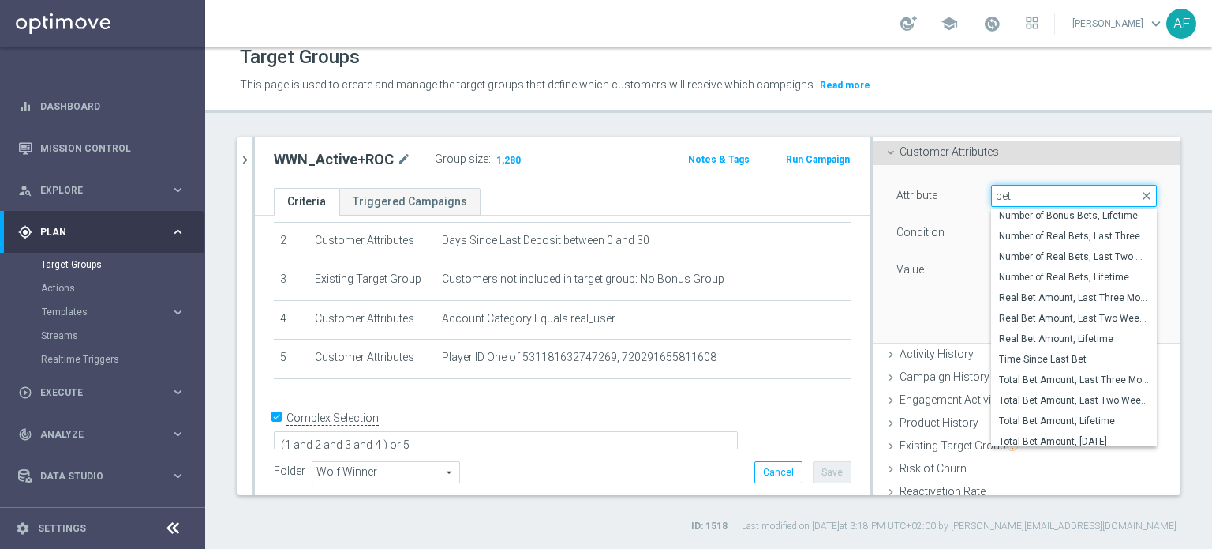
scroll to position [305, 0]
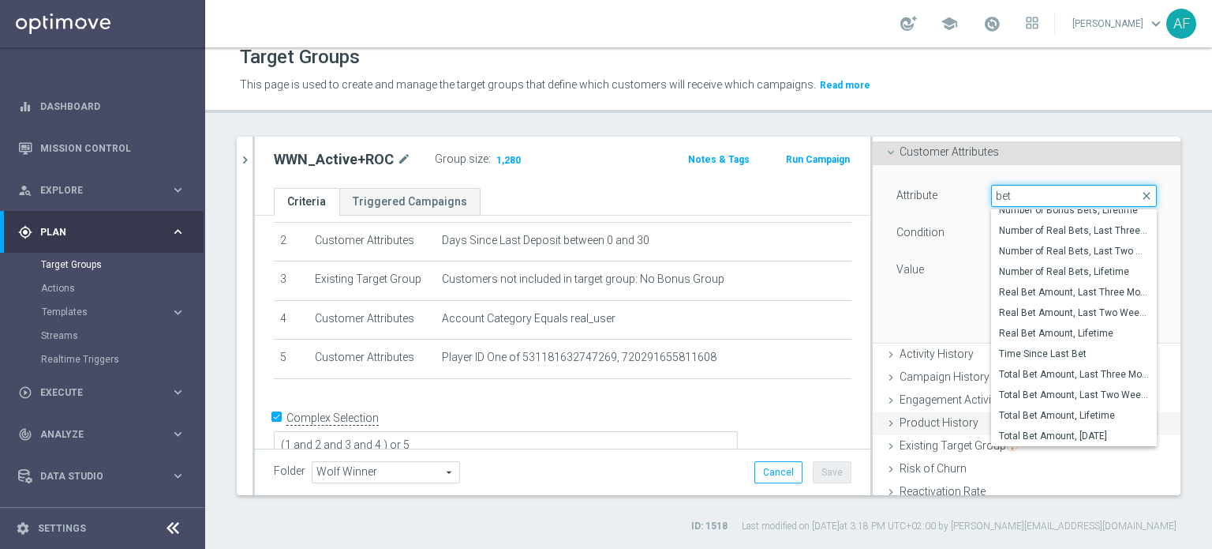
type input "bet"
click at [1049, 414] on span "Total Bet Amount, Lifetime" at bounding box center [1074, 415] width 150 height 13
type input "Total Bet Amount, Lifetime"
type input "="
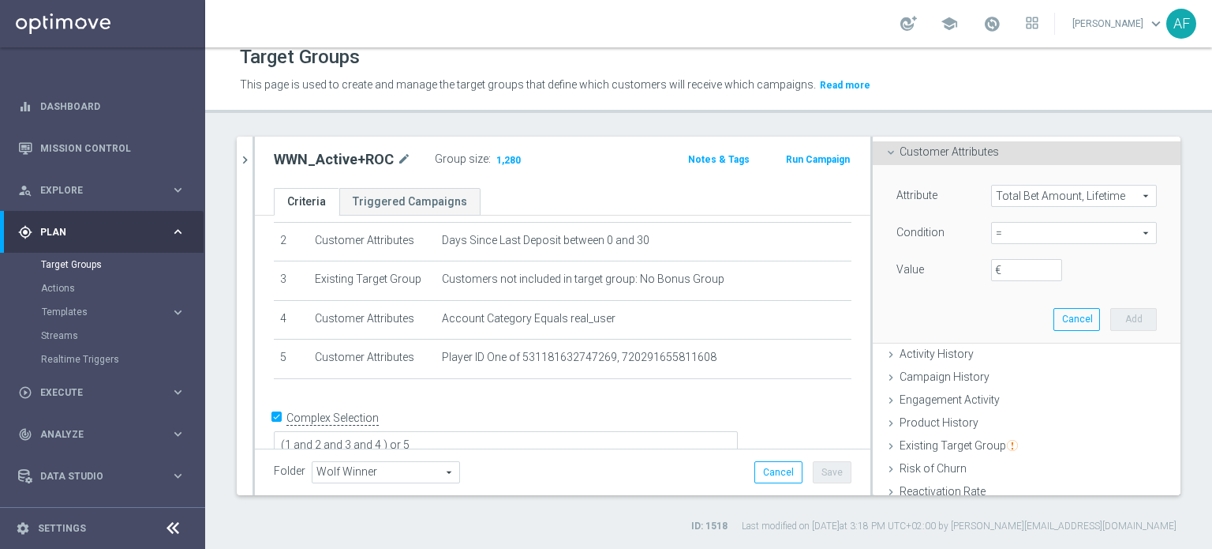
click at [1032, 233] on span "=" at bounding box center [1074, 233] width 164 height 21
click at [957, 299] on div "Attribute Total Bet Amount, Lifetime Total Bet Amount, Lifetime arrow_drop_down…" at bounding box center [1027, 253] width 284 height 177
click at [1049, 196] on span "Total Bet Amount, Lifetime" at bounding box center [1074, 195] width 164 height 21
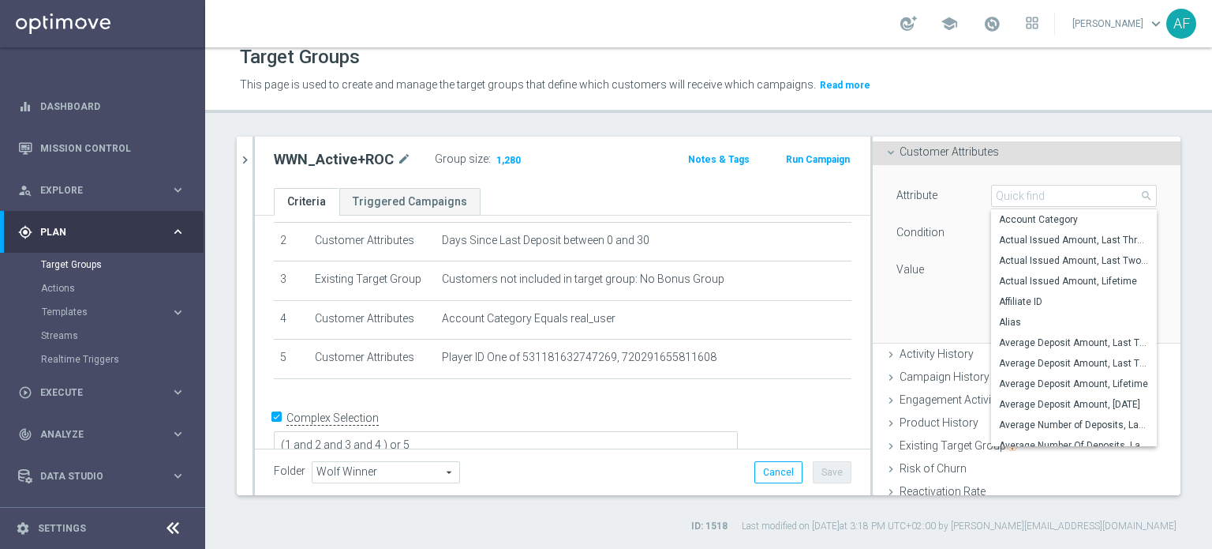
click at [951, 307] on div "Attribute Total Bet Amount, Lifetime Total Bet Amount, Lifetime arrow_drop_down…" at bounding box center [1027, 253] width 284 height 177
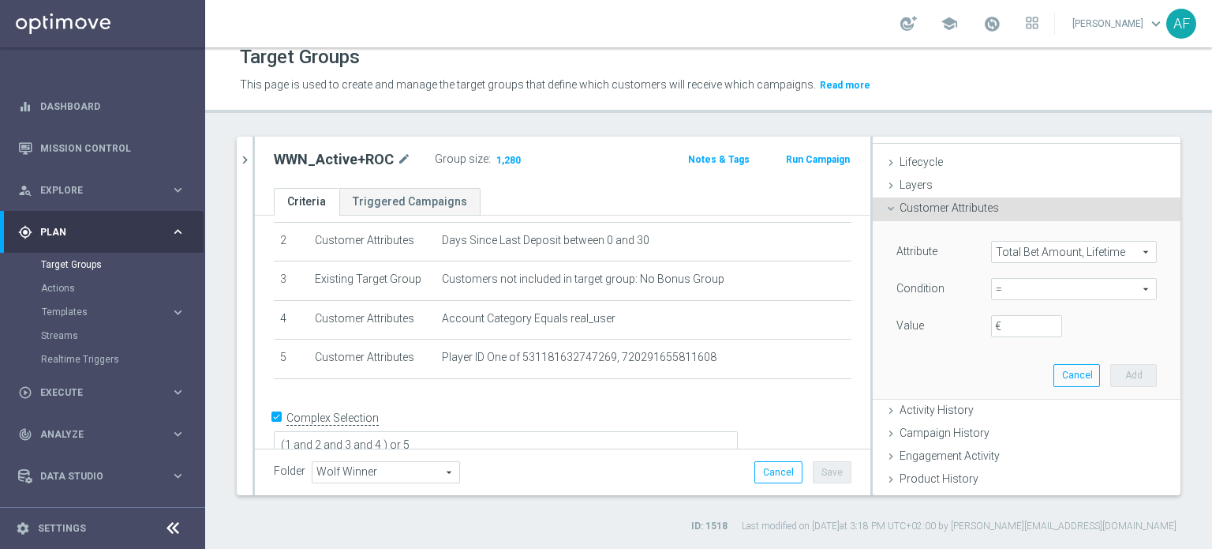
scroll to position [0, 0]
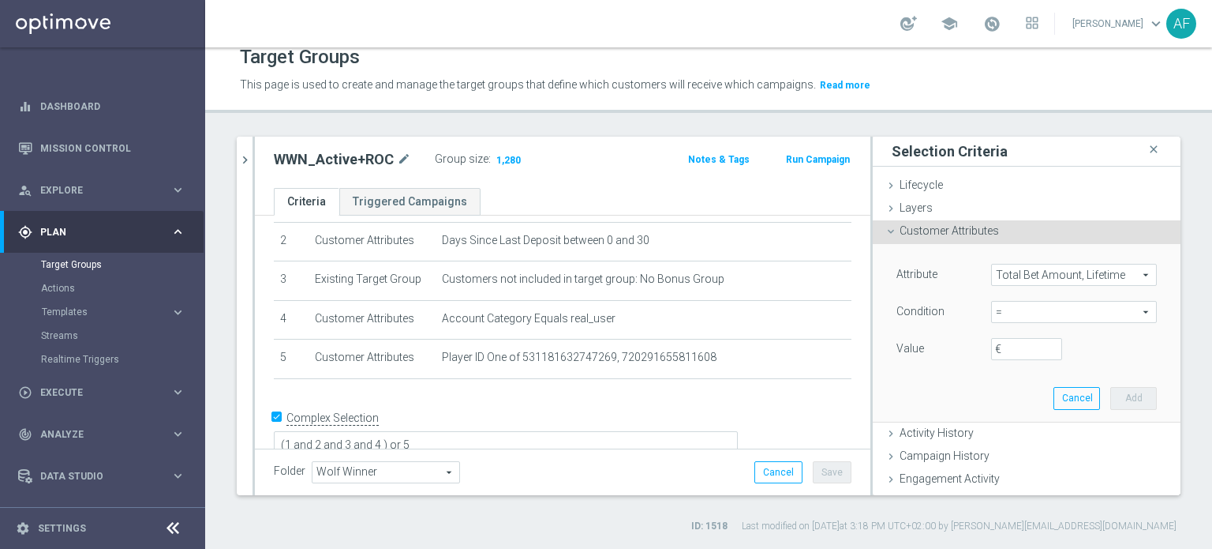
click at [1005, 233] on div "Customer Attributes done" at bounding box center [1027, 232] width 308 height 24
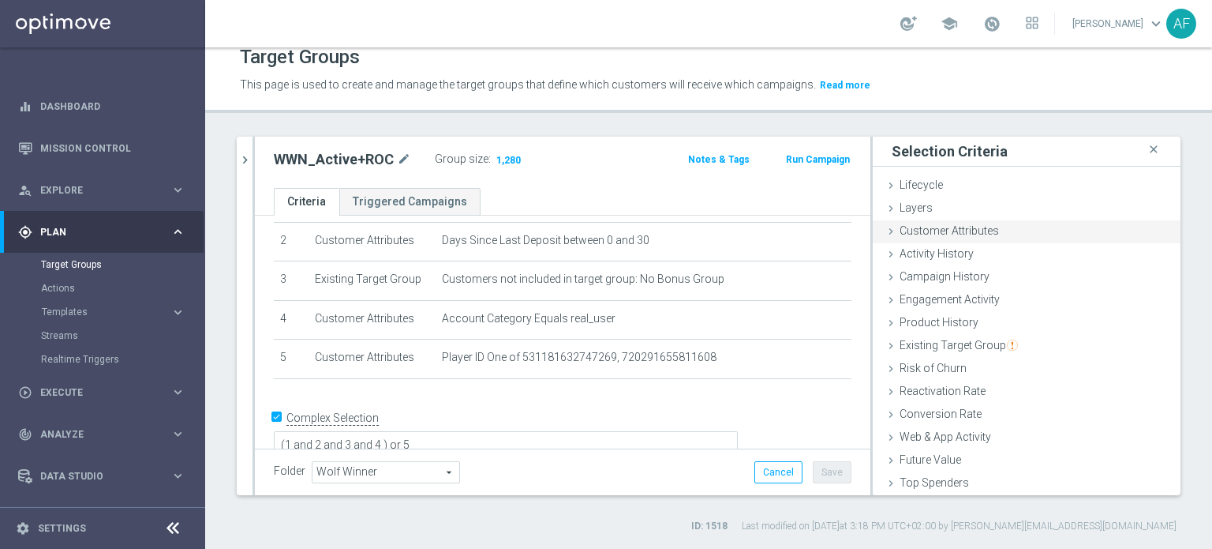
click at [1021, 227] on div "Customer Attributes done" at bounding box center [1027, 232] width 308 height 24
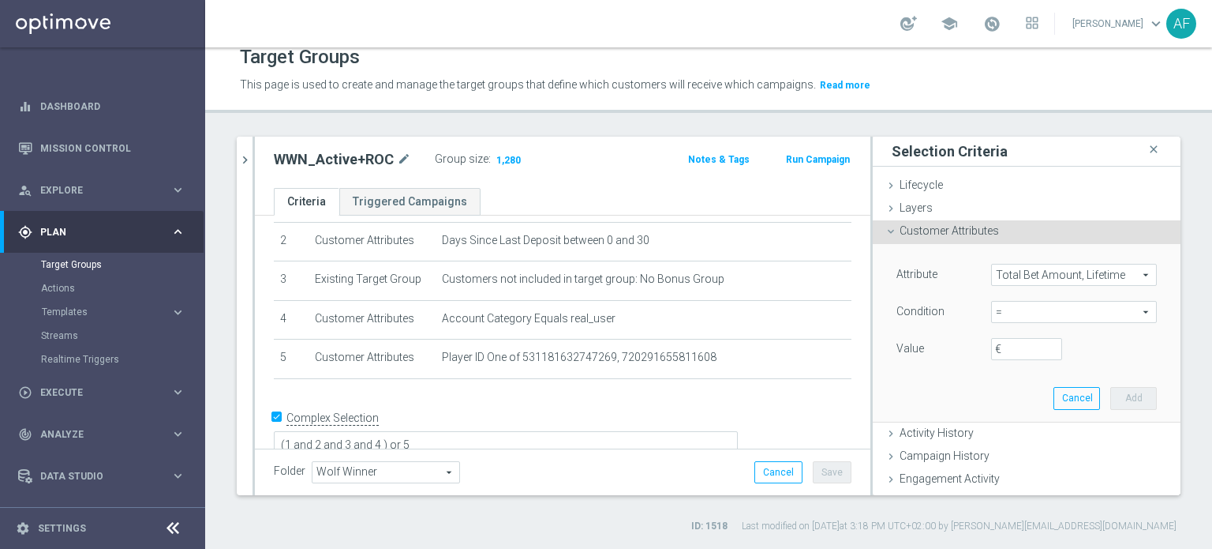
click at [991, 233] on div "Customer Attributes done" at bounding box center [1027, 232] width 308 height 24
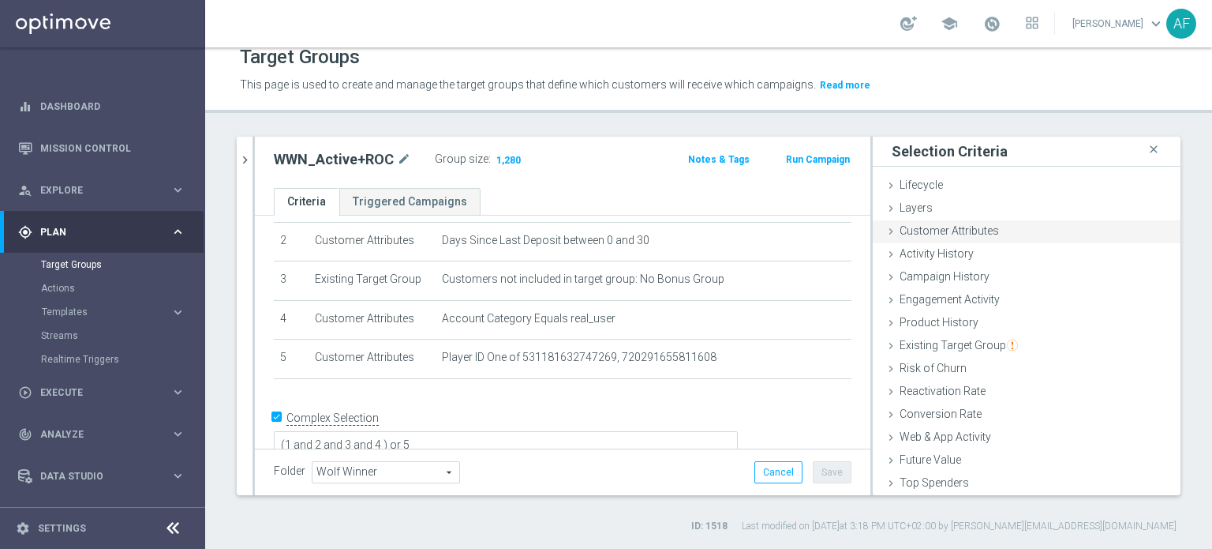
click at [991, 233] on div "Customer Attributes done" at bounding box center [1027, 232] width 308 height 24
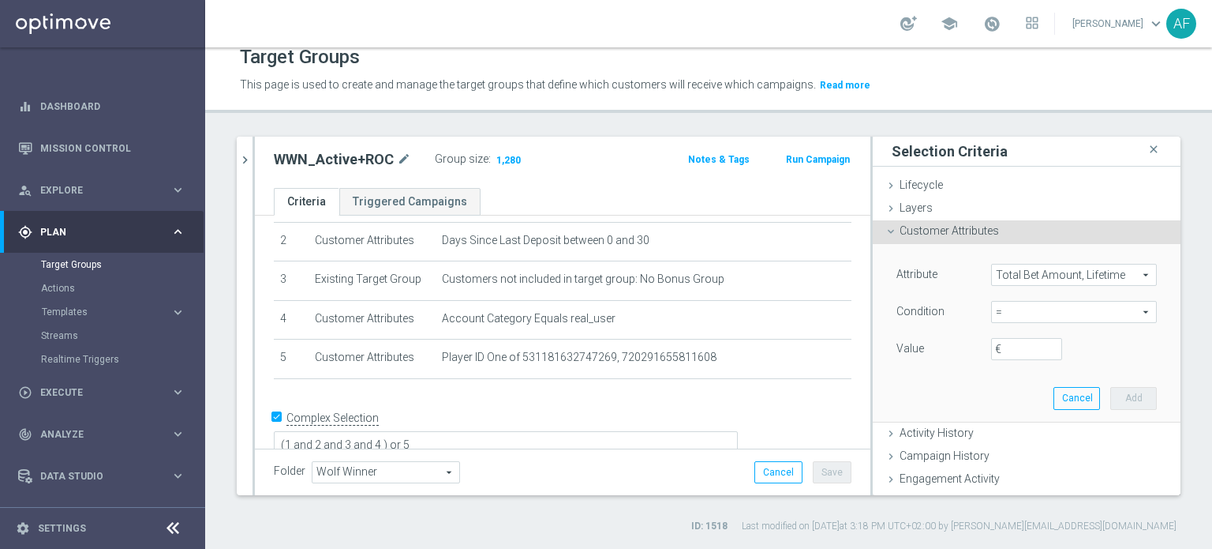
click at [1010, 279] on span "Total Bet Amount, Lifetime" at bounding box center [1074, 274] width 164 height 21
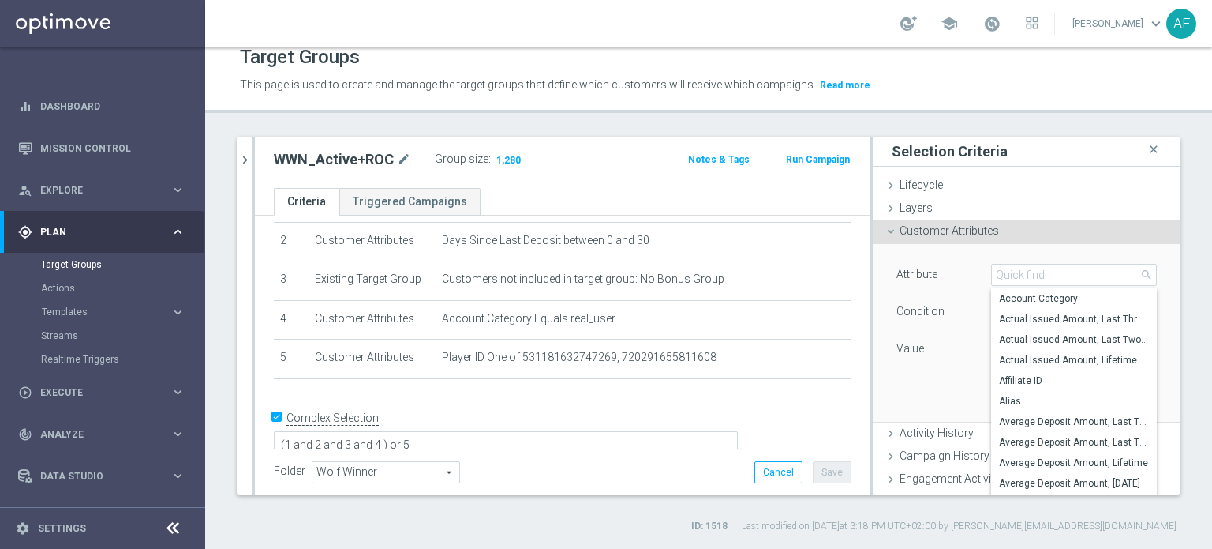
click at [1006, 237] on div "Customer Attributes done" at bounding box center [1027, 232] width 308 height 24
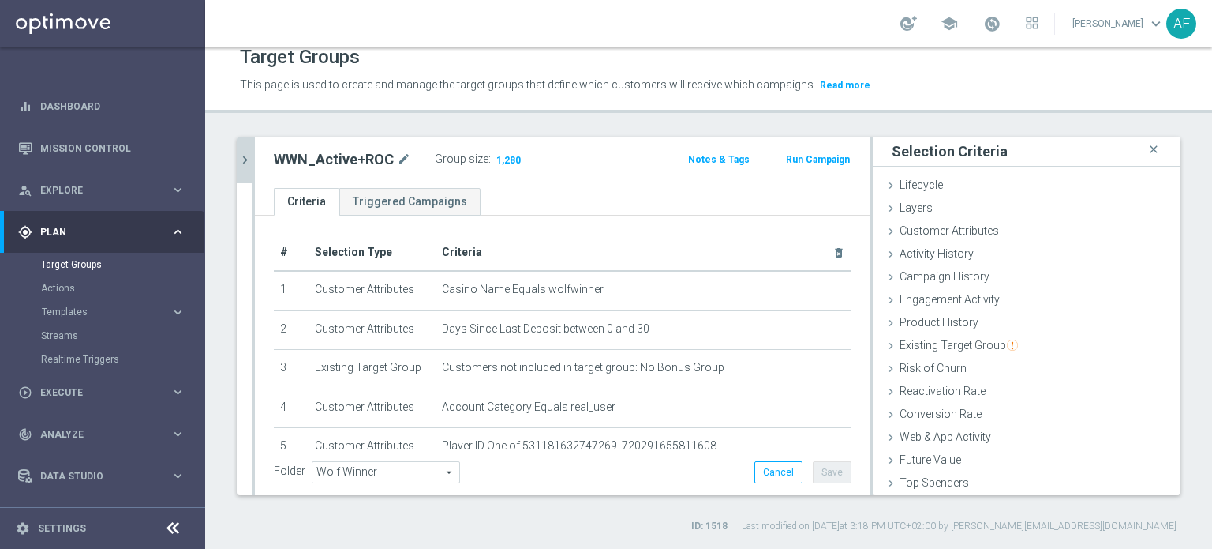
click at [249, 161] on icon "chevron_right" at bounding box center [245, 159] width 15 height 15
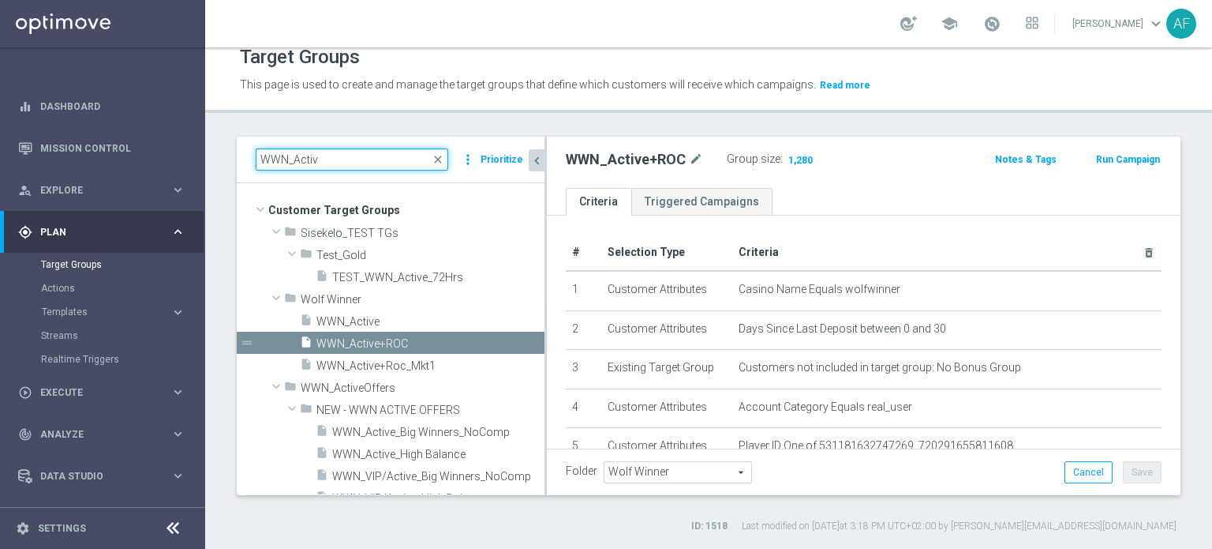
click at [348, 154] on input "WWN_Activ" at bounding box center [352, 159] width 193 height 22
drag, startPoint x: 335, startPoint y: 156, endPoint x: 265, endPoint y: 153, distance: 69.5
click at [266, 158] on input "WWN_Activ" at bounding box center [352, 159] width 193 height 22
type input "W"
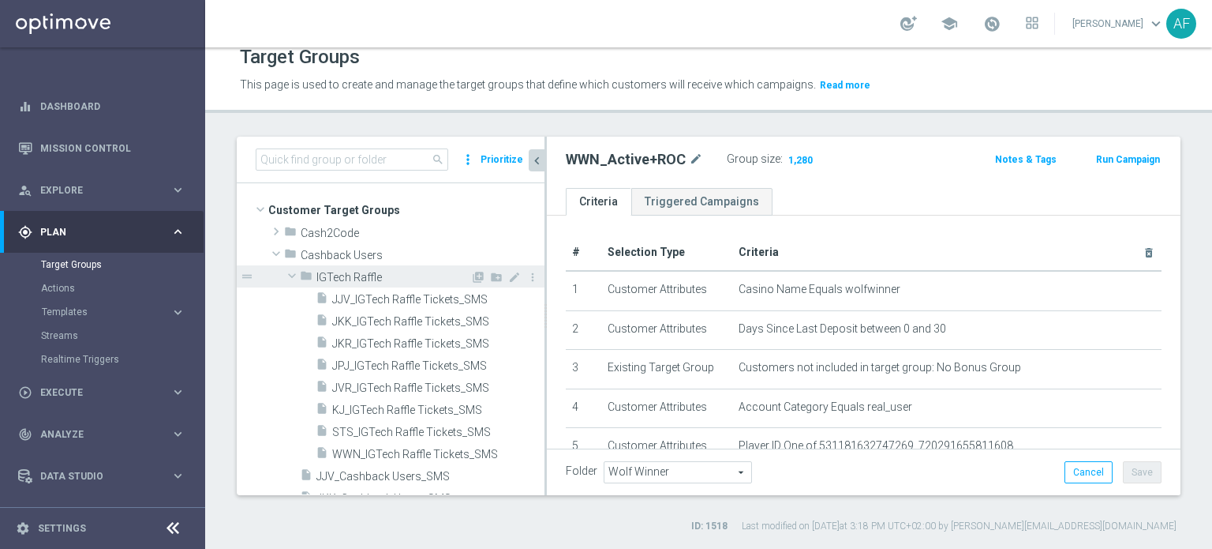
click at [292, 275] on span at bounding box center [292, 276] width 19 height 16
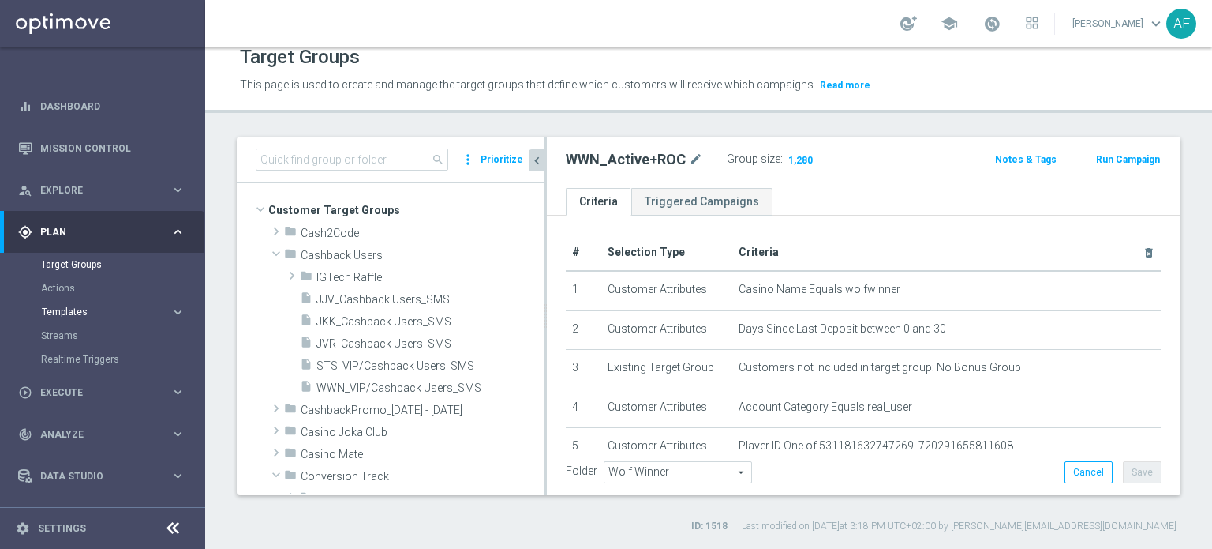
click at [101, 309] on span "Templates" at bounding box center [98, 311] width 113 height 9
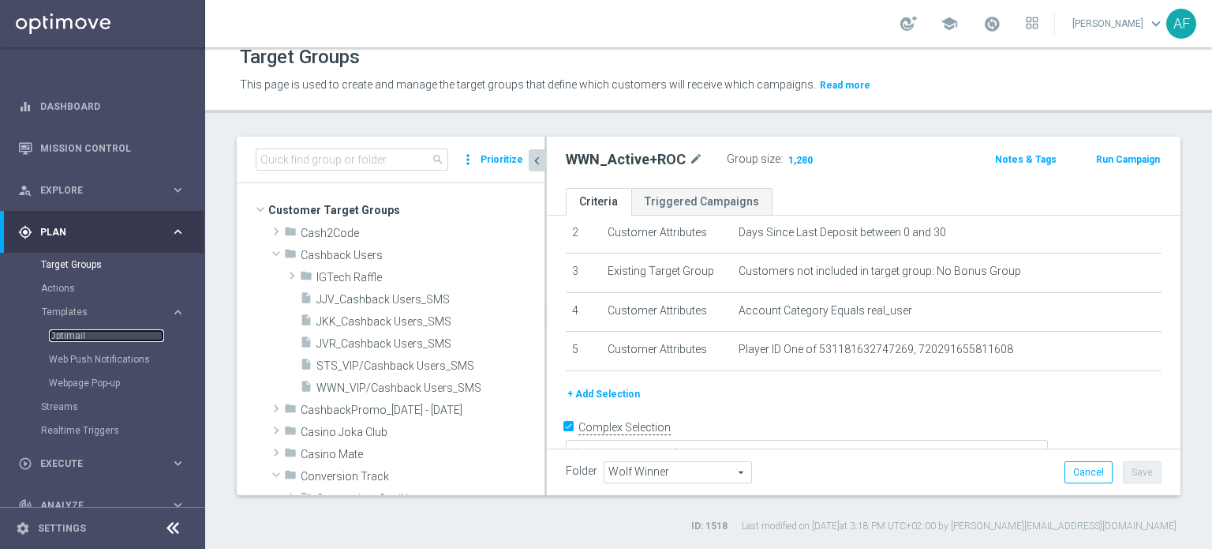
scroll to position [104, 0]
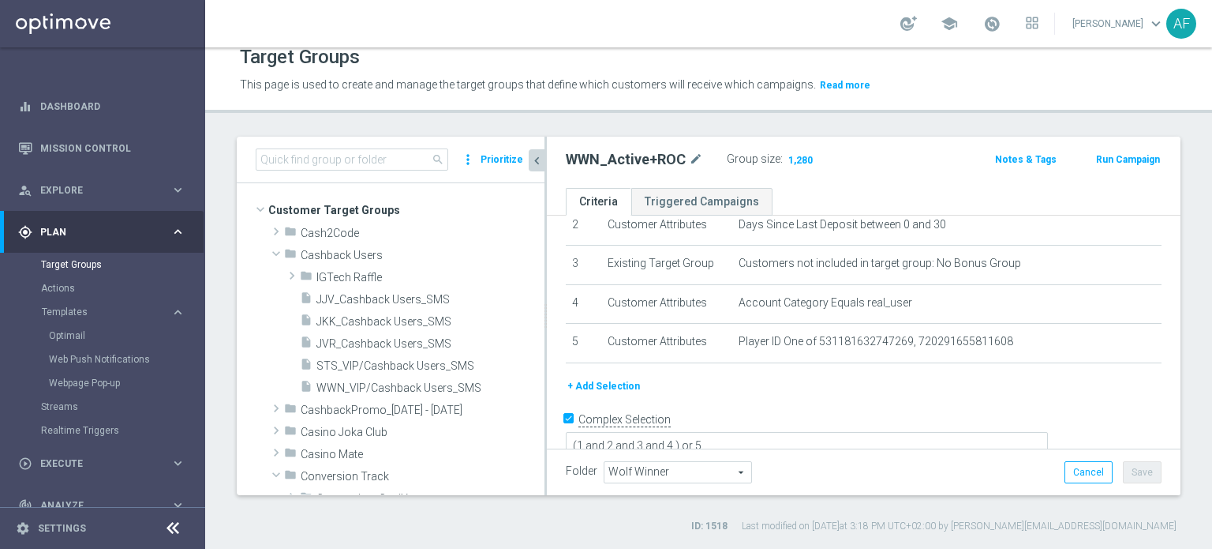
click at [627, 377] on button "+ Add Selection" at bounding box center [604, 385] width 76 height 17
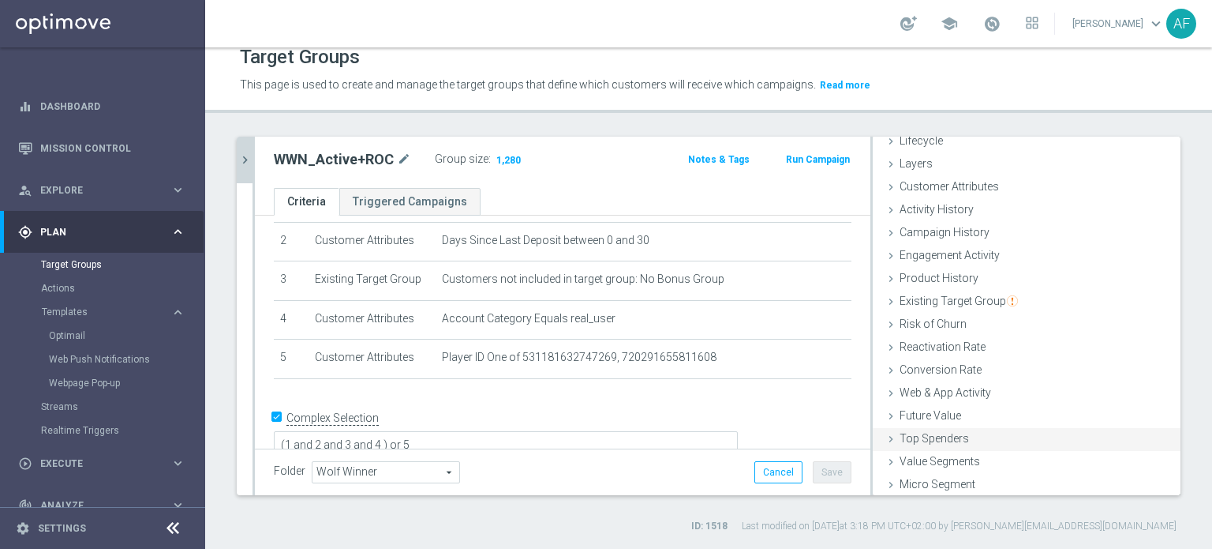
scroll to position [69, 0]
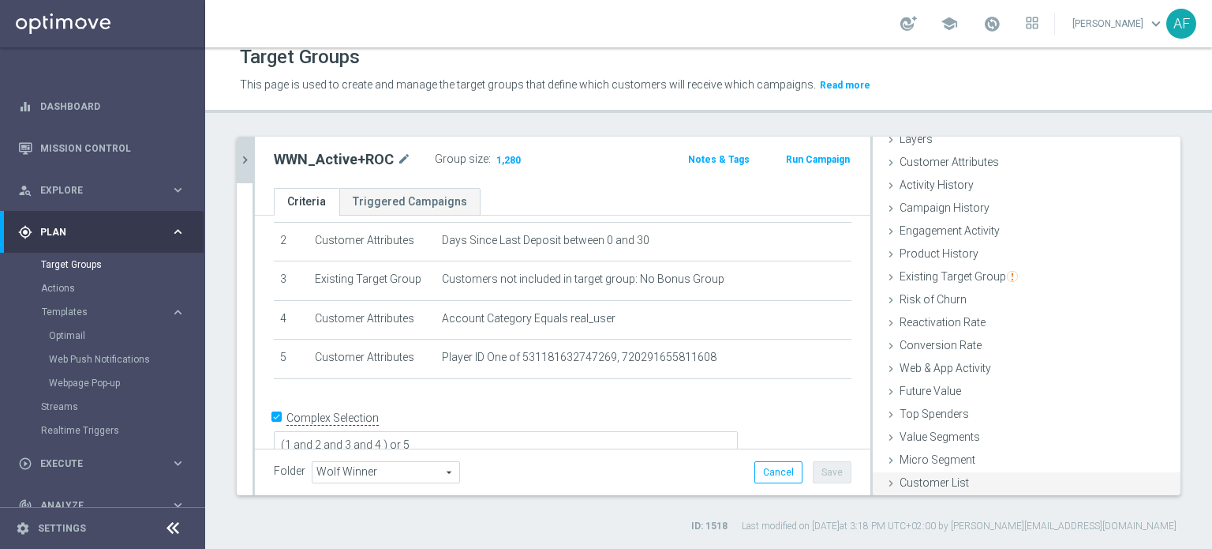
click at [955, 479] on span "Customer List" at bounding box center [934, 482] width 69 height 13
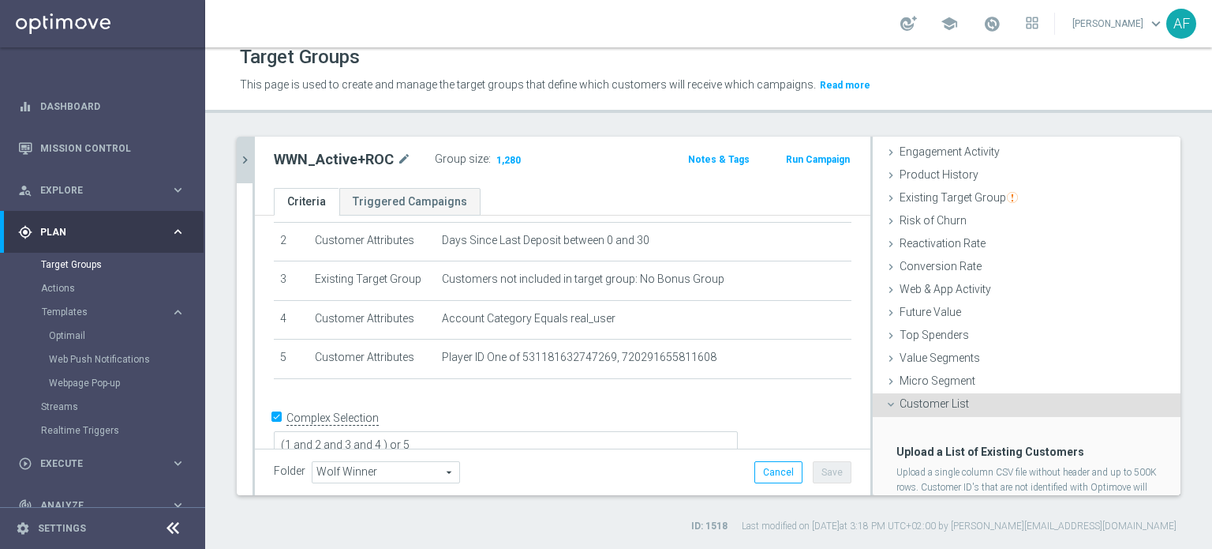
scroll to position [212, 0]
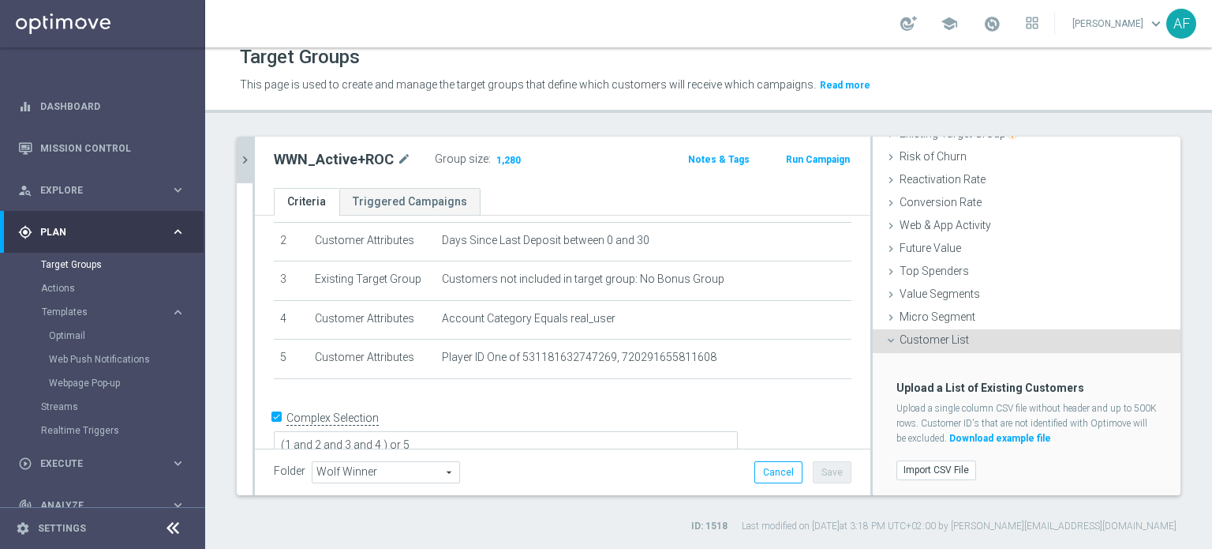
click at [946, 342] on span "Customer List" at bounding box center [934, 339] width 69 height 13
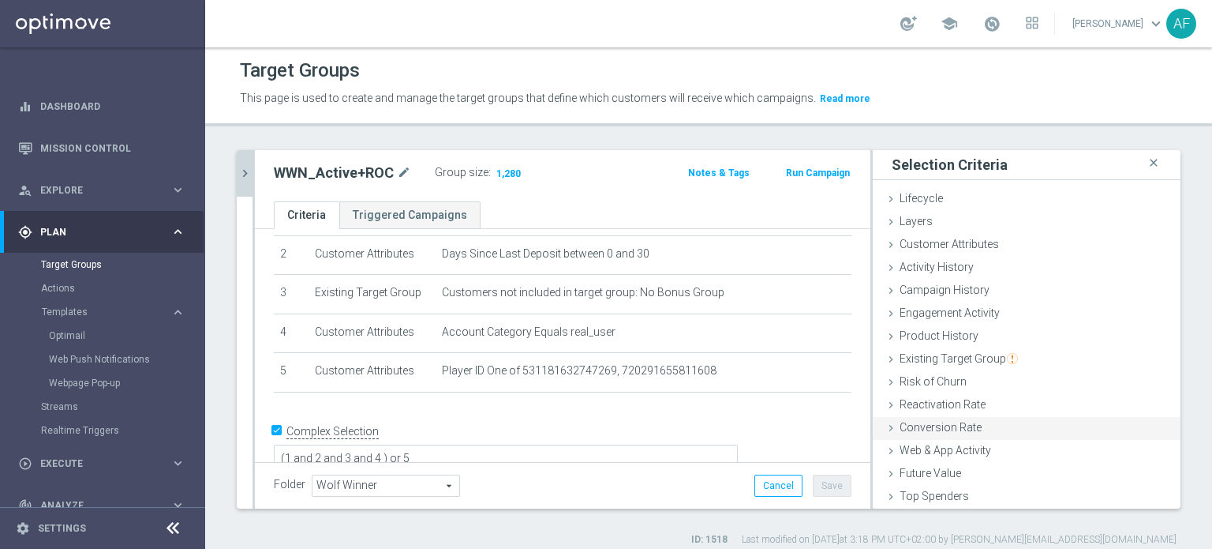
scroll to position [0, 0]
click at [58, 406] on link "Streams" at bounding box center [102, 406] width 123 height 13
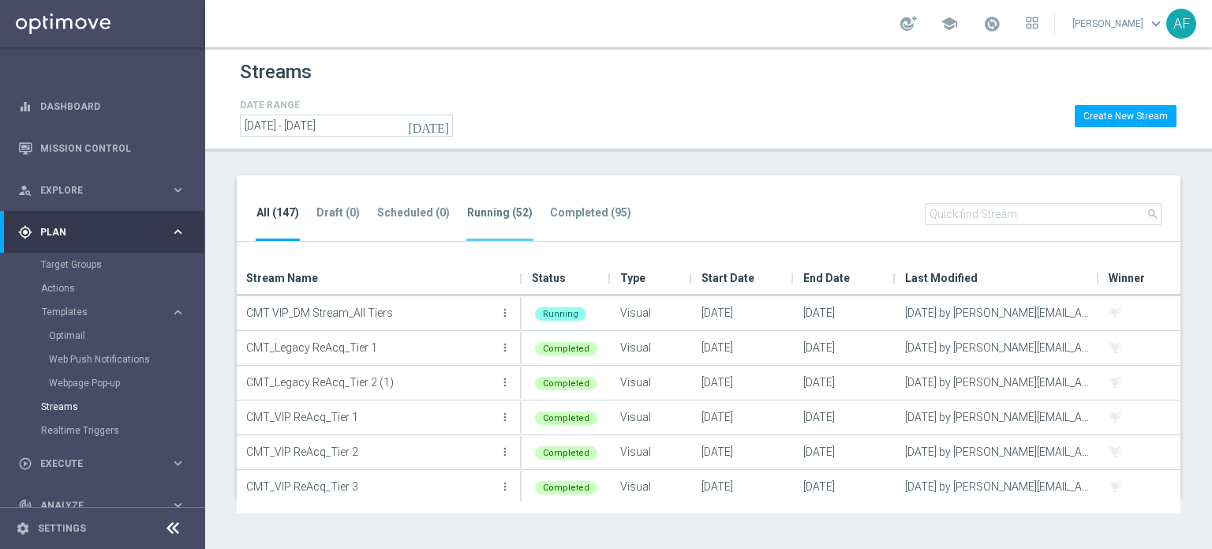
click at [483, 223] on li "Running (52)" at bounding box center [499, 222] width 67 height 37
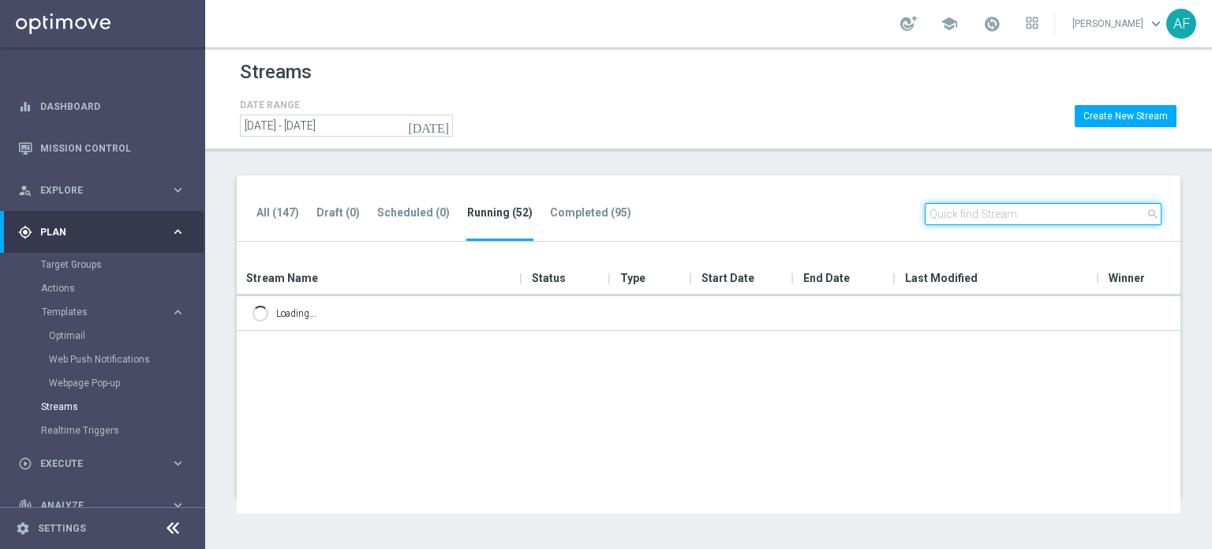
click at [953, 219] on input "text" at bounding box center [1043, 214] width 237 height 22
type input "d"
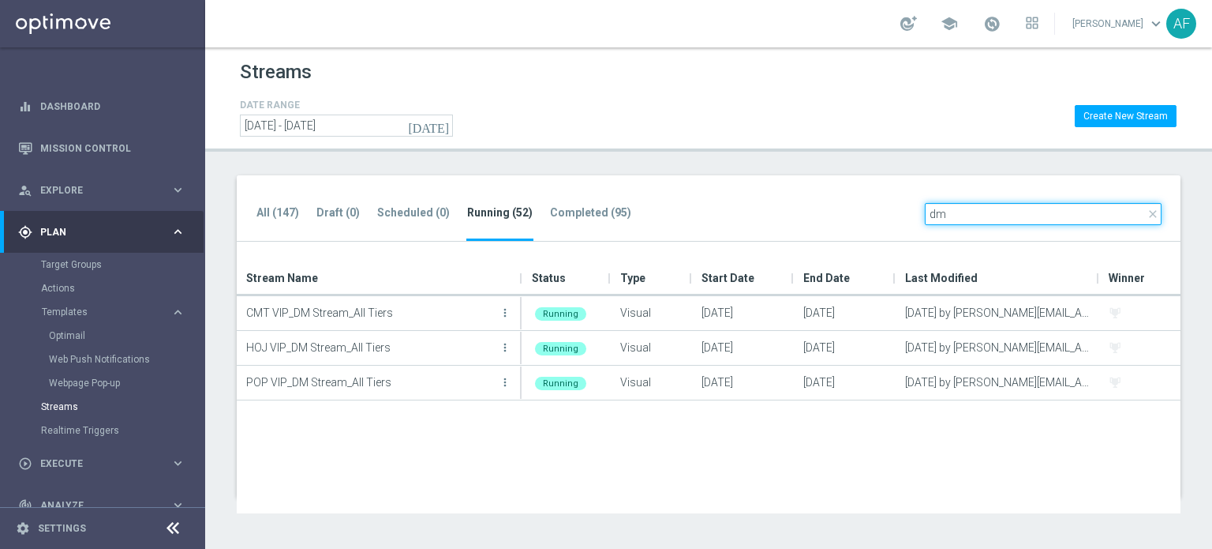
type input "d"
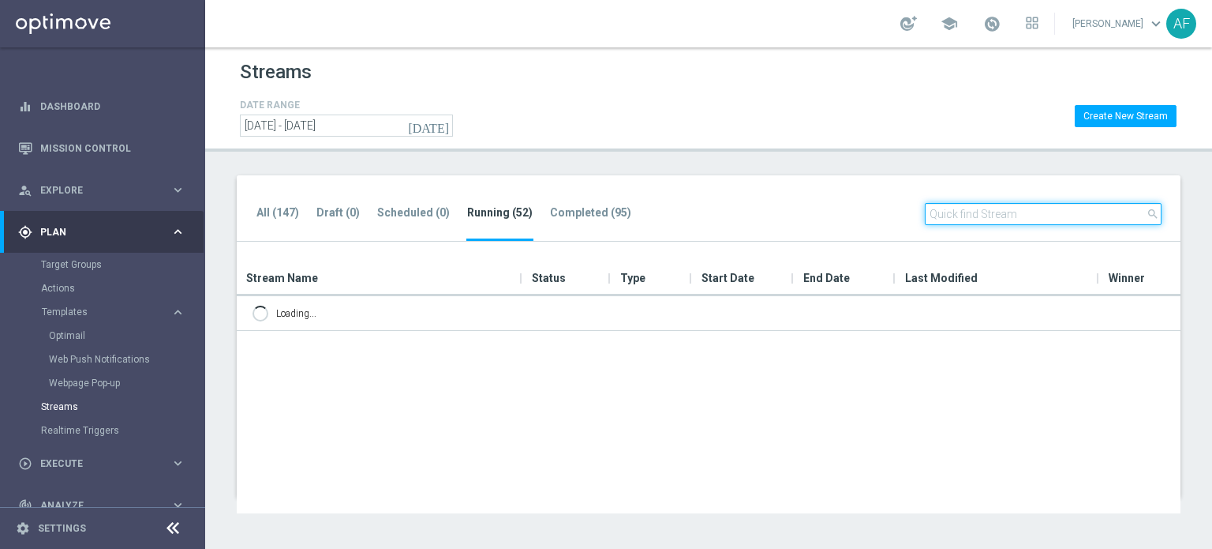
type input "N"
type input "p"
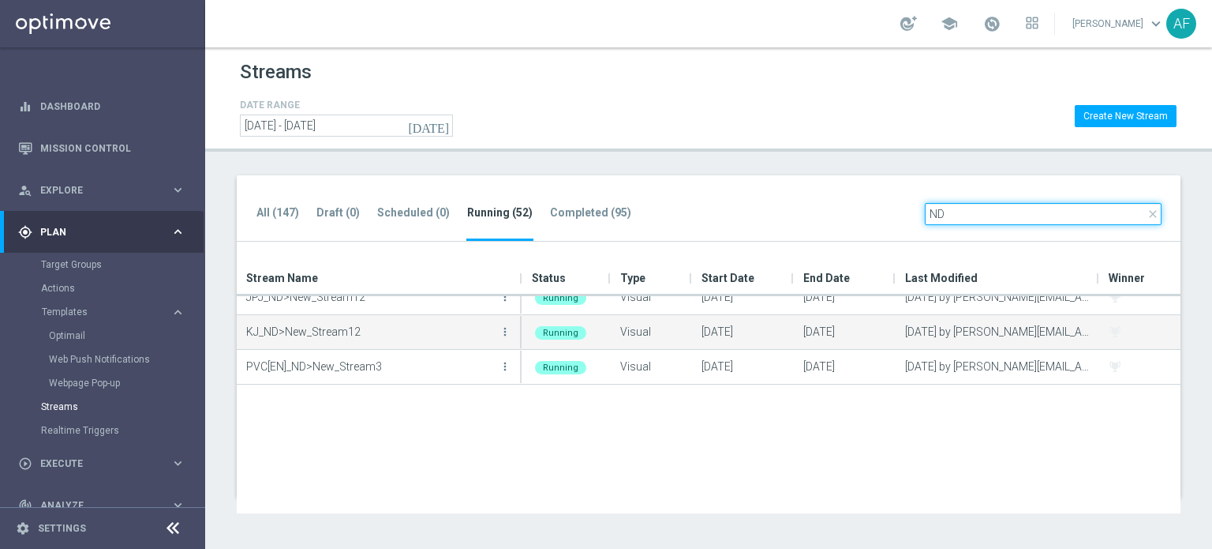
scroll to position [142, 0]
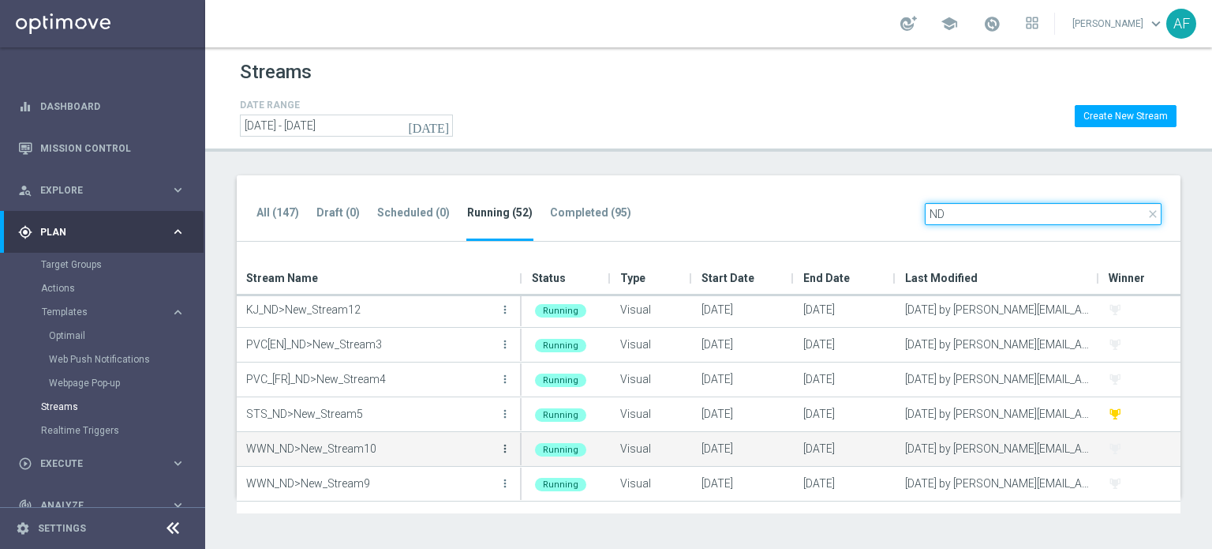
type input "ND"
click at [505, 449] on icon "more_vert" at bounding box center [505, 448] width 13 height 13
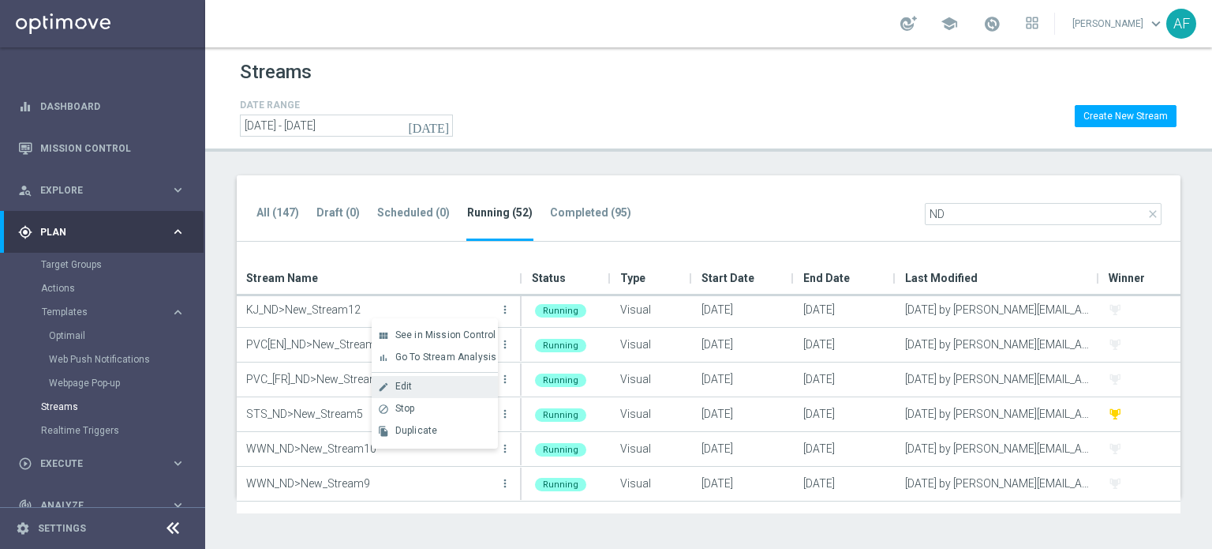
click at [414, 377] on div "create Edit" at bounding box center [435, 387] width 126 height 22
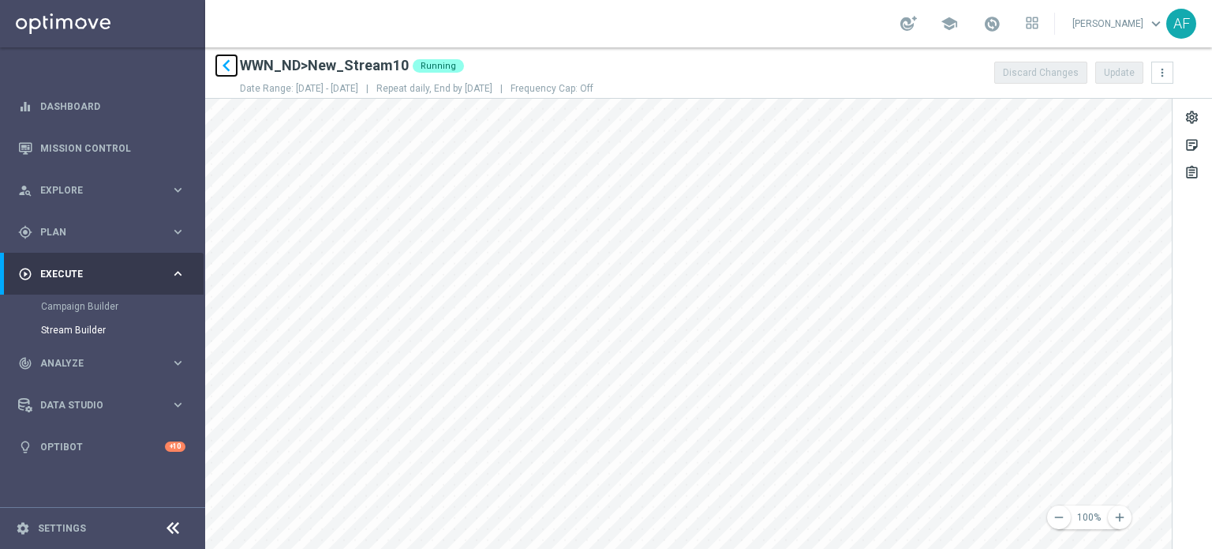
click at [223, 72] on icon "keyboard_arrow_left" at bounding box center [227, 66] width 24 height 24
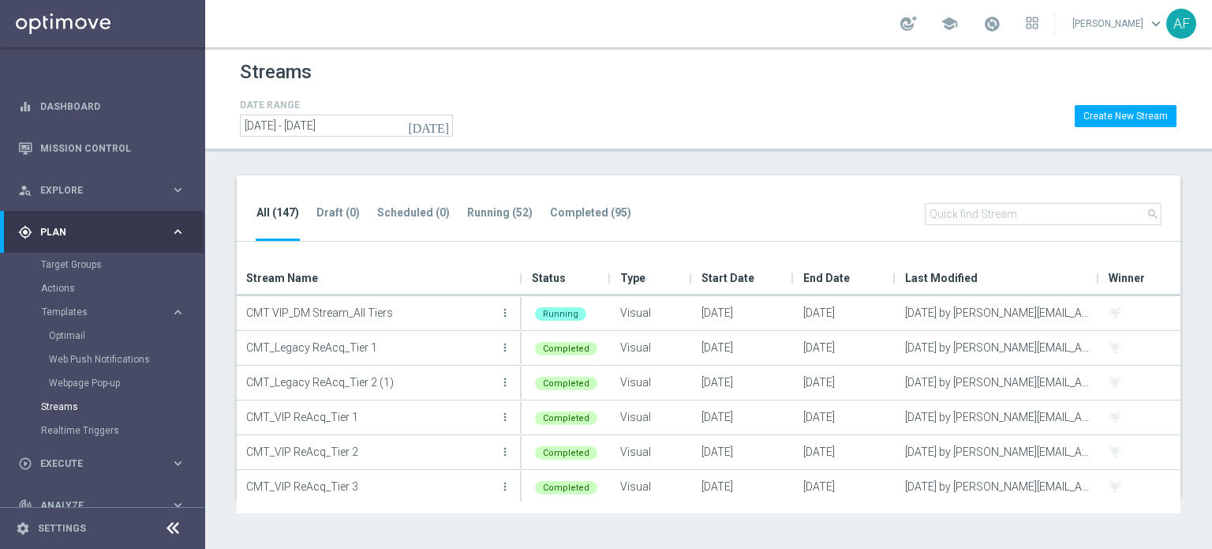
click at [148, 238] on div "gps_fixed Plan" at bounding box center [94, 232] width 152 height 14
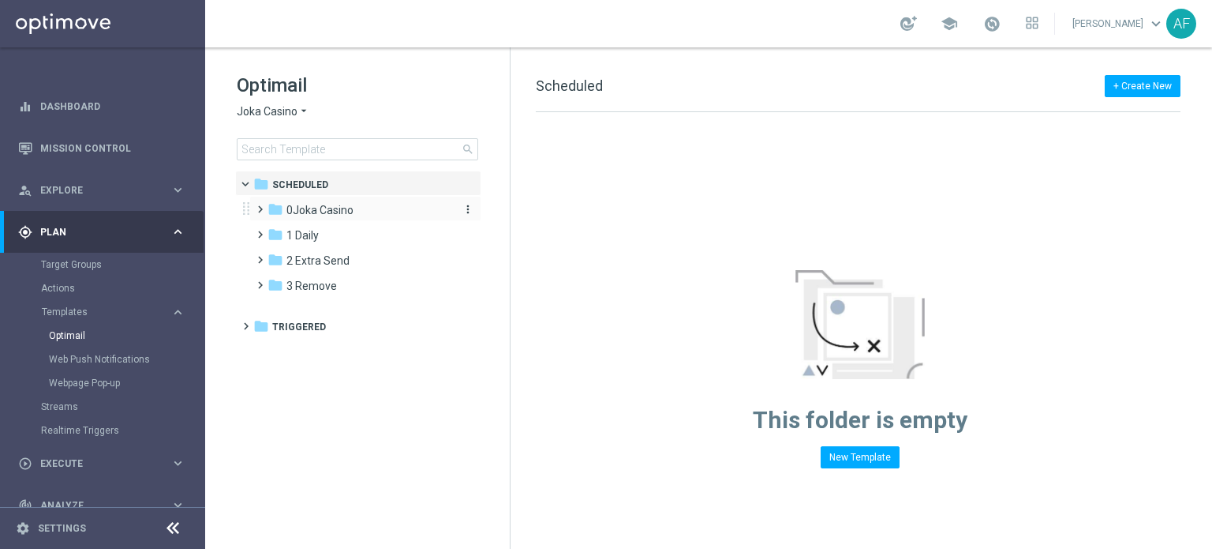
click at [314, 215] on span "0Joka Casino" at bounding box center [320, 210] width 67 height 14
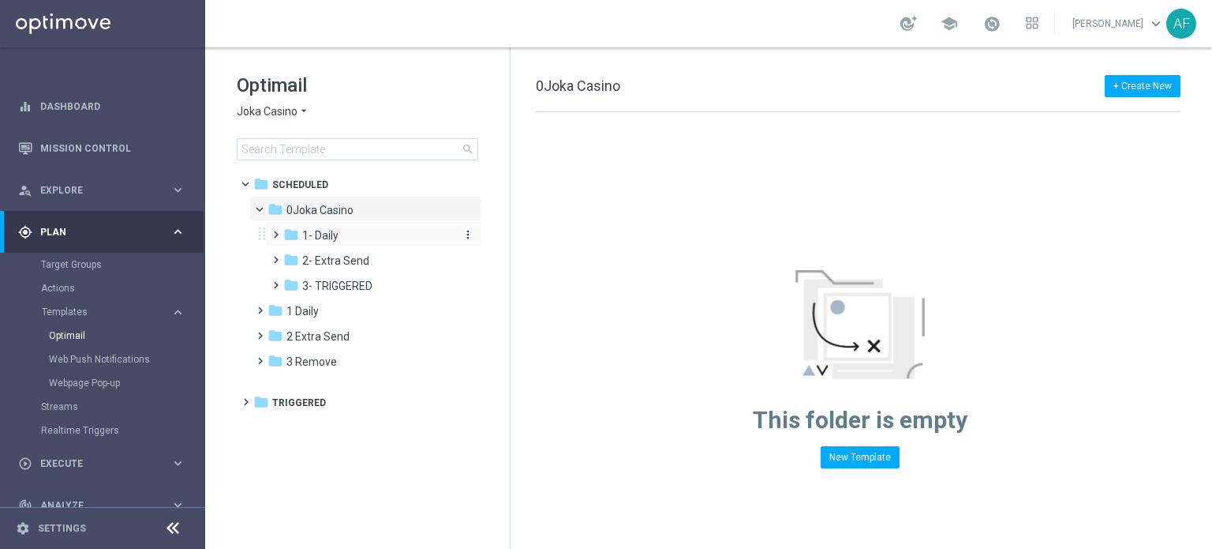
click at [333, 243] on div "folder 1- Daily" at bounding box center [367, 236] width 168 height 18
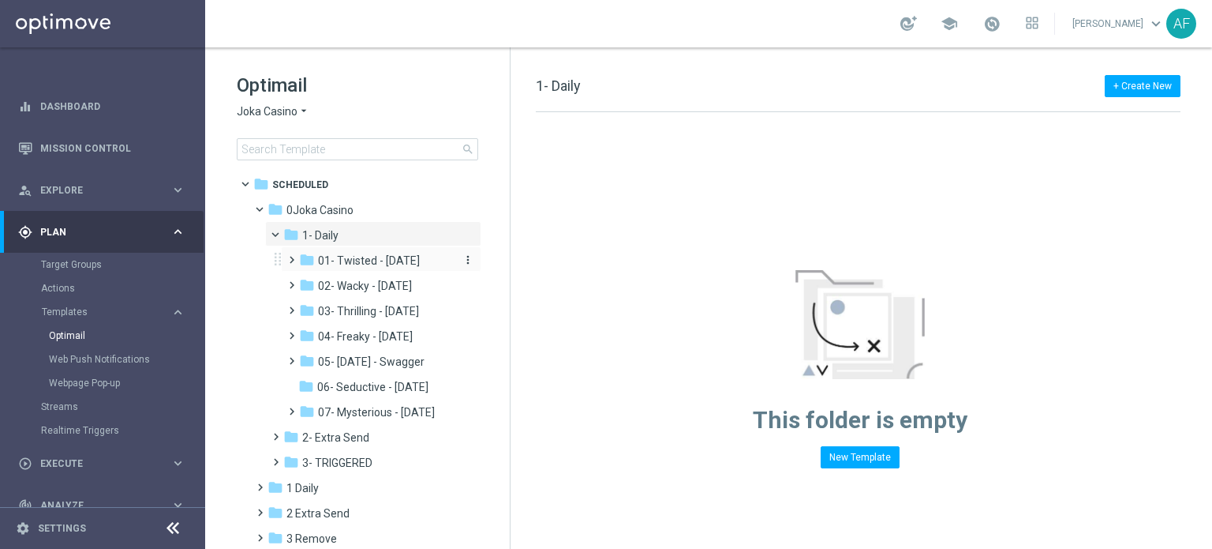
click at [358, 260] on span "01- Twisted - [DATE]" at bounding box center [369, 260] width 102 height 14
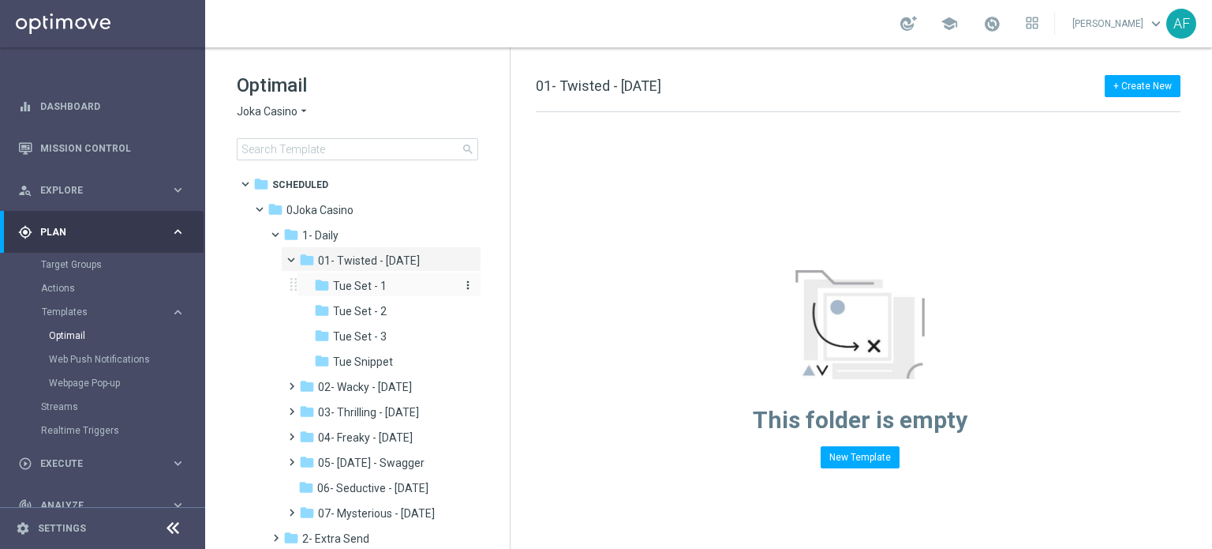
click at [366, 279] on span "Tue Set - 1" at bounding box center [360, 286] width 54 height 14
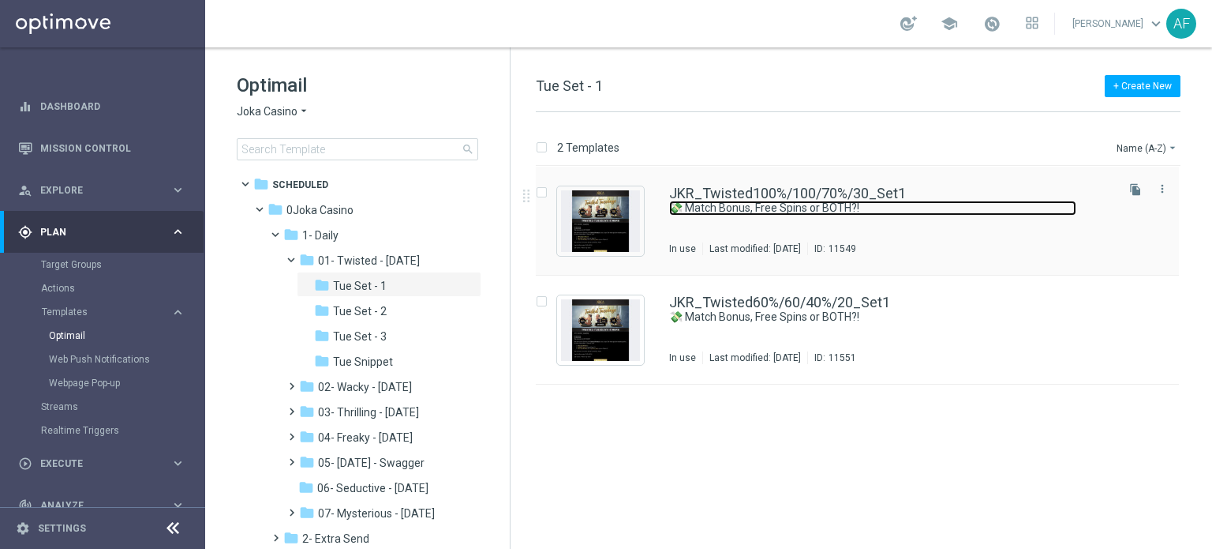
click at [744, 208] on link "💸 Match Bonus, Free Spins or BOTH?!" at bounding box center [872, 207] width 407 height 15
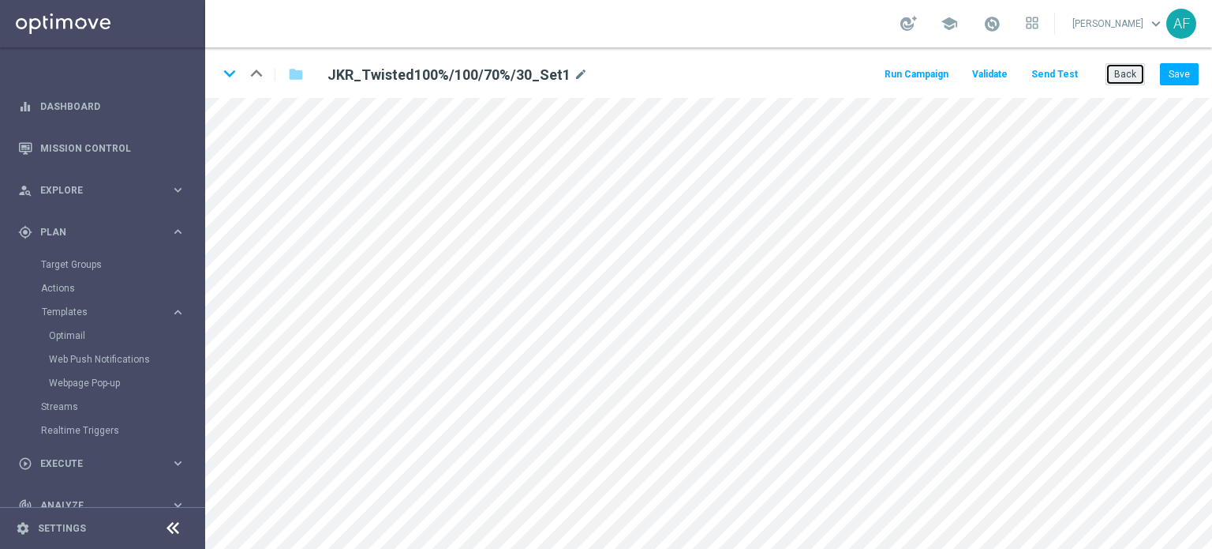
click at [1118, 78] on button "Back" at bounding box center [1125, 74] width 39 height 22
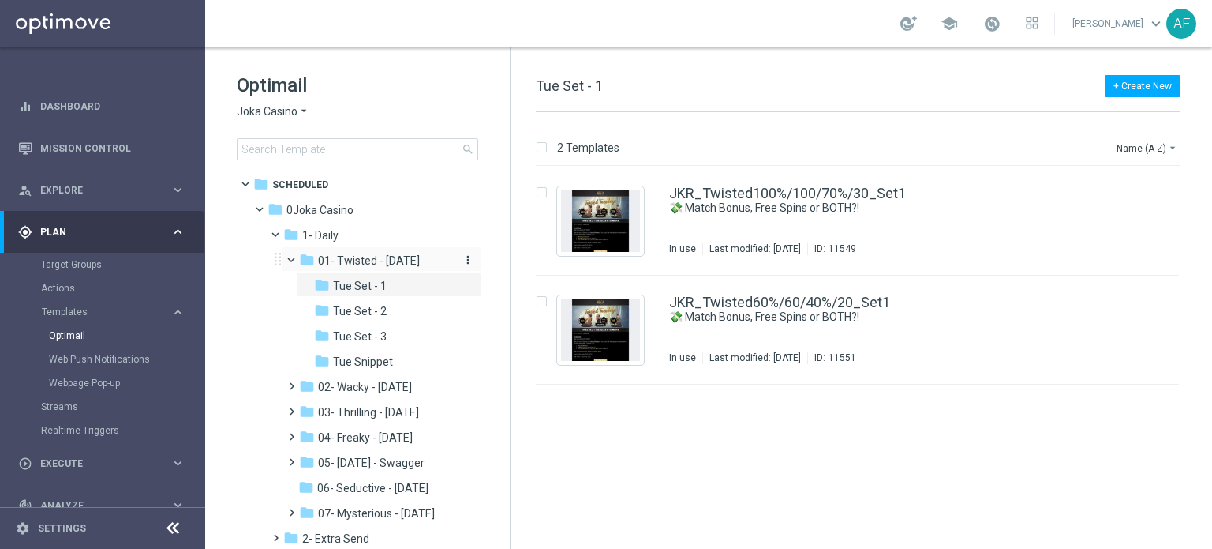
click at [343, 263] on span "01- Twisted - [DATE]" at bounding box center [369, 260] width 102 height 14
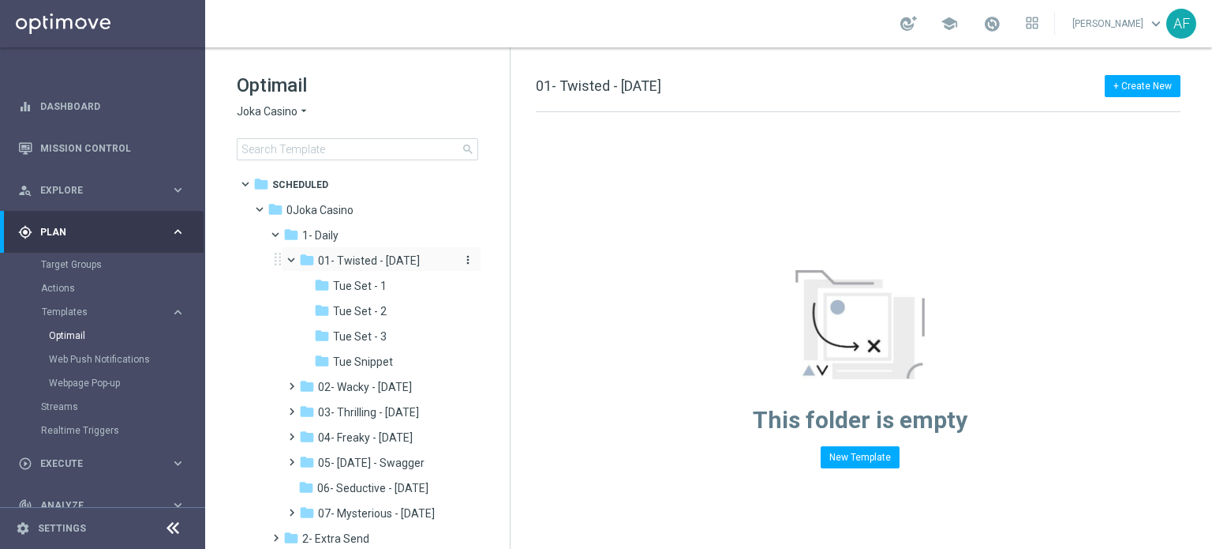
click at [341, 260] on span "01- Twisted - [DATE]" at bounding box center [369, 260] width 102 height 14
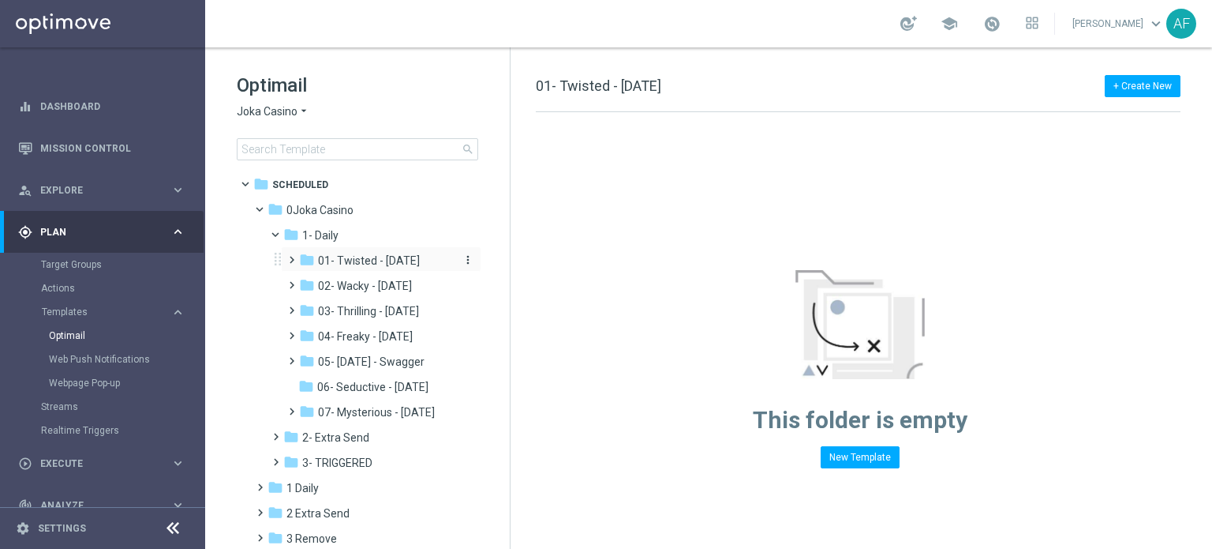
click at [357, 261] on span "01- Twisted - [DATE]" at bounding box center [369, 260] width 102 height 14
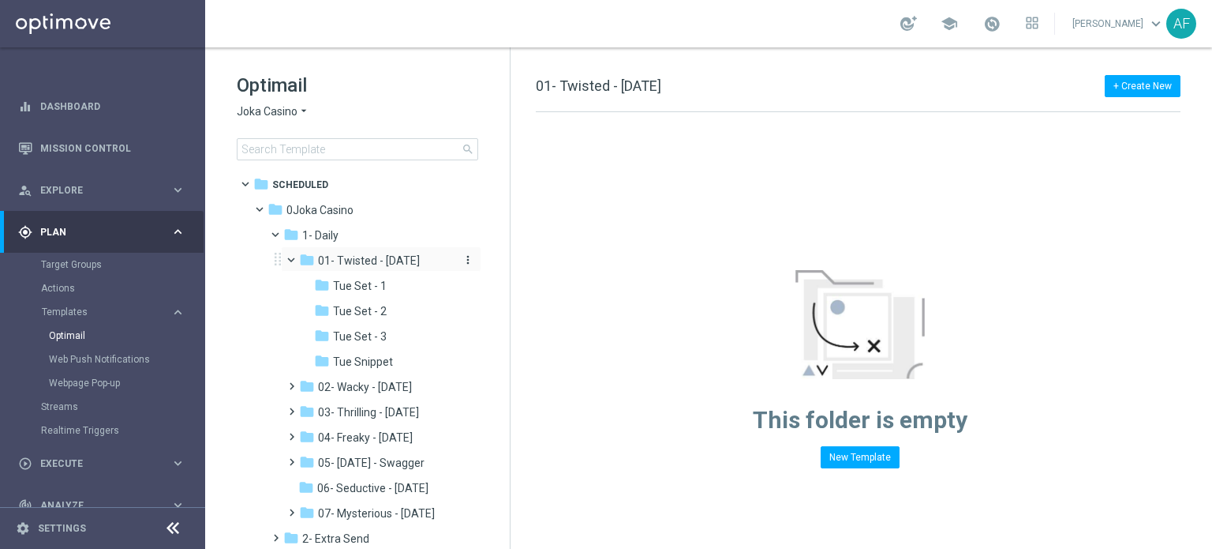
click at [359, 260] on span "01- Twisted - [DATE]" at bounding box center [369, 260] width 102 height 14
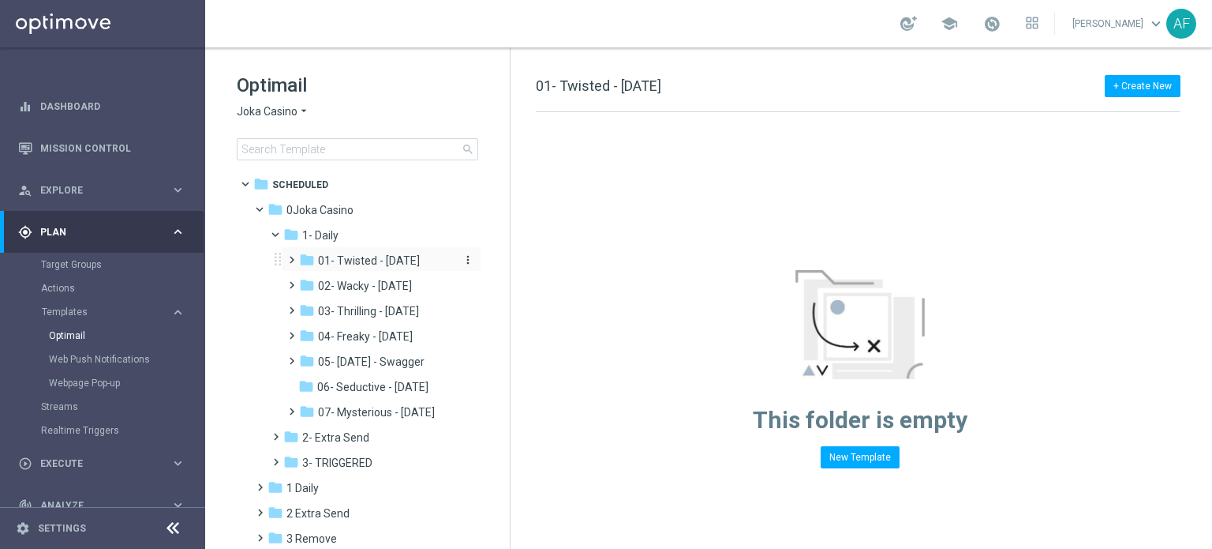
click at [361, 258] on span "01- Twisted - [DATE]" at bounding box center [369, 260] width 102 height 14
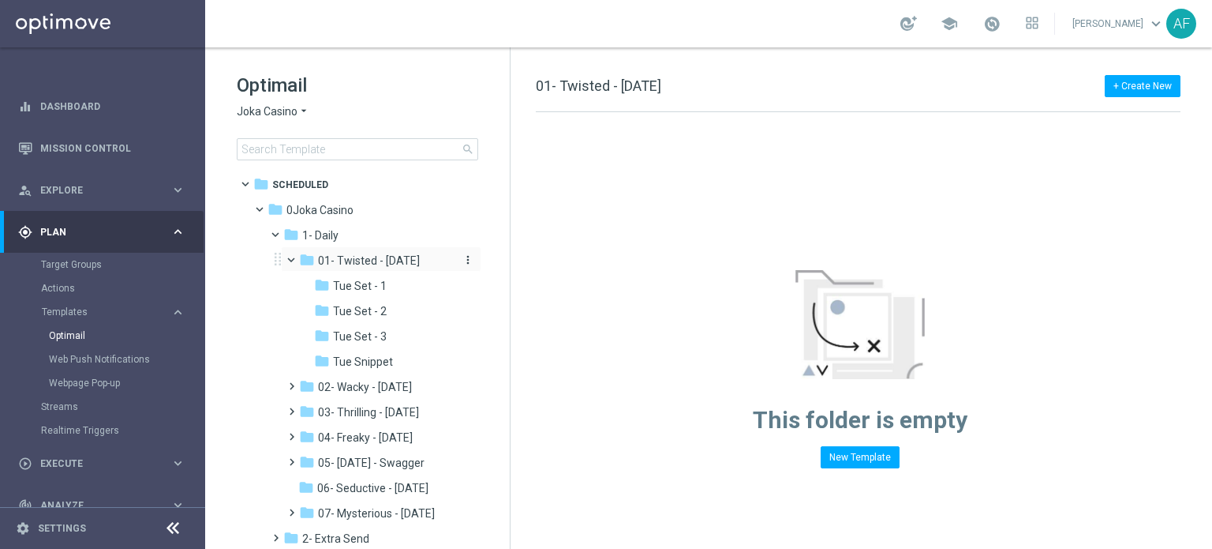
click at [317, 258] on div "folder 01- Twisted - Tuesday" at bounding box center [376, 261] width 155 height 18
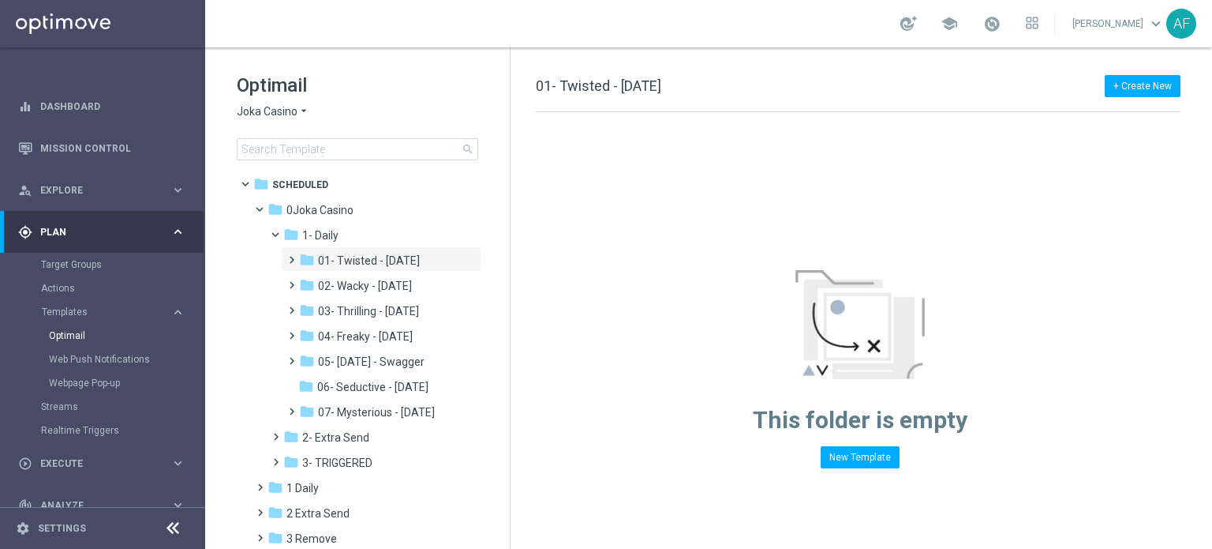
click at [288, 114] on span "Joka Casino" at bounding box center [267, 111] width 61 height 15
click at [356, 88] on h1 "Optimail" at bounding box center [358, 85] width 242 height 25
click at [166, 227] on span "Plan" at bounding box center [105, 231] width 130 height 9
click at [111, 315] on span "Templates" at bounding box center [98, 311] width 113 height 9
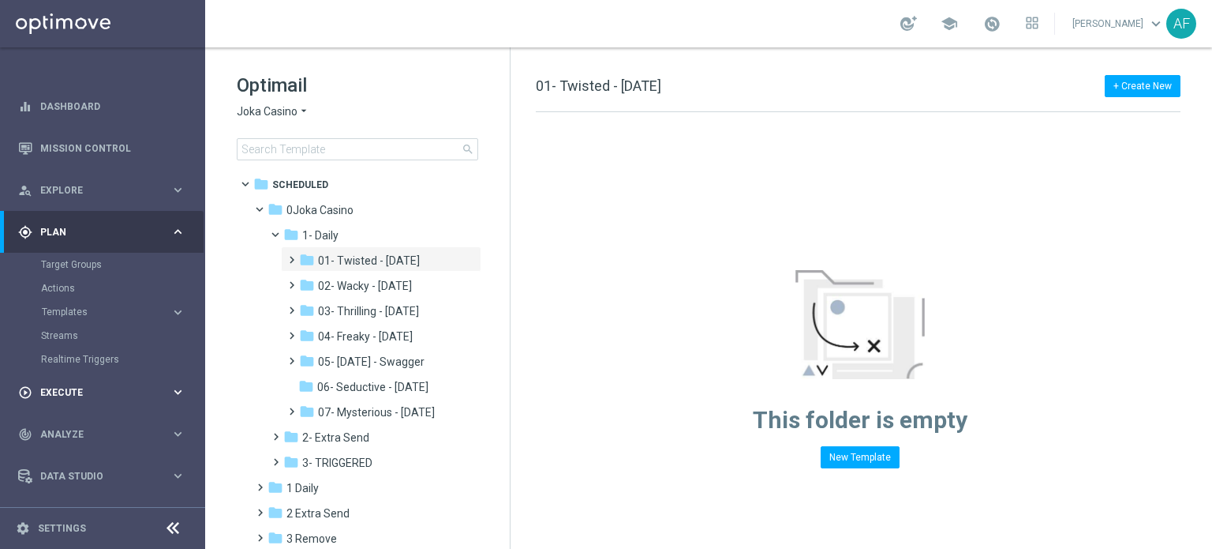
click at [81, 385] on div "play_circle_outline Execute" at bounding box center [94, 392] width 152 height 14
